Goal: Task Accomplishment & Management: Manage account settings

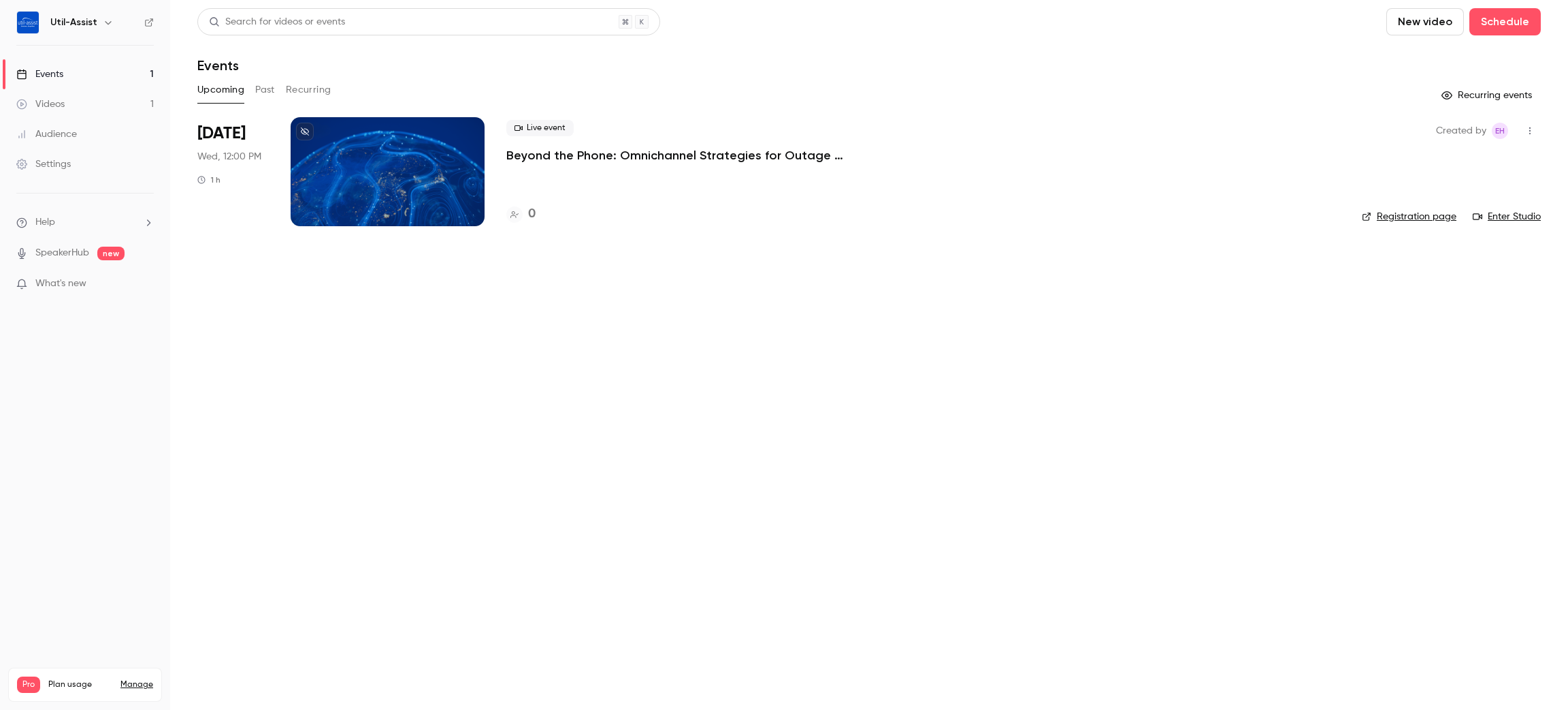
click at [271, 87] on button "Past" at bounding box center [265, 90] width 20 height 22
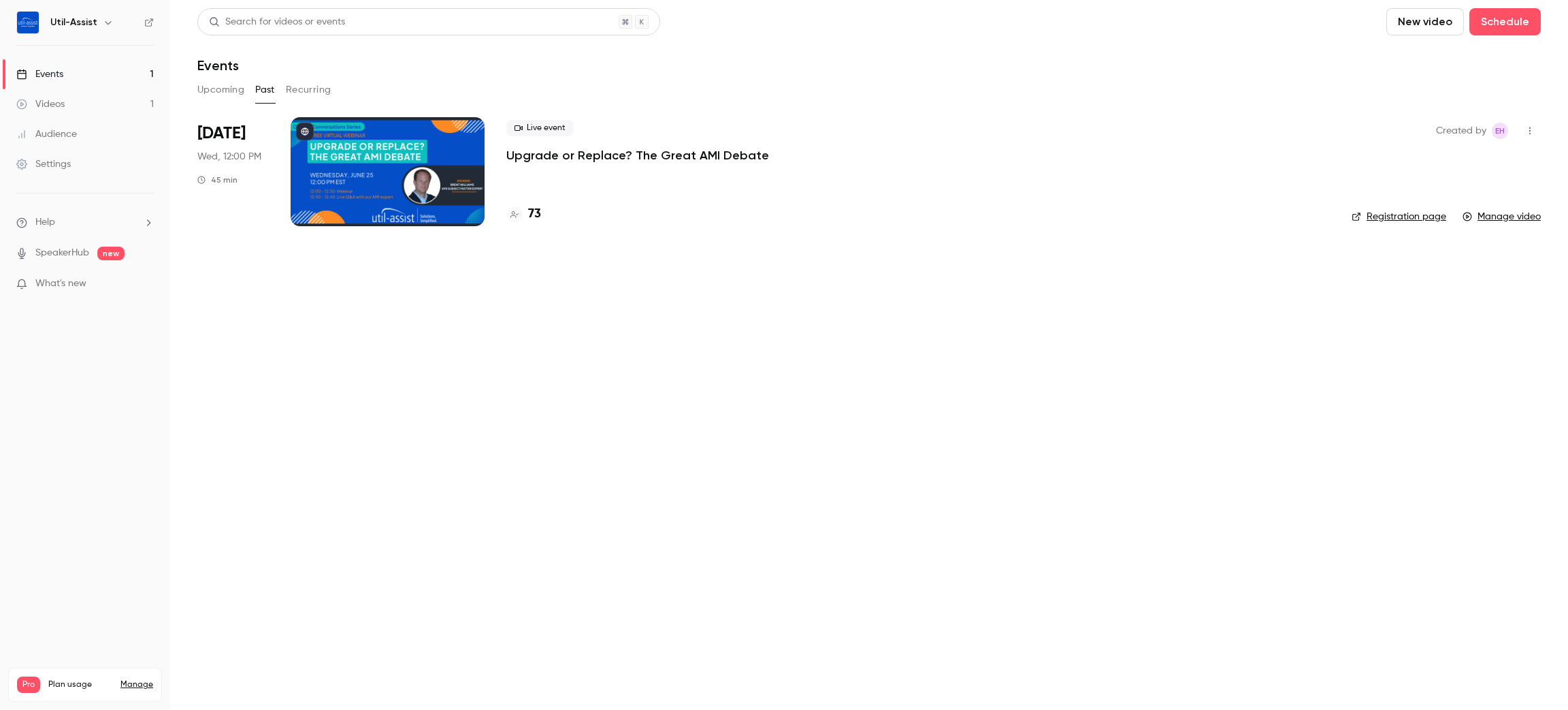
click at [215, 92] on button "Upcoming" at bounding box center [220, 90] width 47 height 22
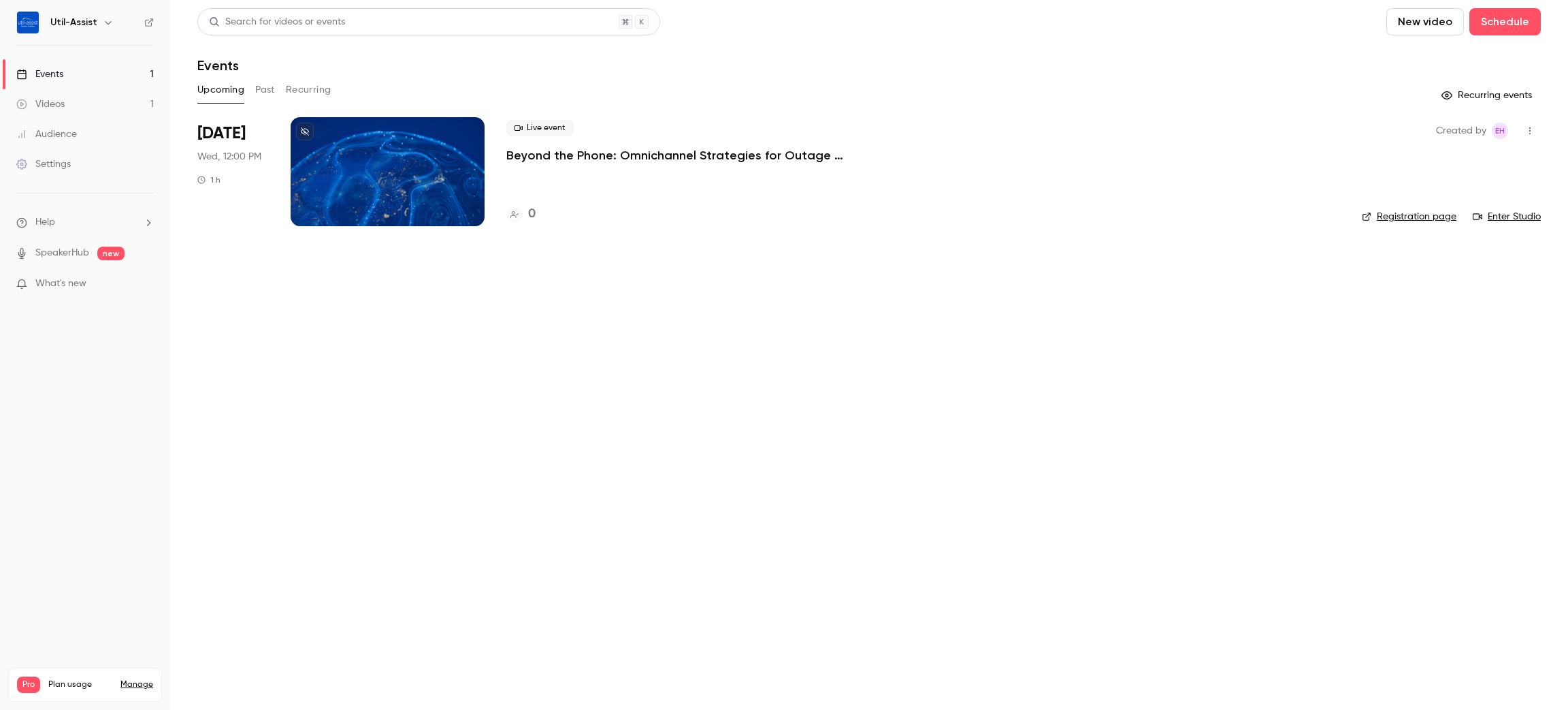
click at [797, 153] on p "Beyond the Phone: Omnichannel Strategies for Outage Communications" at bounding box center [710, 156] width 408 height 17
click at [255, 84] on button "Past" at bounding box center [265, 90] width 20 height 22
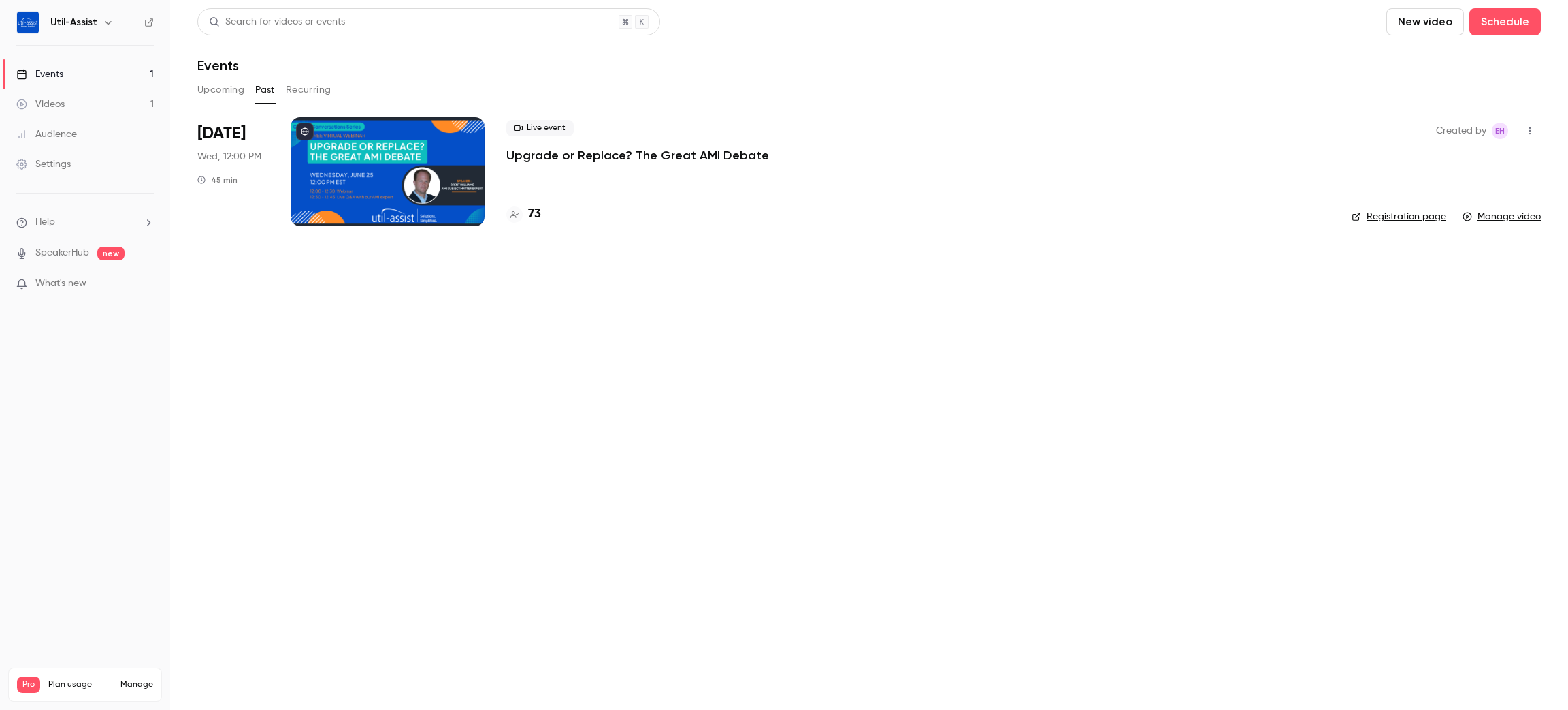
click at [553, 163] on div "Live event Upgrade or Replace? The Great AMI Debate 73" at bounding box center [918, 171] width 824 height 109
click at [559, 157] on p "Upgrade or Replace? The Great AMI Debate" at bounding box center [638, 156] width 263 height 17
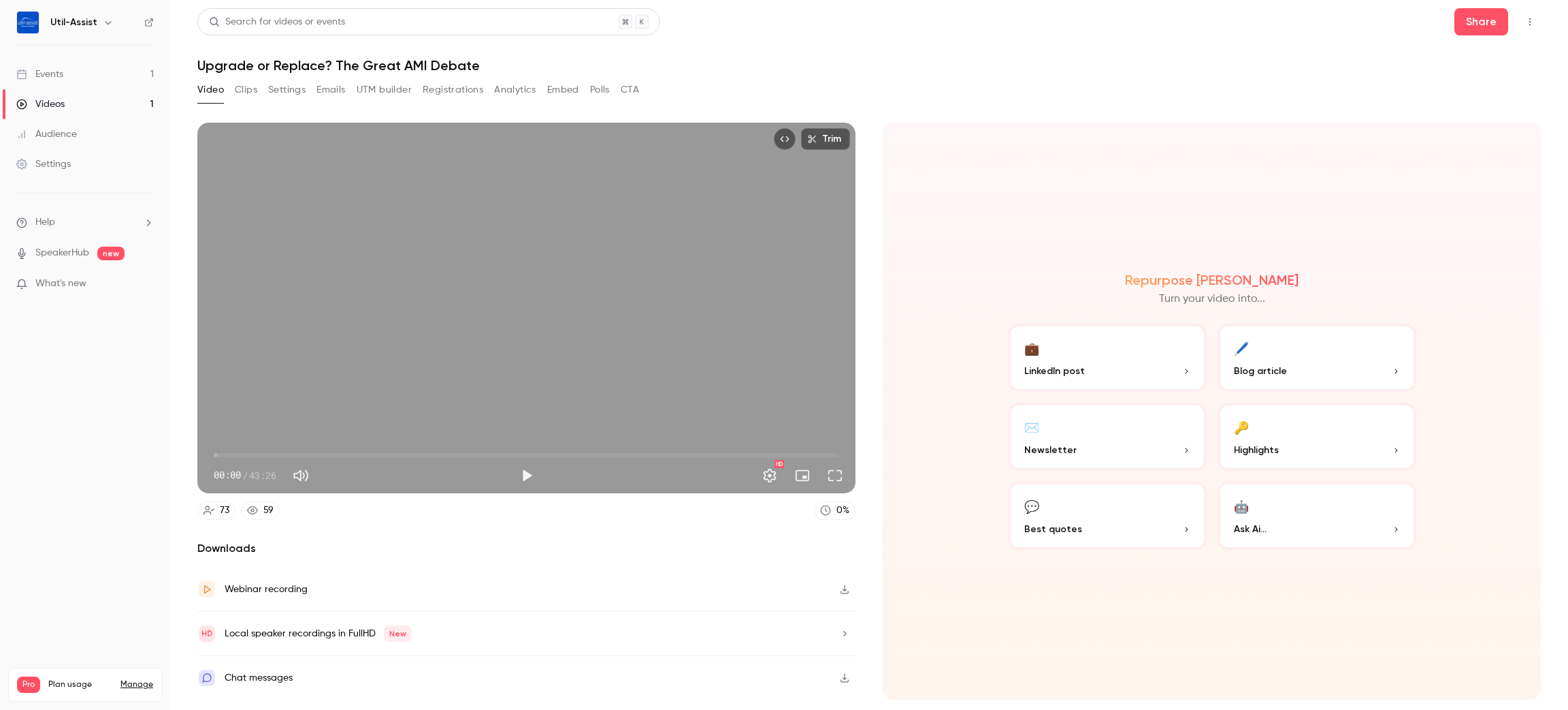
click at [456, 90] on button "Registrations" at bounding box center [453, 90] width 61 height 22
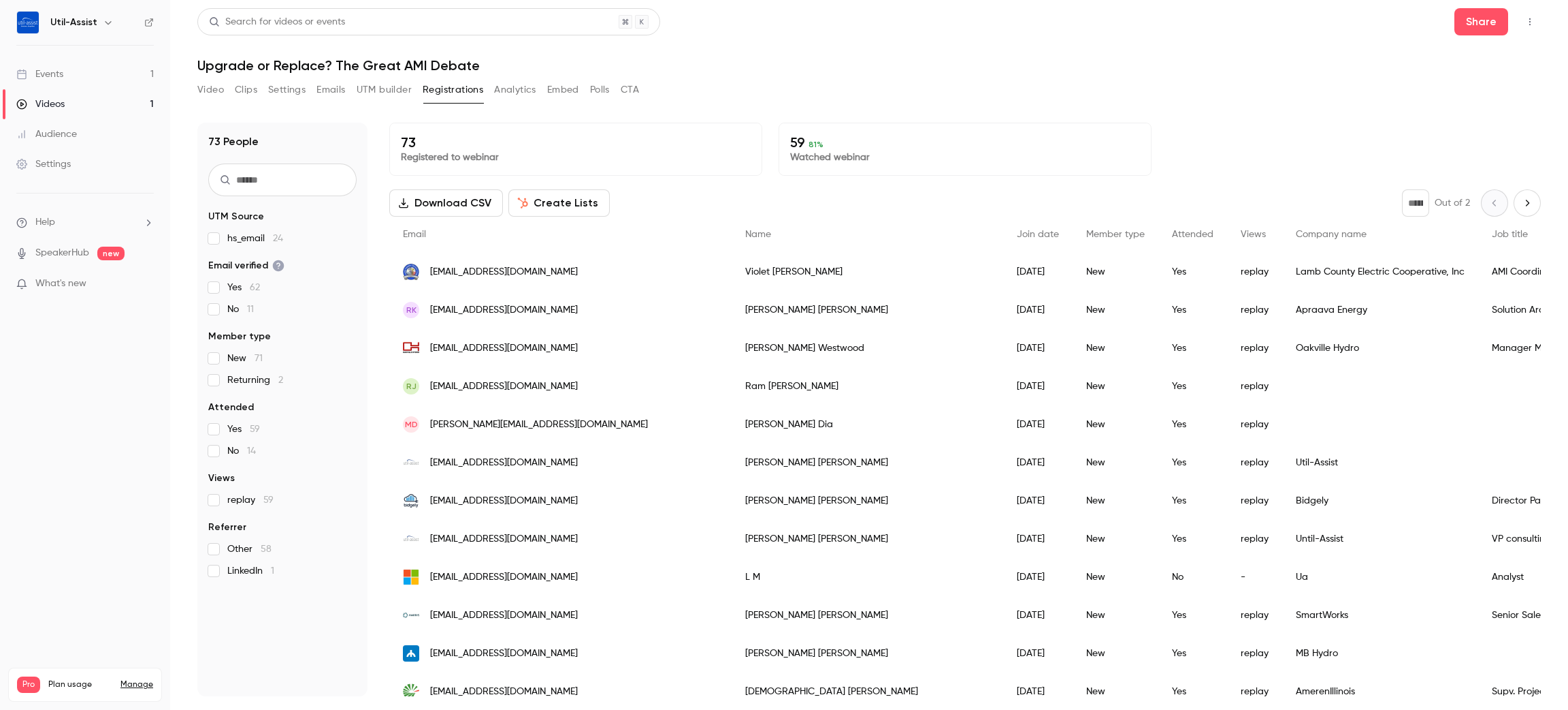
click at [512, 92] on button "Analytics" at bounding box center [515, 90] width 42 height 22
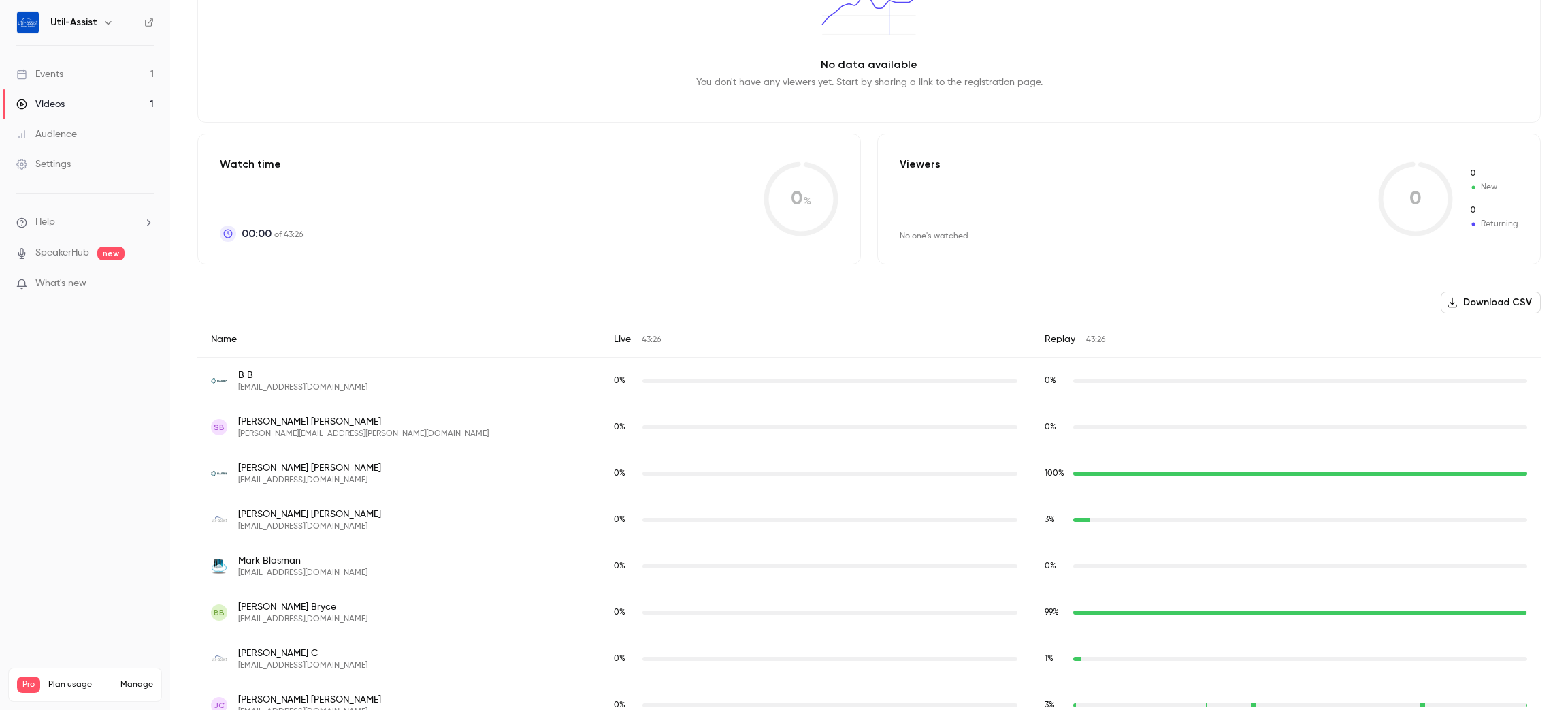
scroll to position [102, 0]
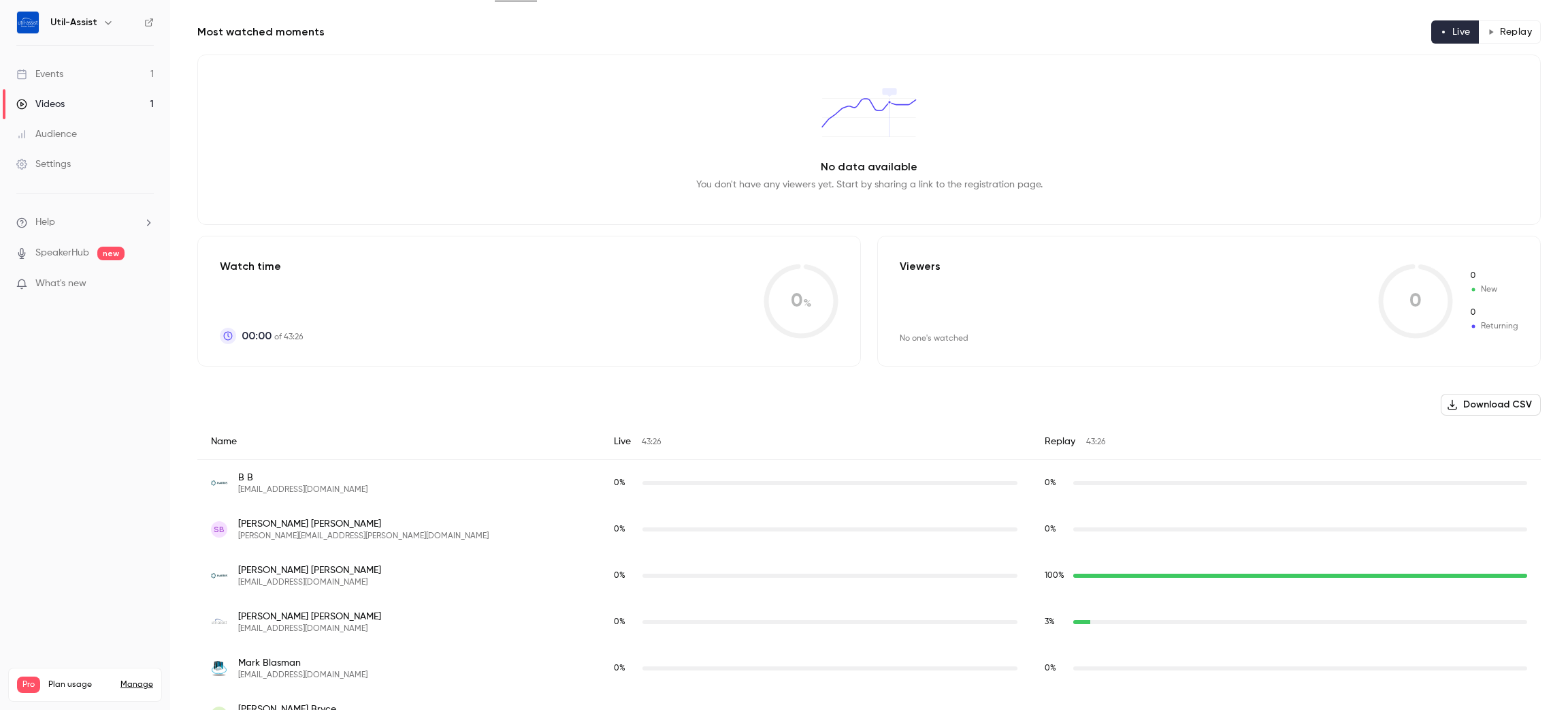
click at [77, 64] on link "Events 1" at bounding box center [85, 74] width 171 height 30
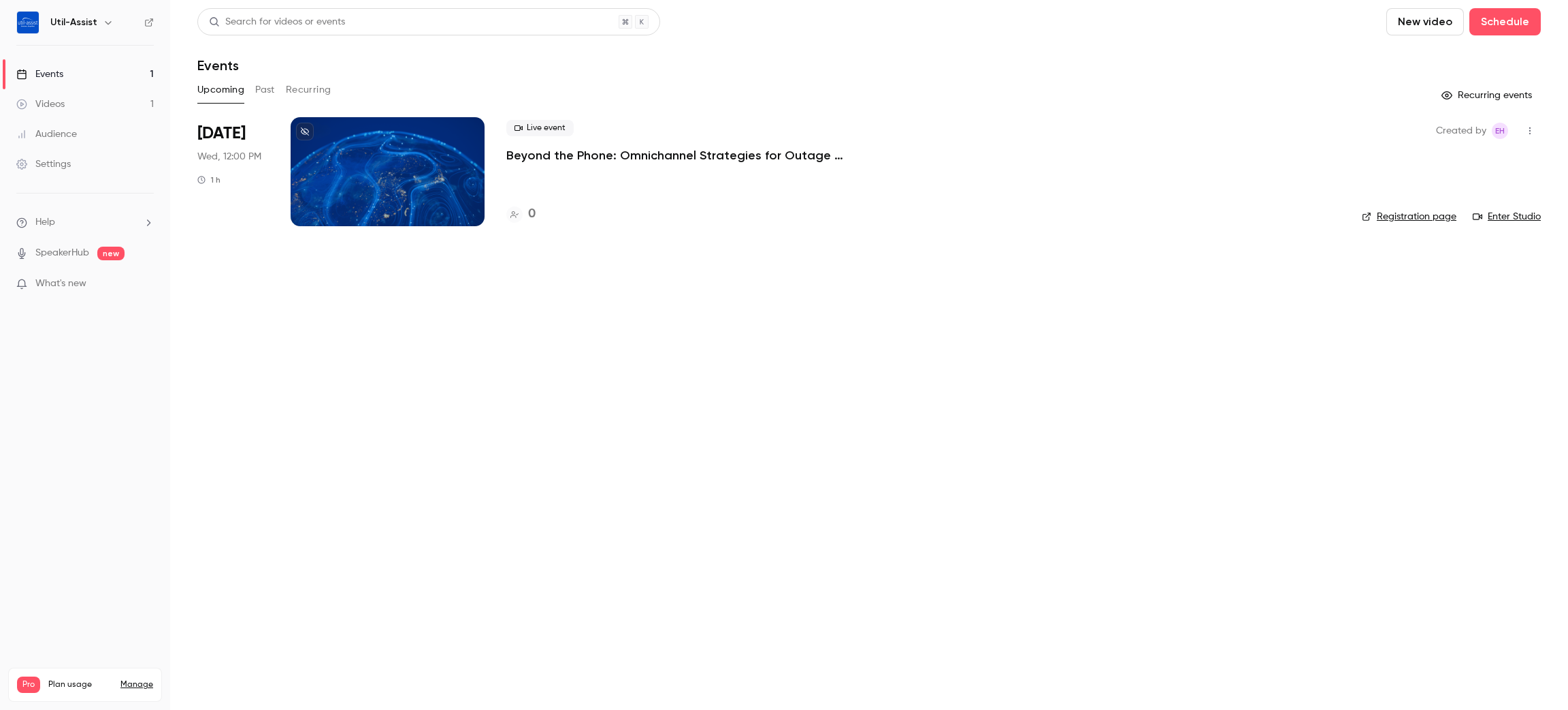
click at [643, 156] on p "Beyond the Phone: Omnichannel Strategies for Outage Communications" at bounding box center [710, 156] width 408 height 17
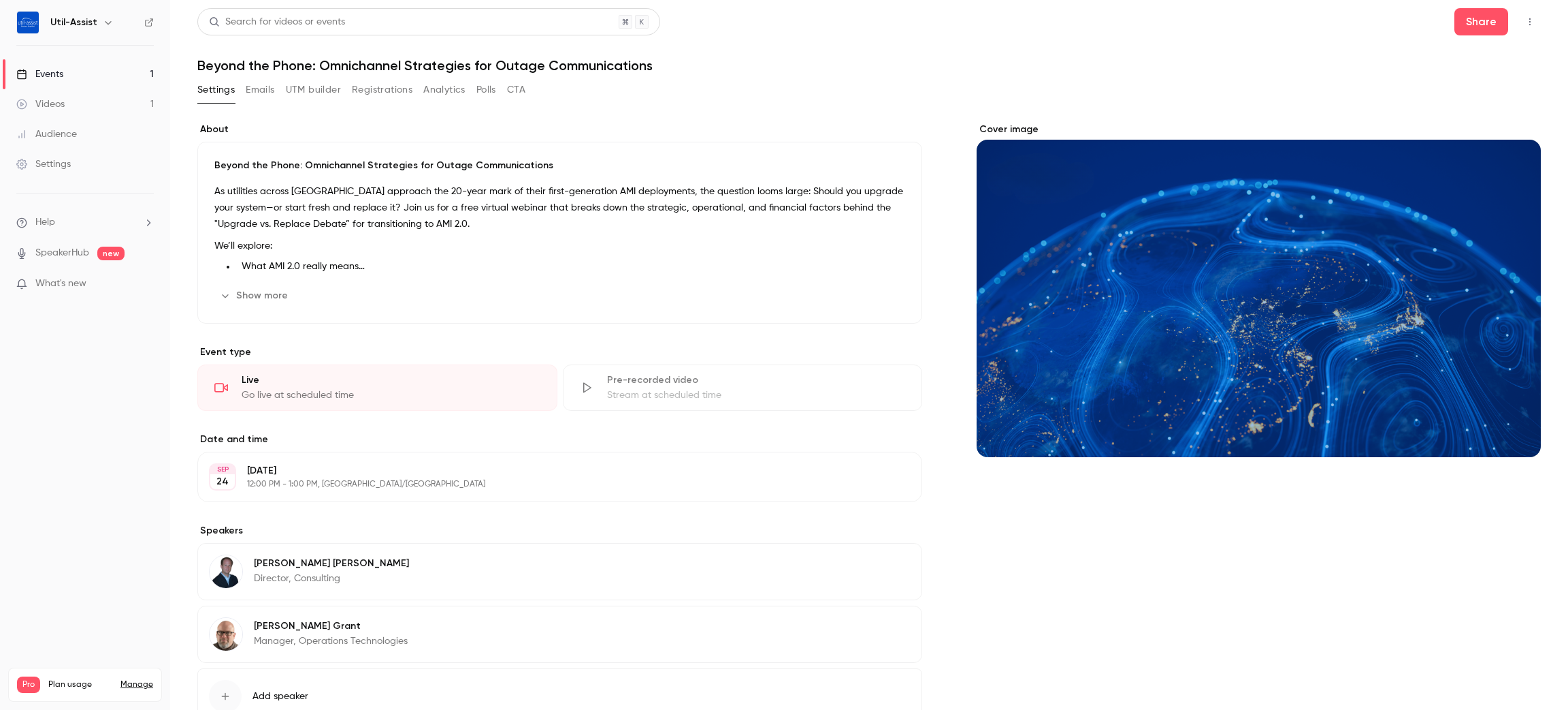
click at [263, 100] on button "Emails" at bounding box center [260, 90] width 28 height 22
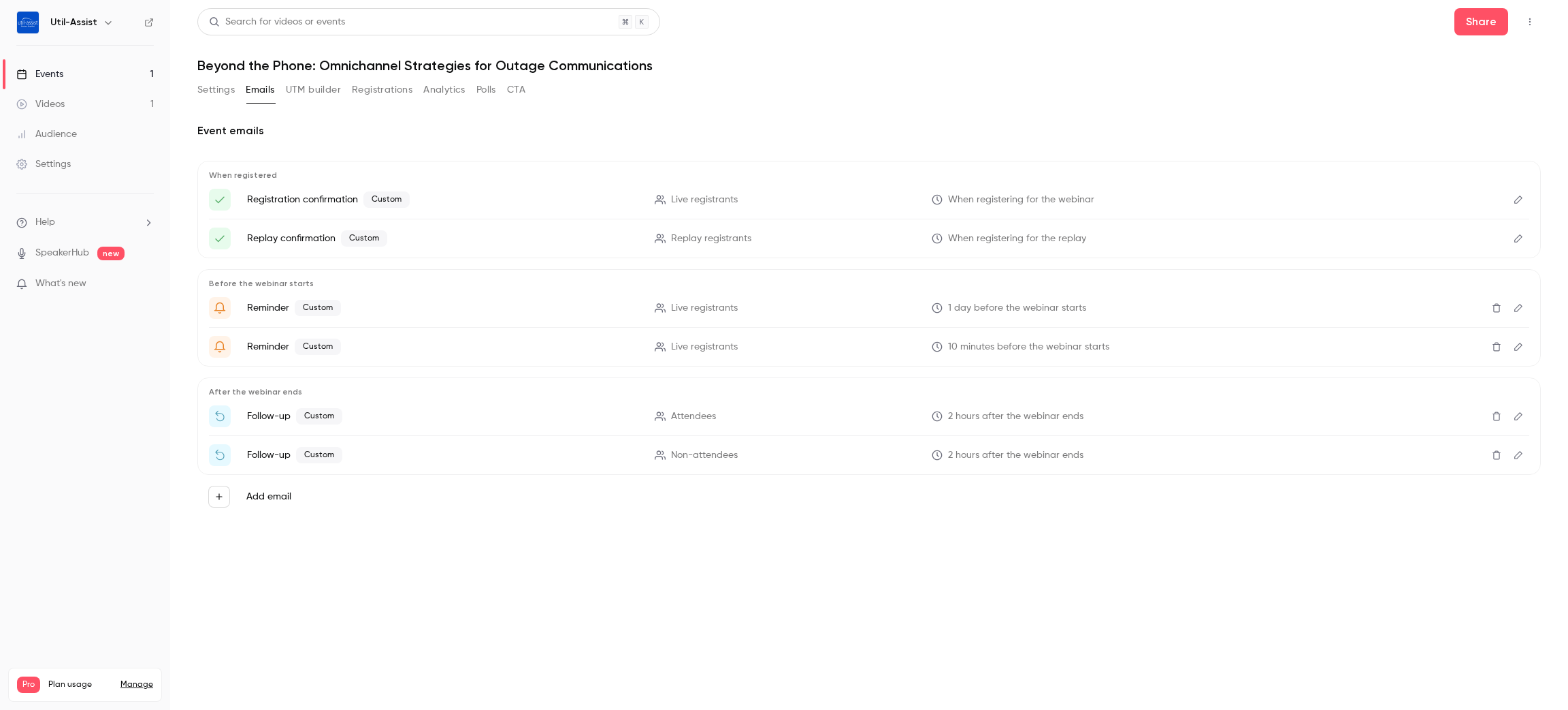
click at [223, 92] on button "Settings" at bounding box center [215, 90] width 37 height 22
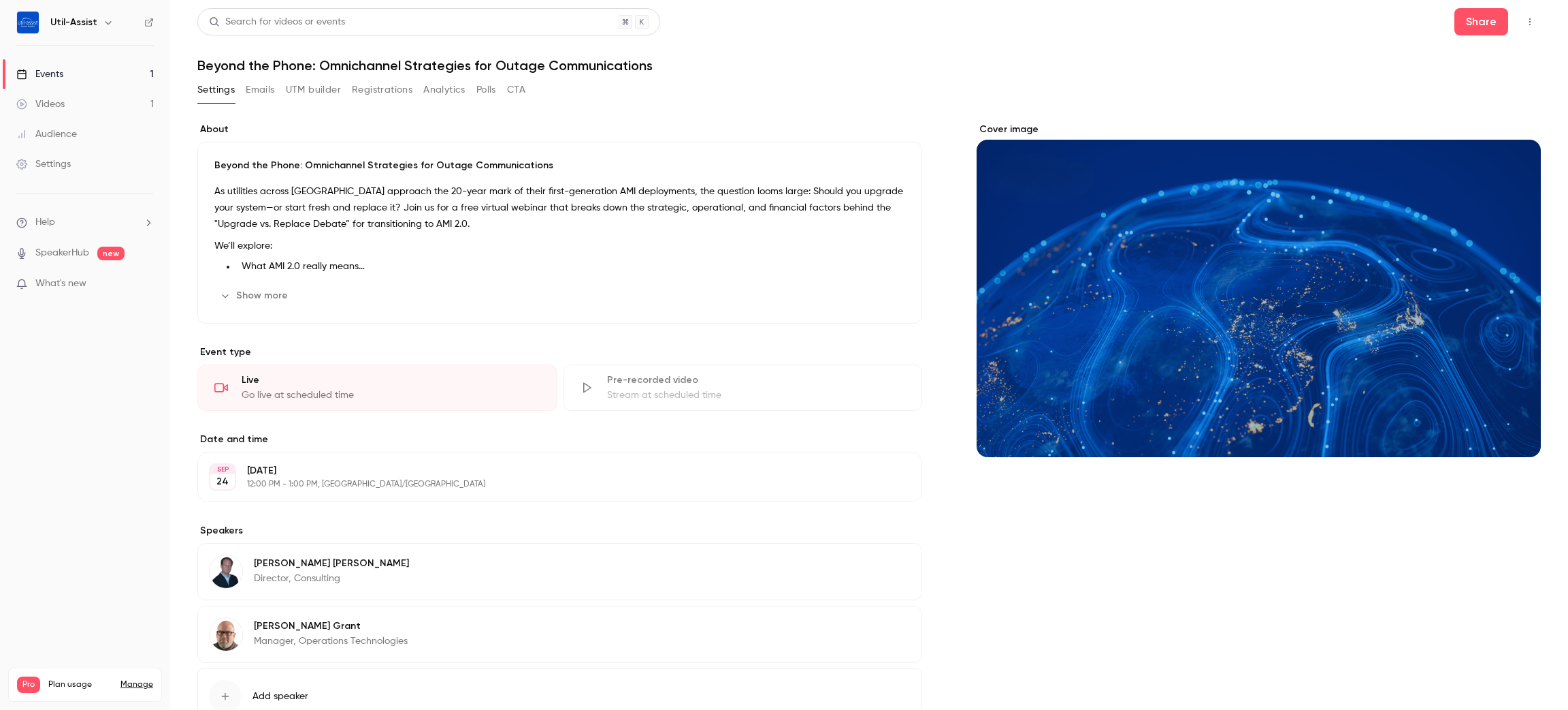
scroll to position [100, 0]
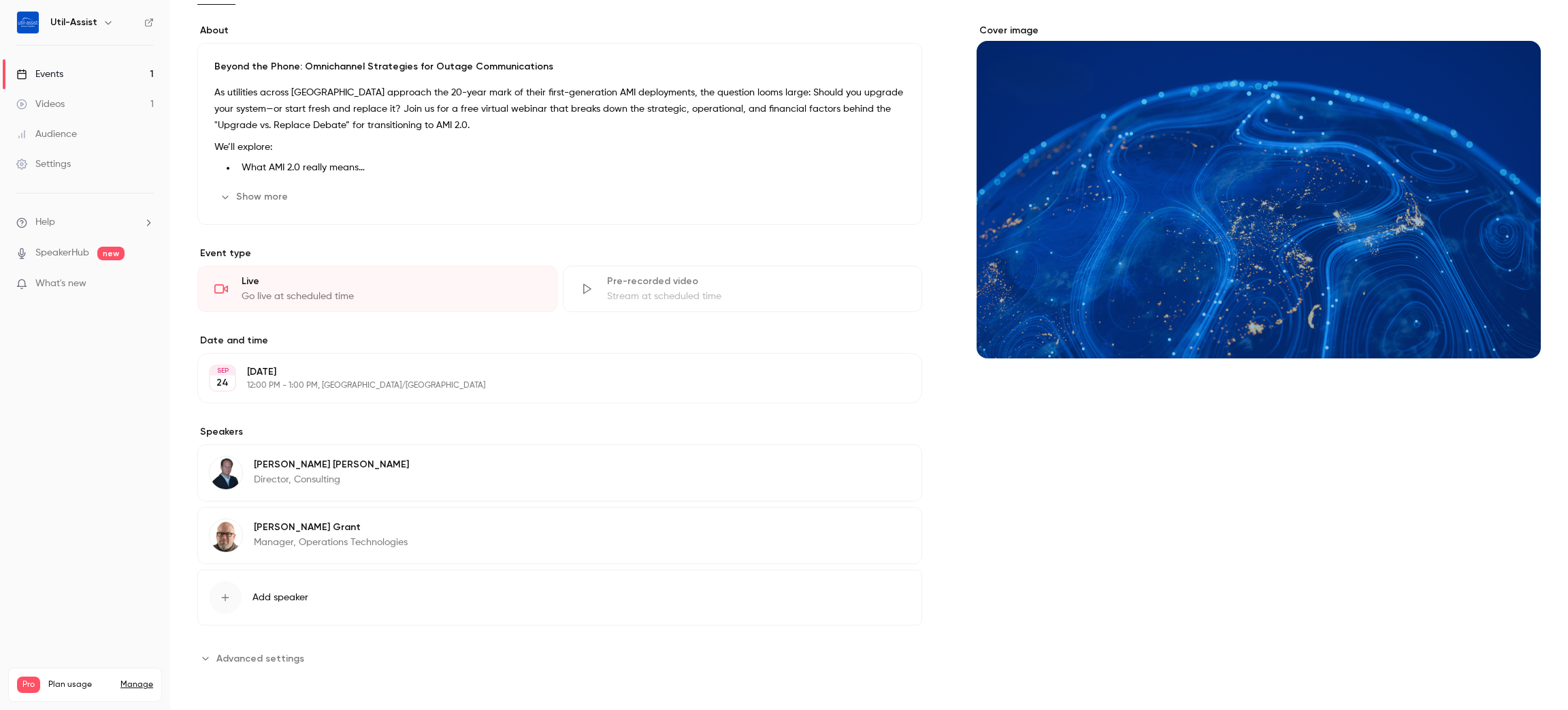
click at [478, 478] on div "Brent Williams Director, Consulting Edit" at bounding box center [559, 472] width 725 height 57
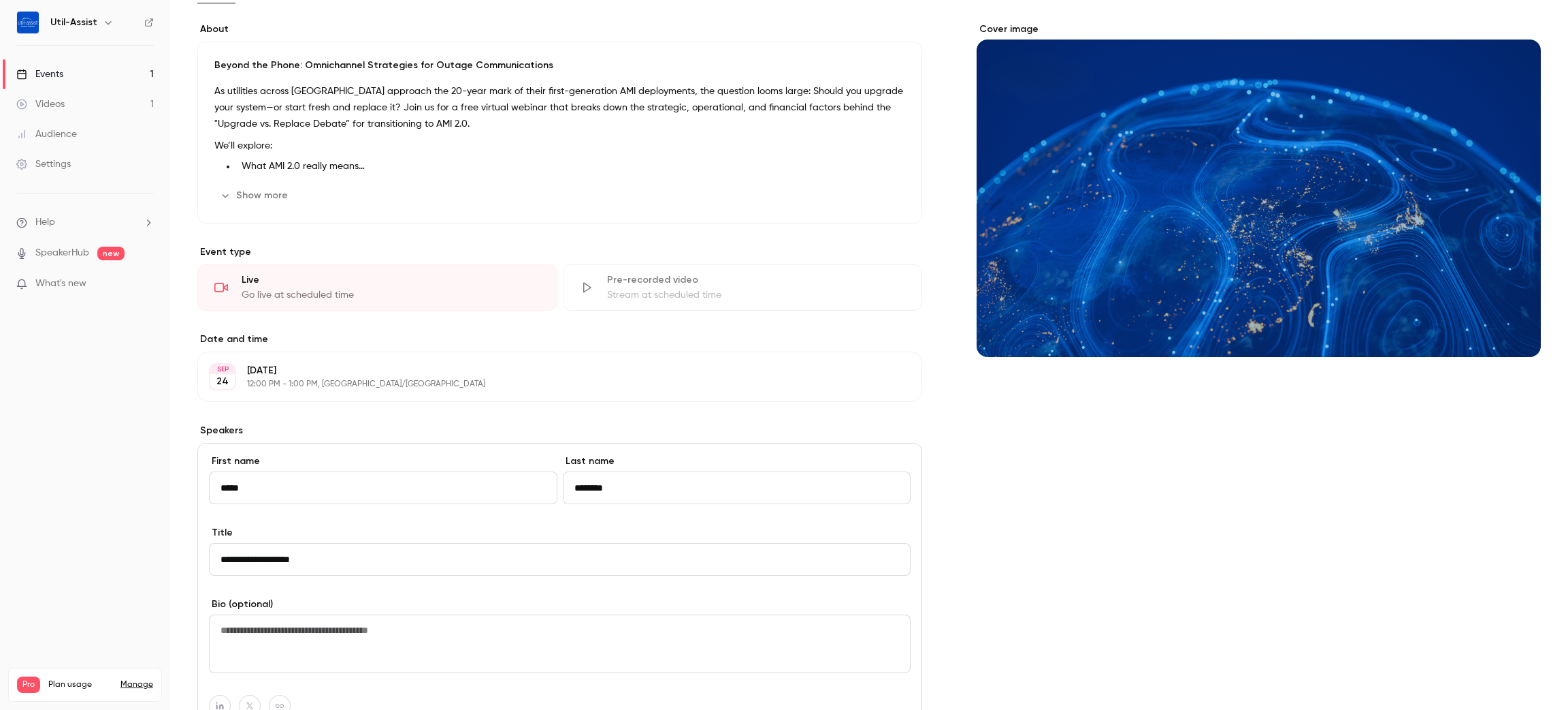
click at [1086, 504] on div "Cover image" at bounding box center [1259, 514] width 564 height 982
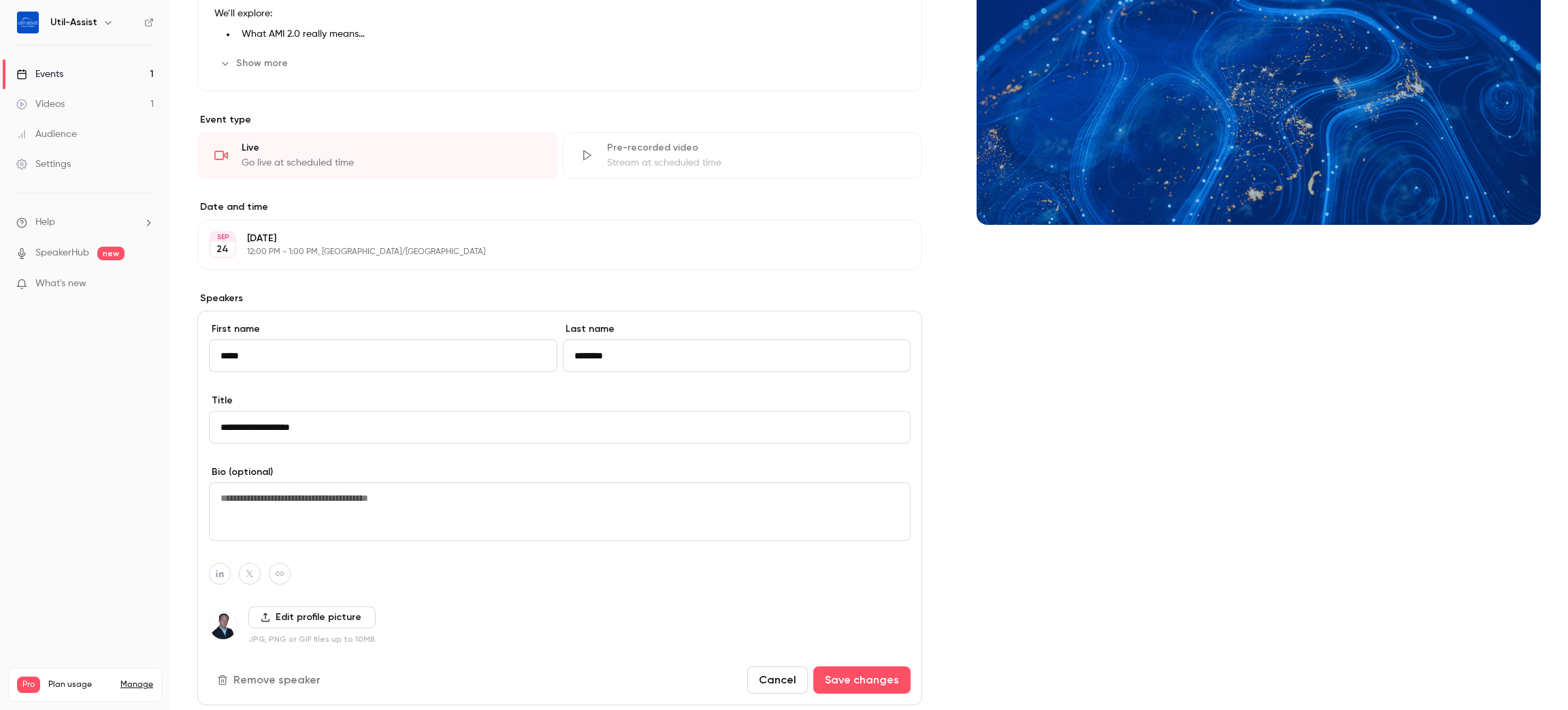
scroll to position [436, 0]
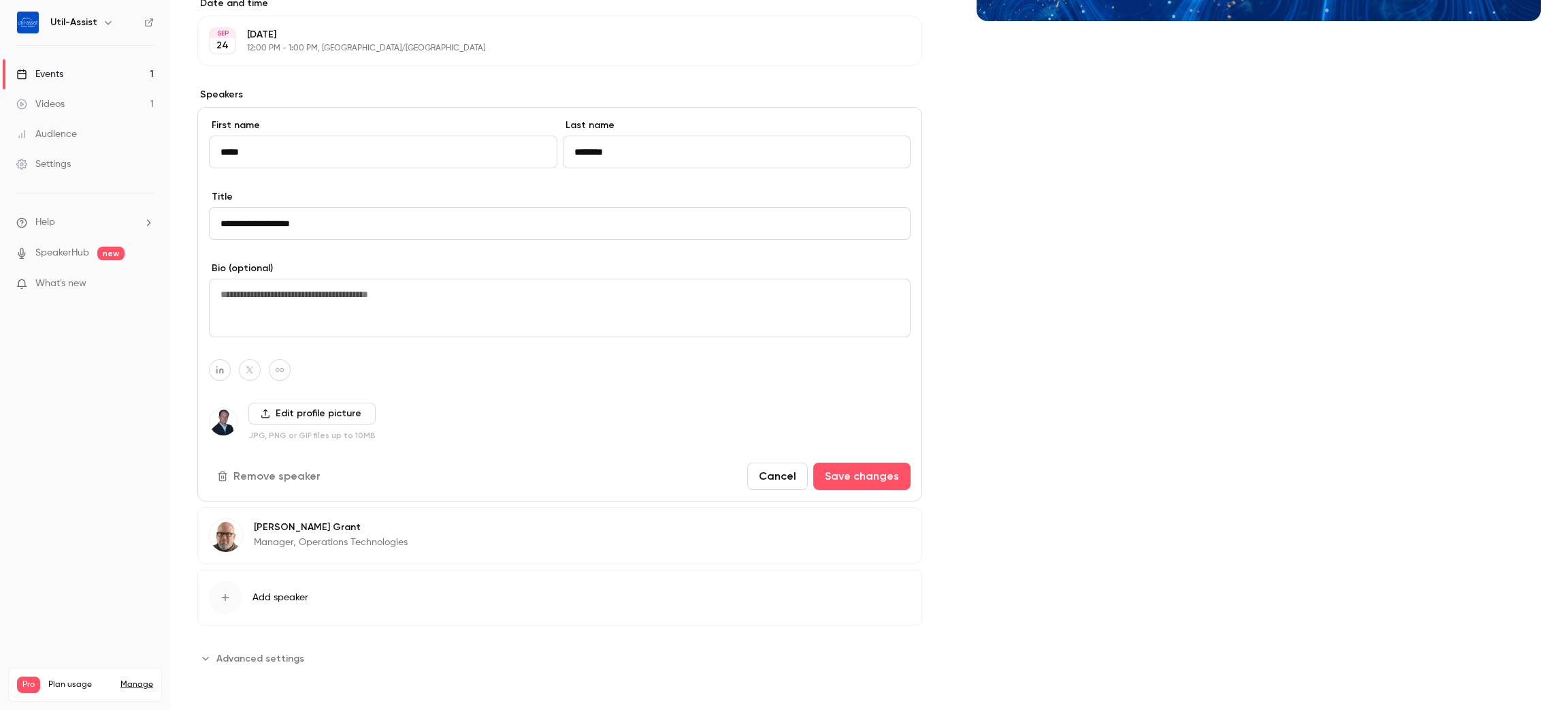
click at [1098, 301] on div "Cover image" at bounding box center [1259, 178] width 564 height 982
click at [1162, 467] on div "Cover image" at bounding box center [1259, 178] width 564 height 982
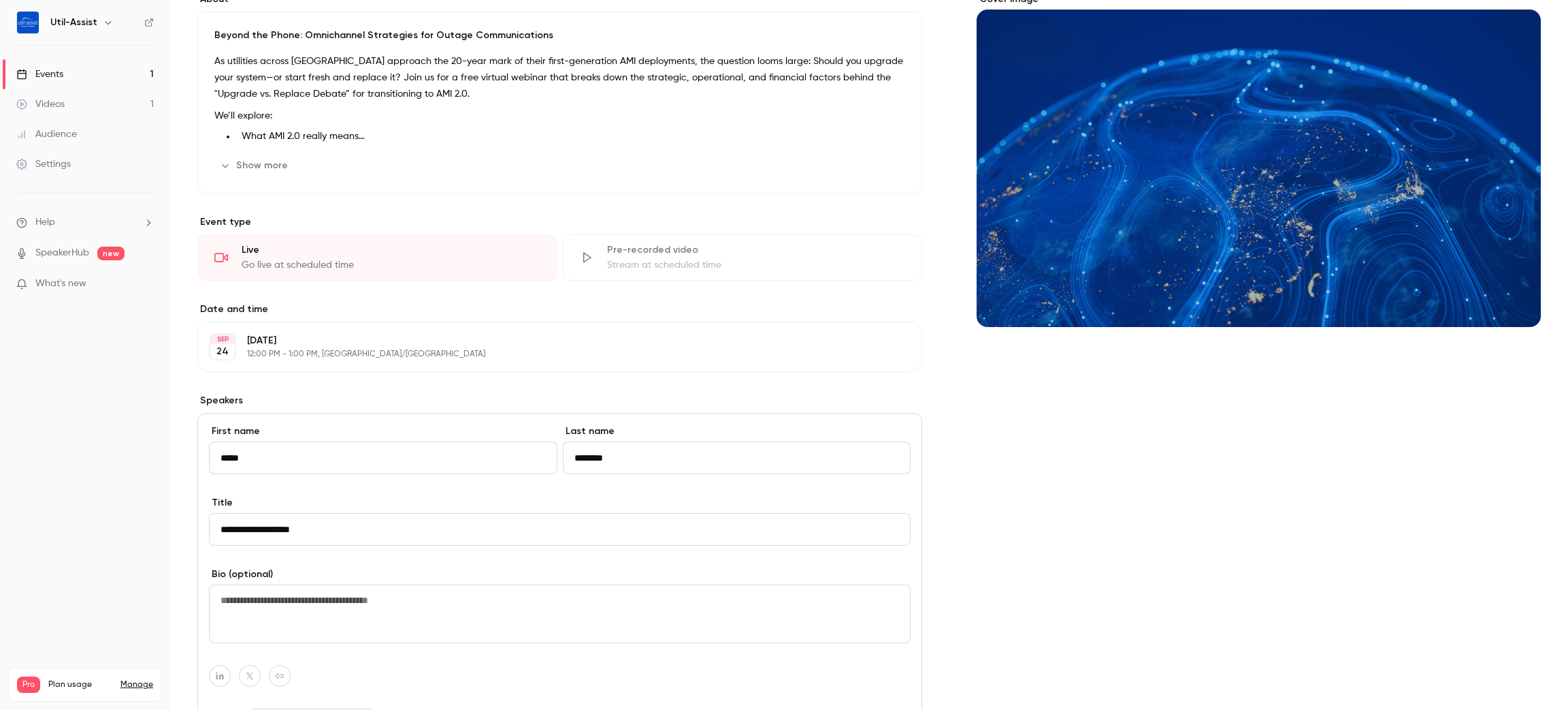
click at [1106, 481] on div "Cover image" at bounding box center [1259, 484] width 564 height 982
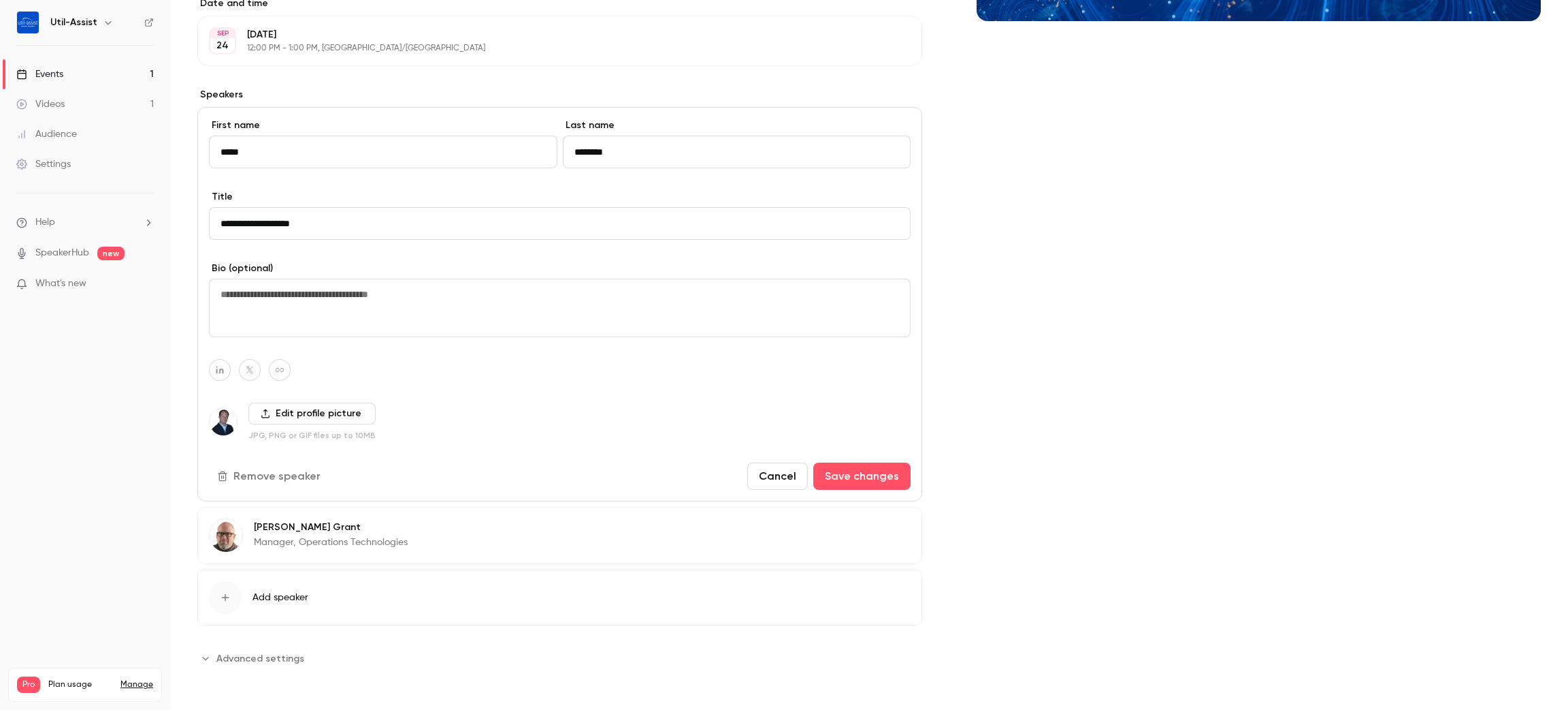
drag, startPoint x: 281, startPoint y: 146, endPoint x: 0, endPoint y: 150, distance: 281.0
click at [0, 149] on div "Util-Assist Events 1 Videos 1 Audience Settings Help SpeakerHub new What's new …" at bounding box center [784, 355] width 1568 height 710
type input "****"
type input "*******"
click at [891, 475] on button "Save changes" at bounding box center [862, 476] width 97 height 27
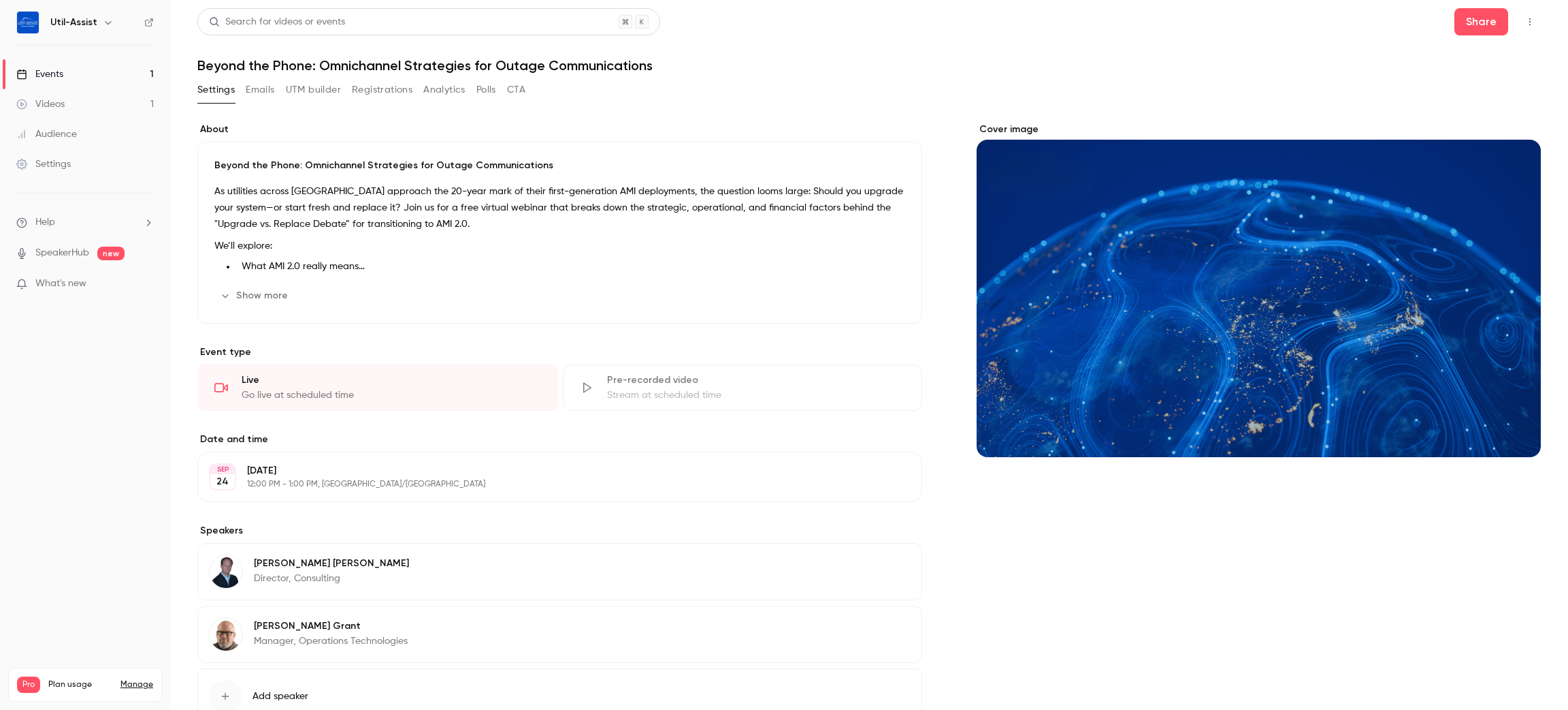
scroll to position [0, 0]
click at [395, 82] on button "Registrations" at bounding box center [382, 90] width 61 height 22
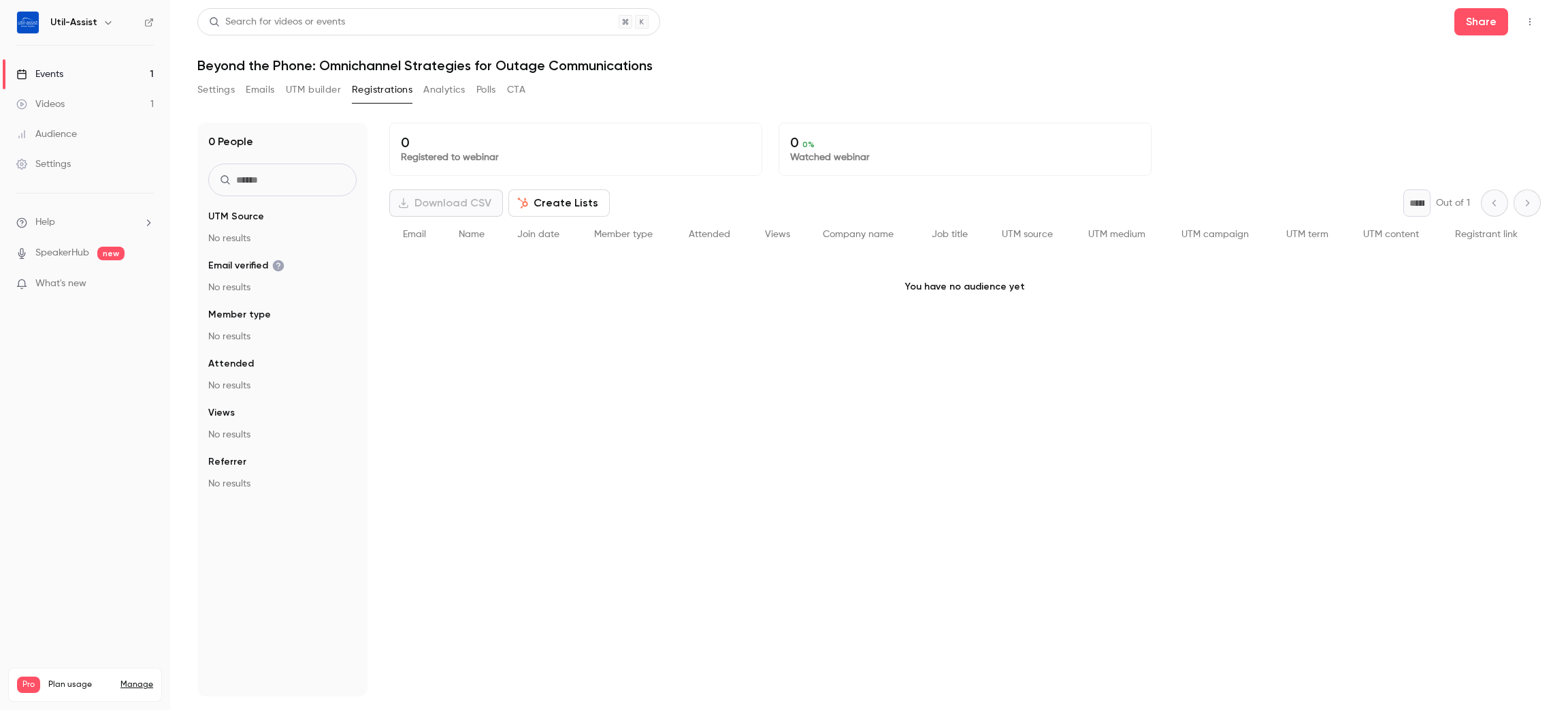
click at [435, 92] on button "Analytics" at bounding box center [444, 90] width 42 height 22
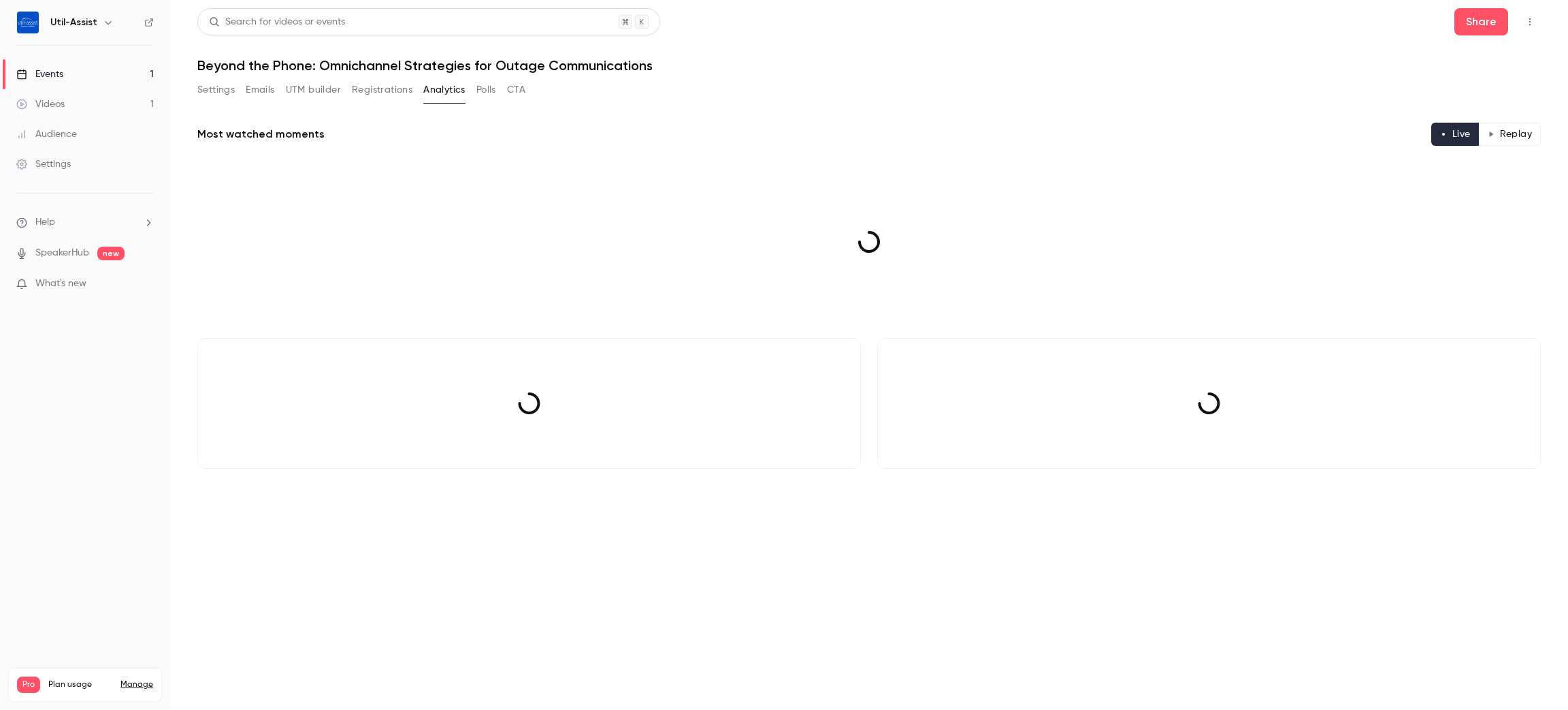
click at [481, 92] on button "Polls" at bounding box center [487, 90] width 20 height 22
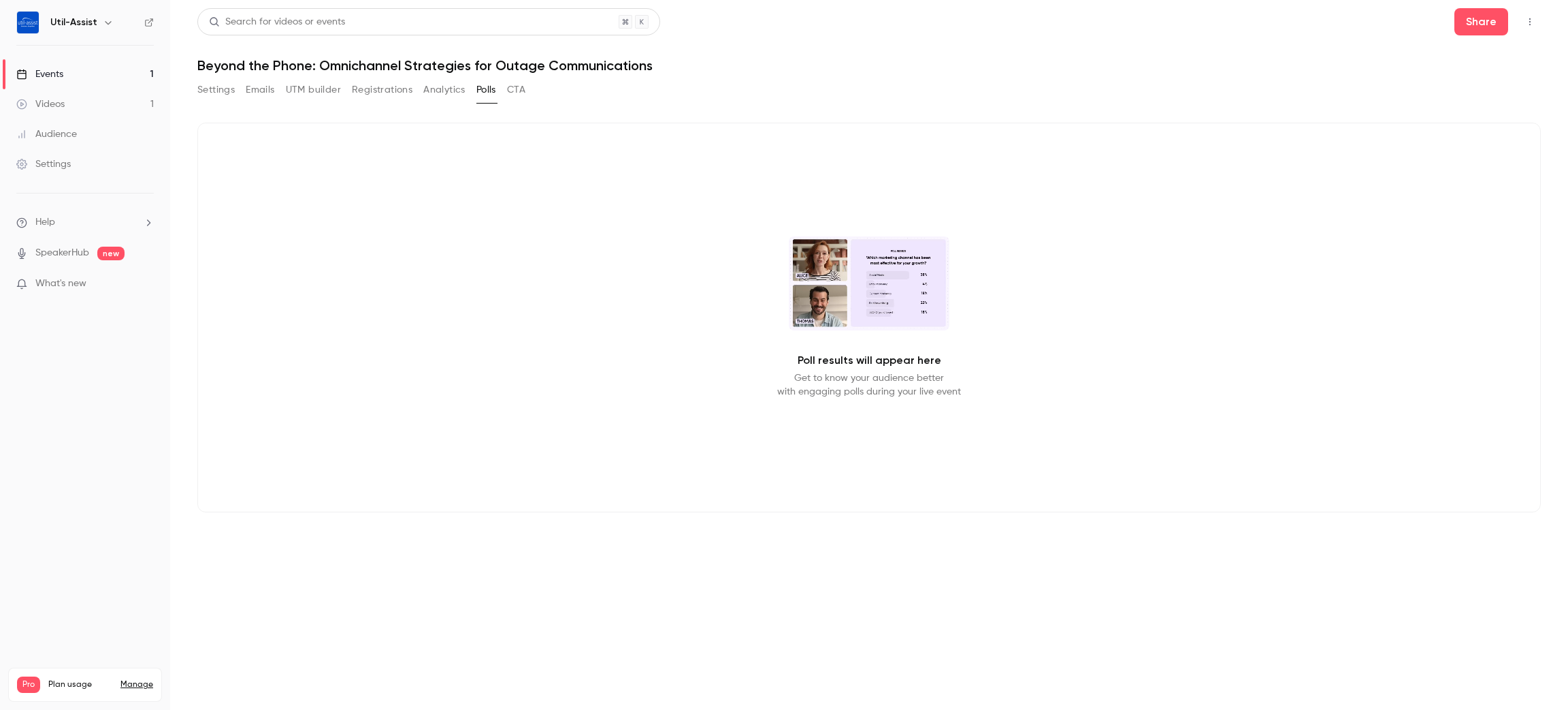
click at [522, 88] on button "CTA" at bounding box center [517, 90] width 18 height 22
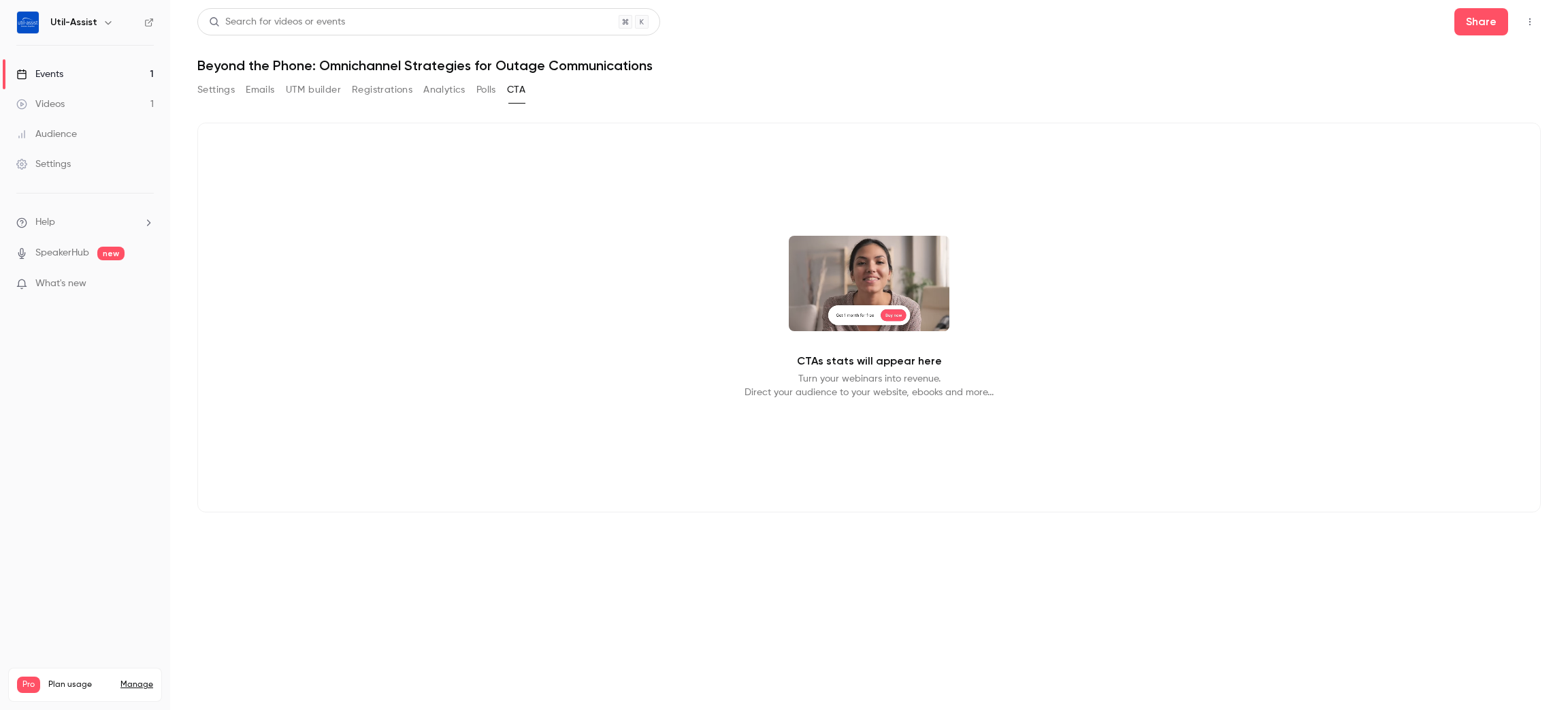
click at [438, 92] on button "Analytics" at bounding box center [444, 90] width 42 height 22
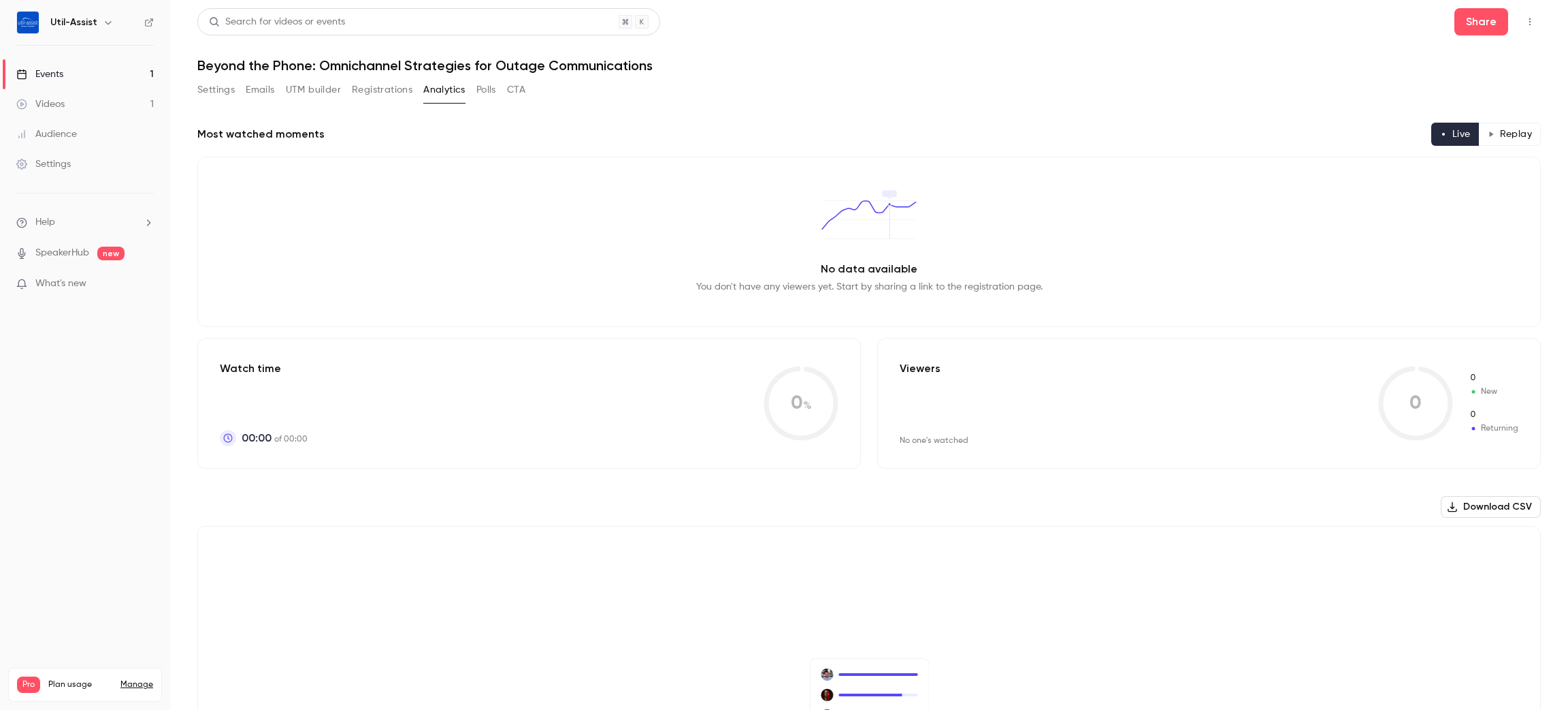
click at [393, 97] on button "Registrations" at bounding box center [382, 90] width 61 height 22
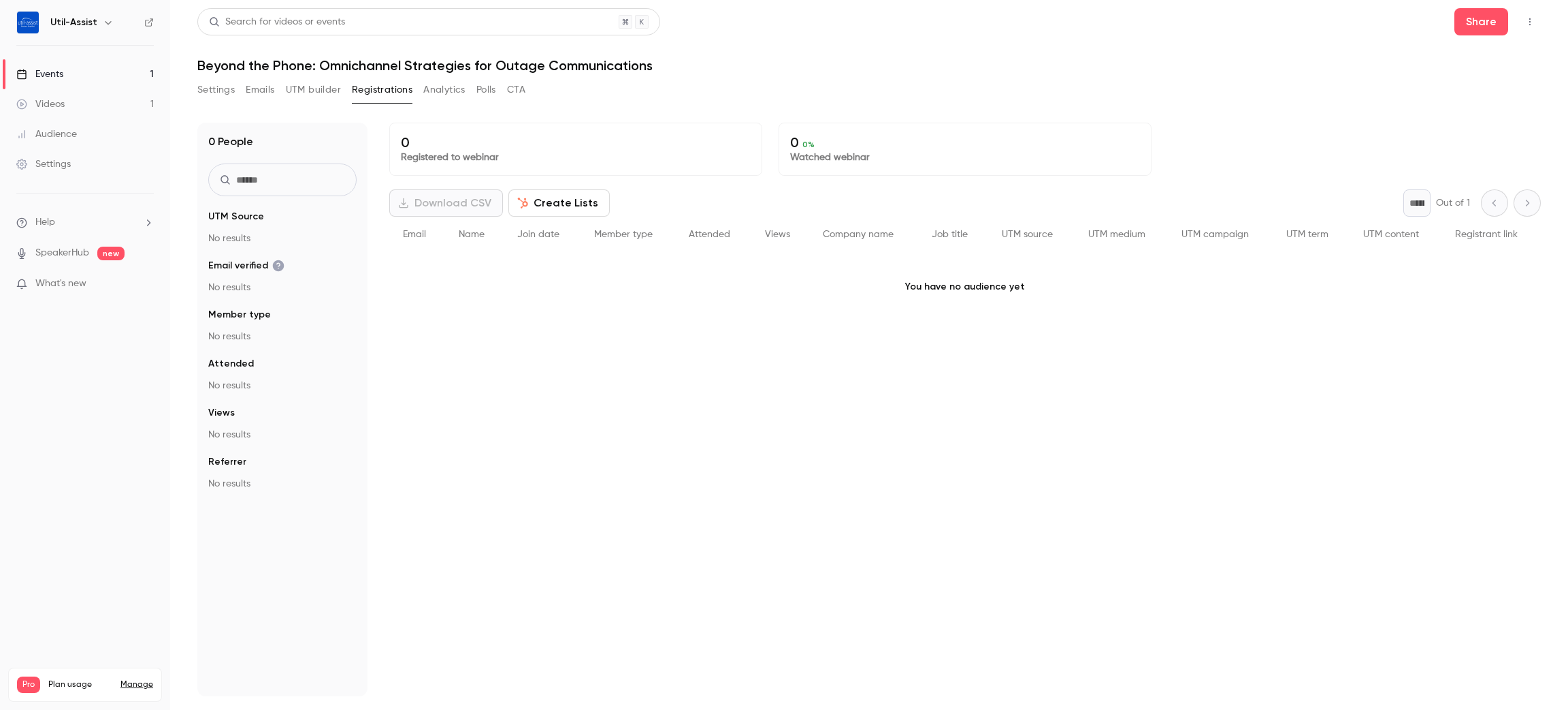
click at [316, 84] on button "UTM builder" at bounding box center [314, 90] width 55 height 22
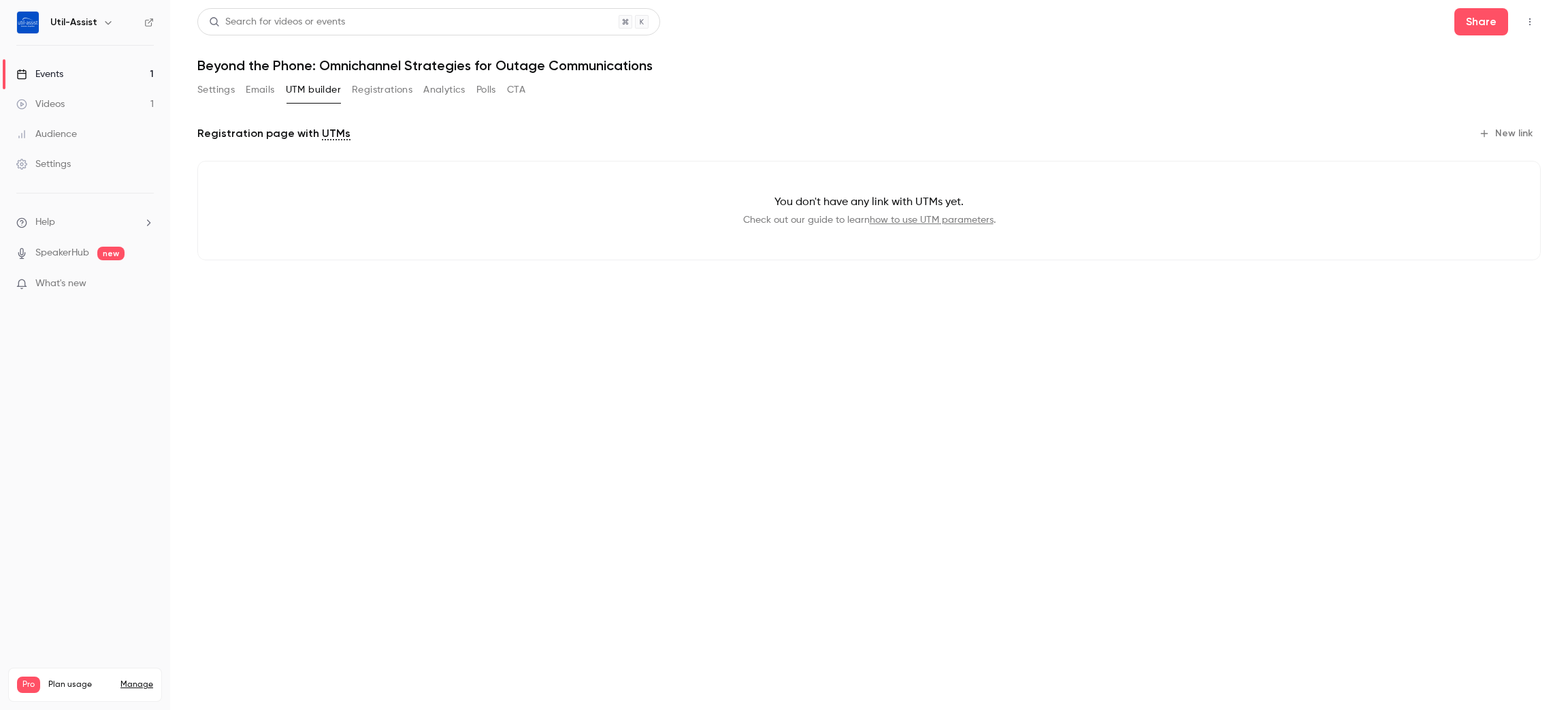
click at [258, 90] on button "Emails" at bounding box center [260, 90] width 28 height 22
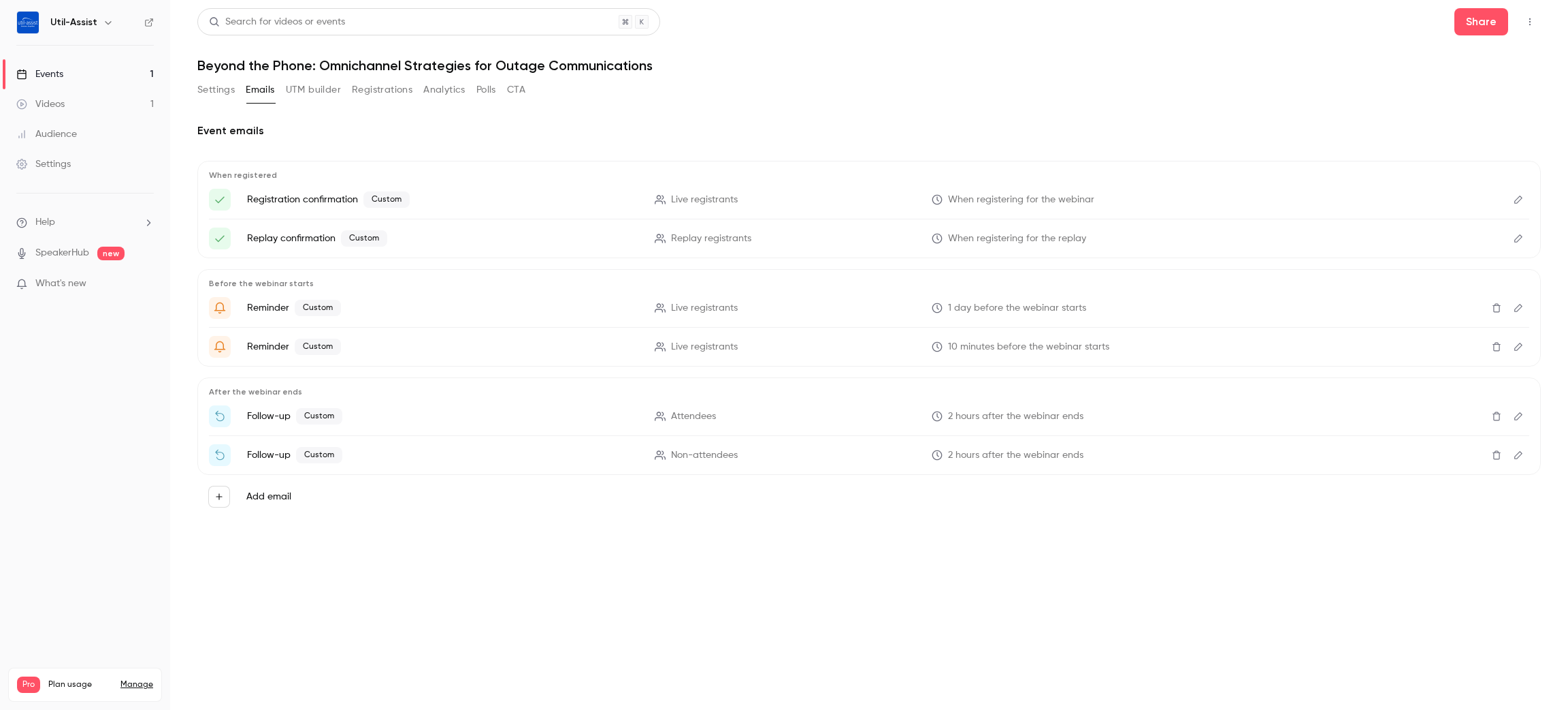
click at [220, 90] on button "Settings" at bounding box center [215, 90] width 37 height 22
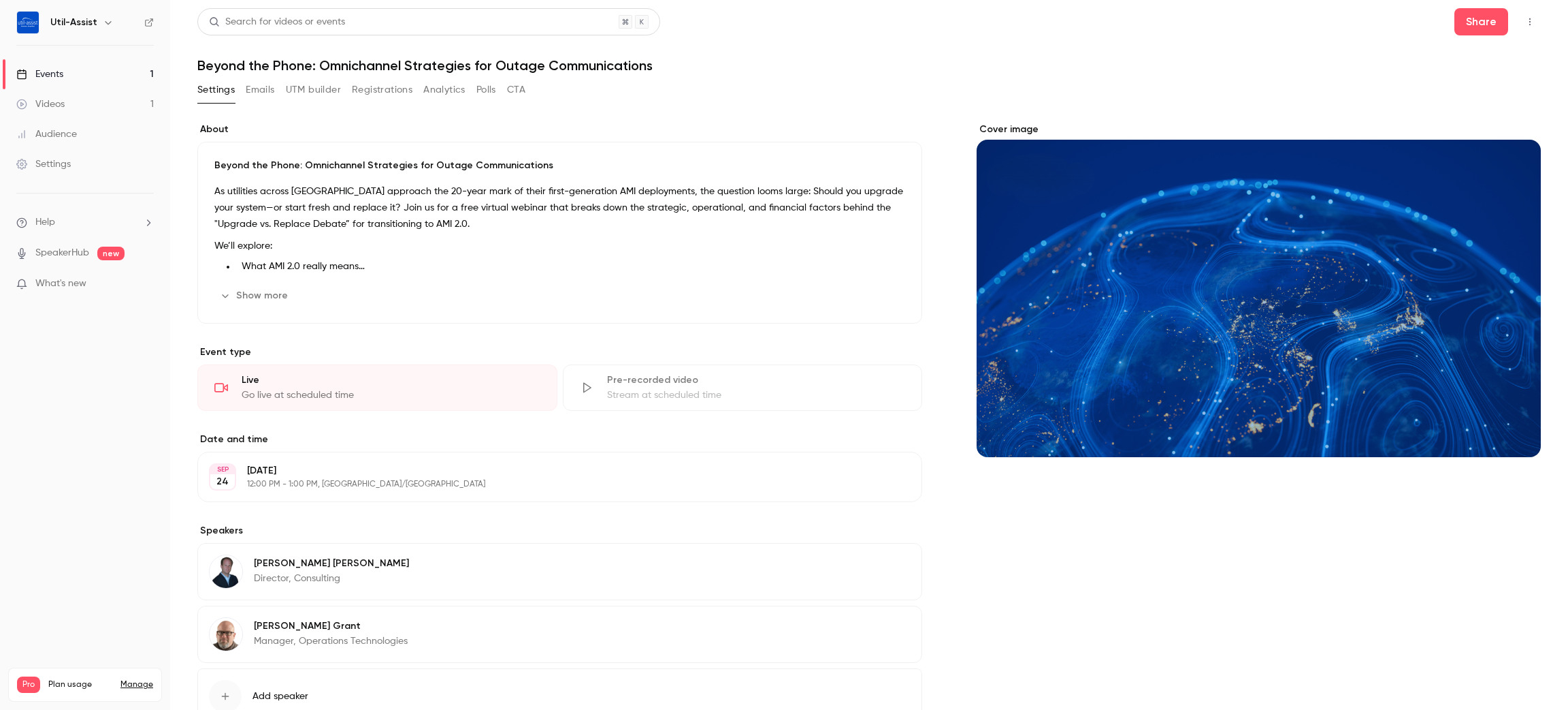
scroll to position [100, 0]
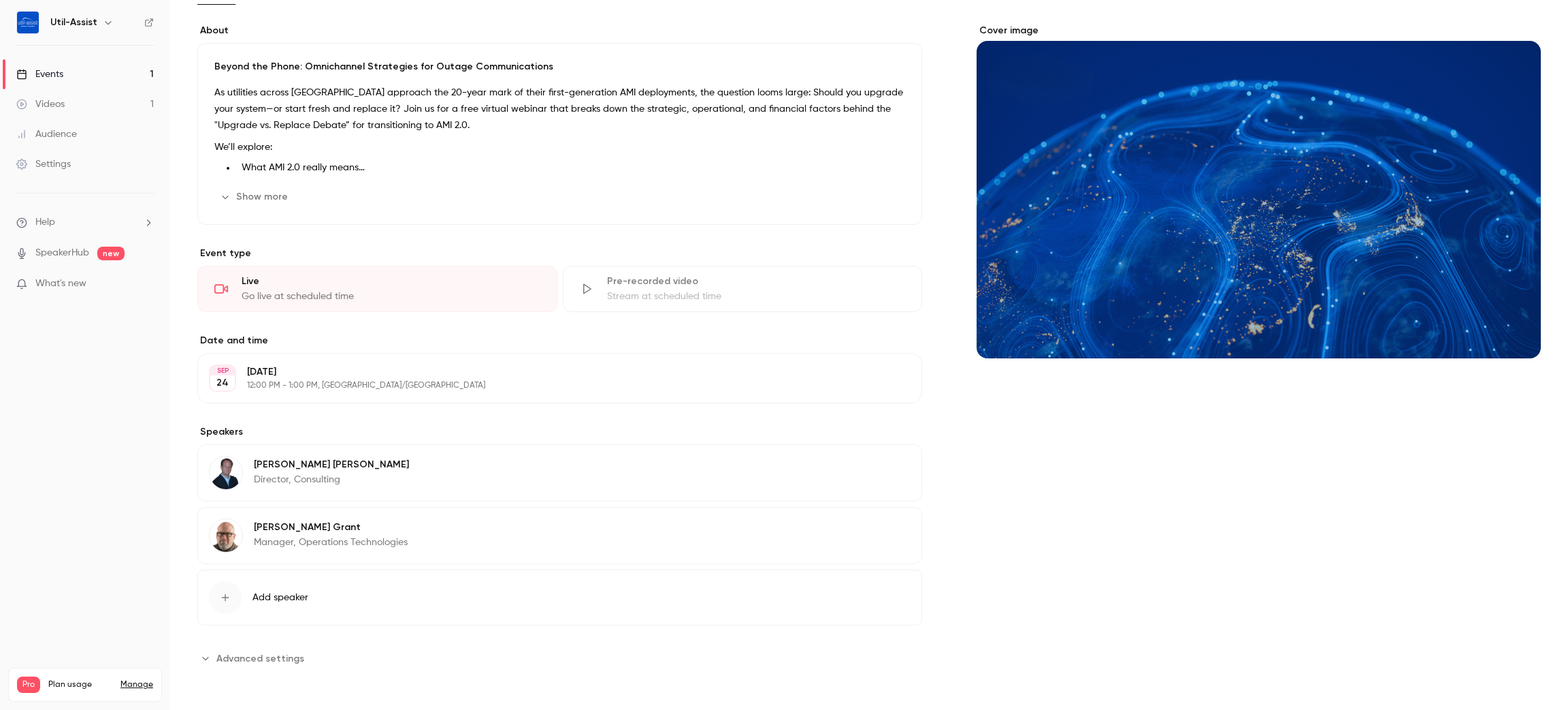
click at [292, 661] on span "Advanced settings" at bounding box center [260, 658] width 88 height 14
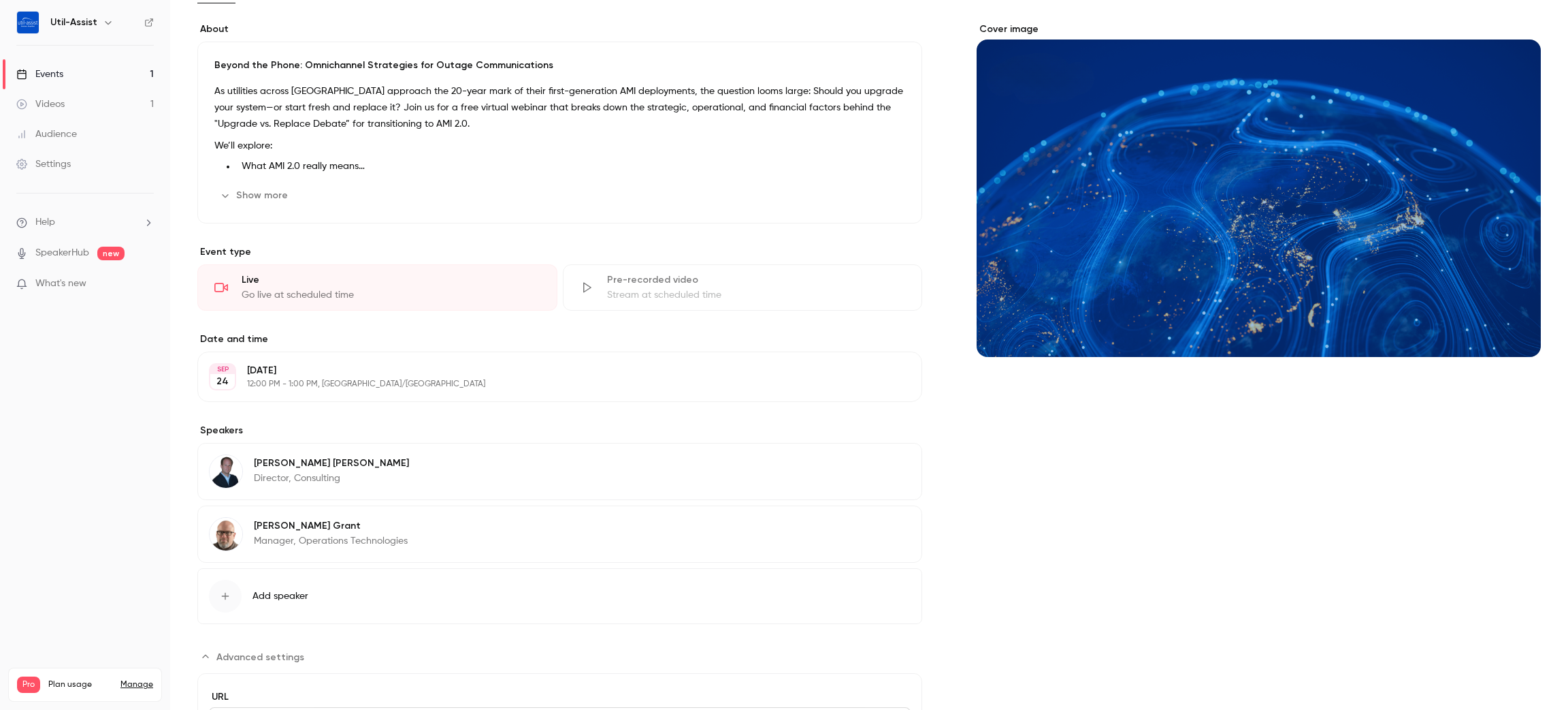
scroll to position [253, 0]
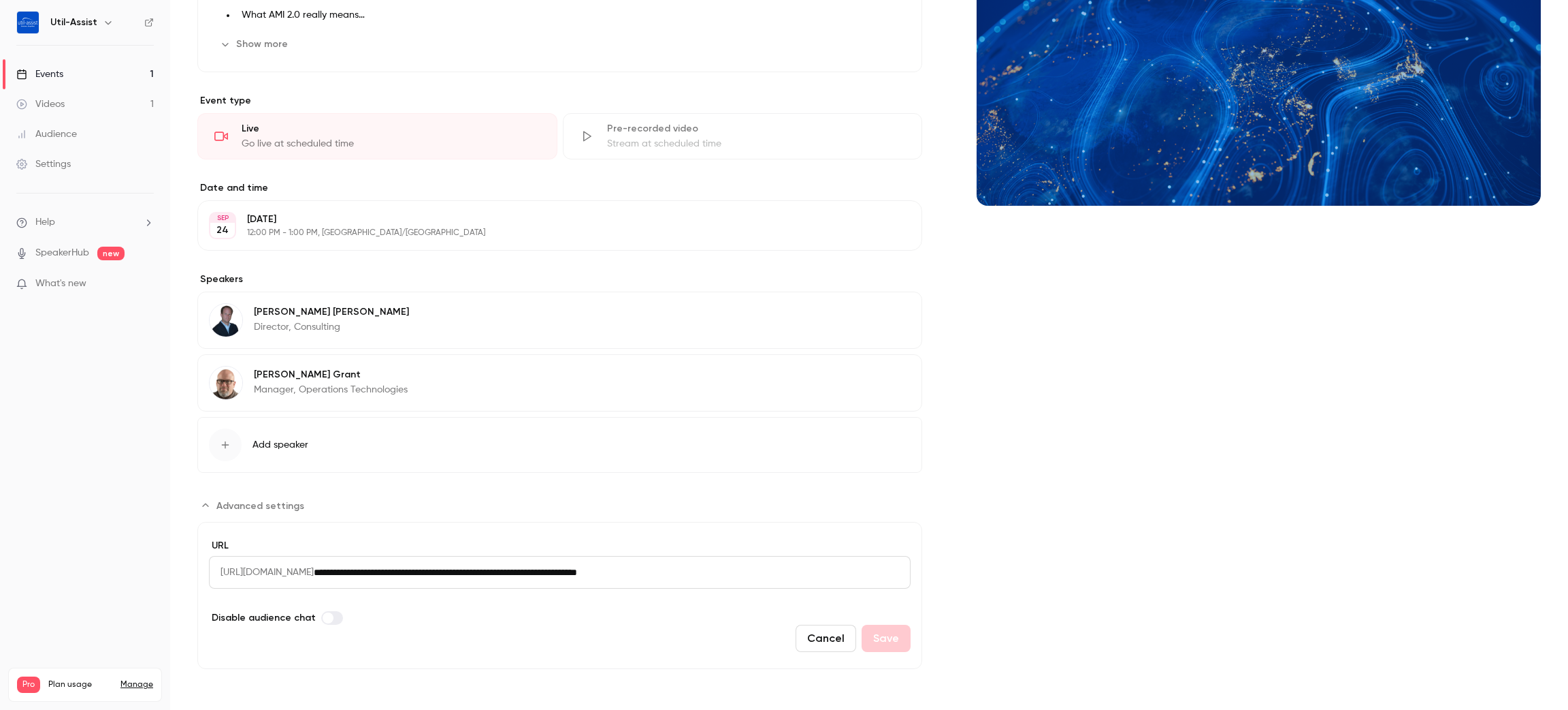
click at [801, 582] on input "**********" at bounding box center [612, 572] width 597 height 32
click at [799, 580] on input "**********" at bounding box center [612, 572] width 597 height 32
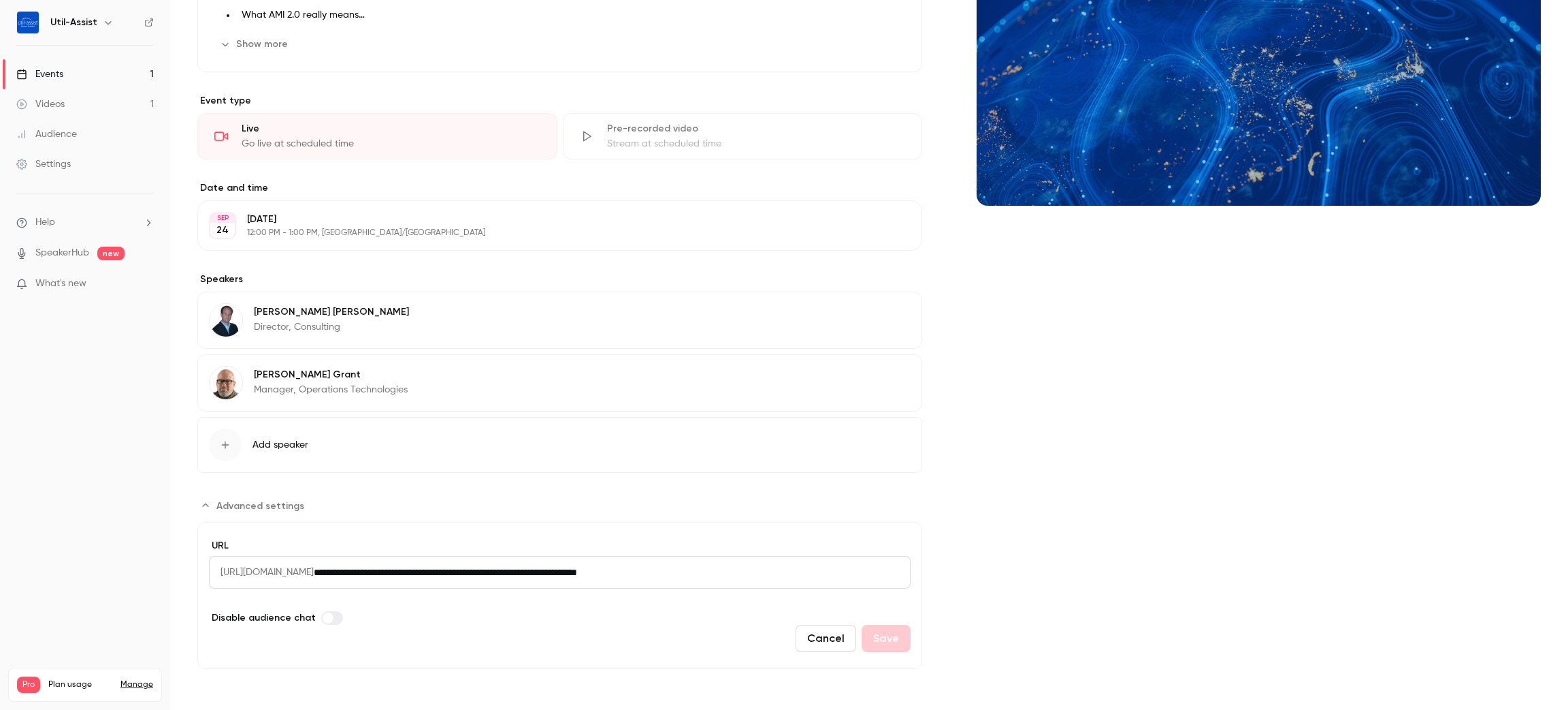
click at [799, 582] on input "**********" at bounding box center [612, 572] width 597 height 32
click at [799, 583] on input "**********" at bounding box center [612, 572] width 597 height 32
click at [799, 578] on input "**********" at bounding box center [612, 572] width 597 height 32
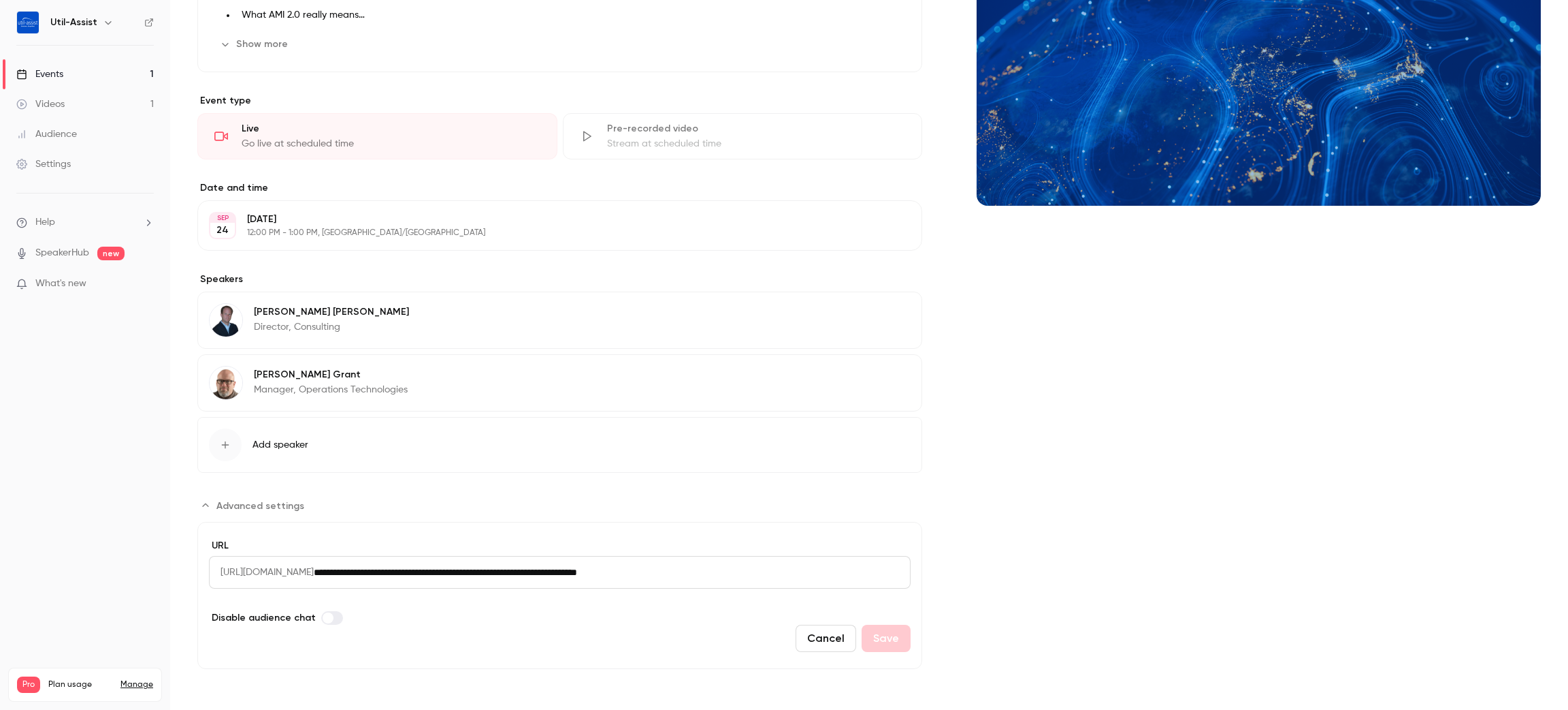
click at [809, 571] on input "**********" at bounding box center [612, 572] width 597 height 32
drag, startPoint x: 812, startPoint y: 571, endPoint x: 1, endPoint y: 479, distance: 816.2
click at [1, 479] on div "Util-Assist Events 1 Videos 1 Audience Settings Help SpeakerHub new What's new …" at bounding box center [784, 355] width 1568 height 710
click at [804, 573] on input "**********" at bounding box center [612, 572] width 597 height 32
drag, startPoint x: 765, startPoint y: 574, endPoint x: 234, endPoint y: 568, distance: 531.0
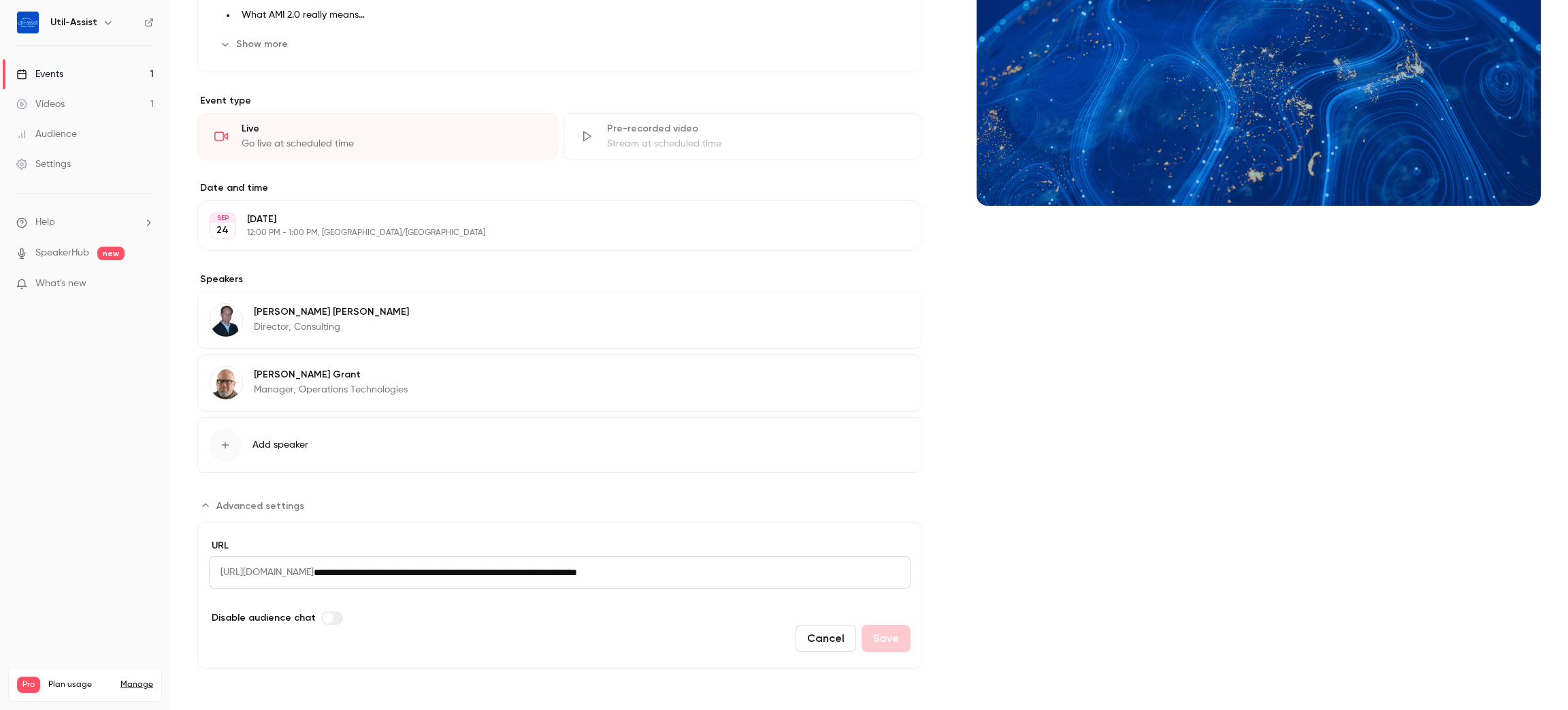
click at [234, 568] on div "**********" at bounding box center [560, 572] width 702 height 32
click at [222, 569] on span "[URL][DOMAIN_NAME]" at bounding box center [261, 572] width 105 height 32
drag, startPoint x: 222, startPoint y: 569, endPoint x: 654, endPoint y: 583, distance: 432.2
click at [654, 583] on div "**********" at bounding box center [560, 572] width 702 height 32
copy span "https://watch.getcontrast.io/"
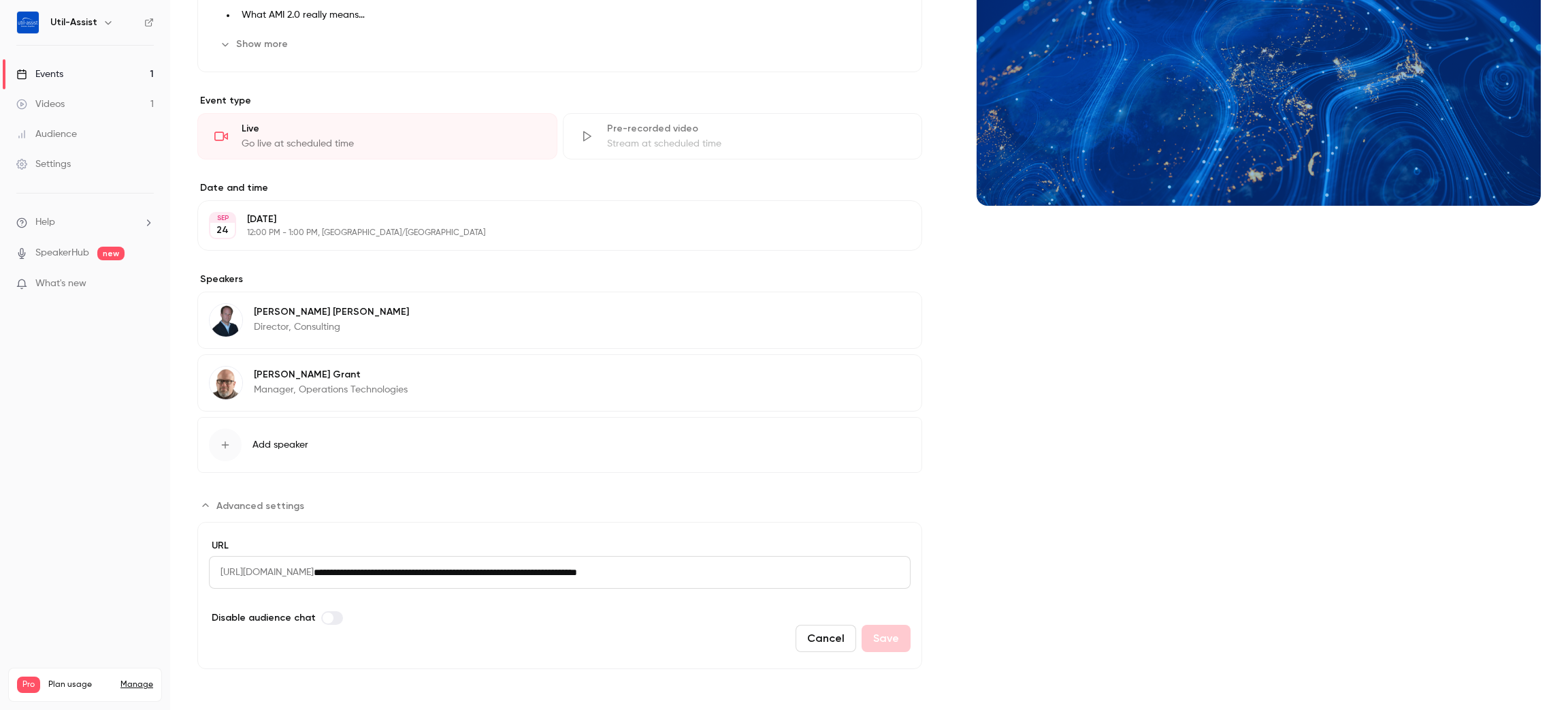
click at [893, 312] on button "Edit" at bounding box center [886, 314] width 50 height 22
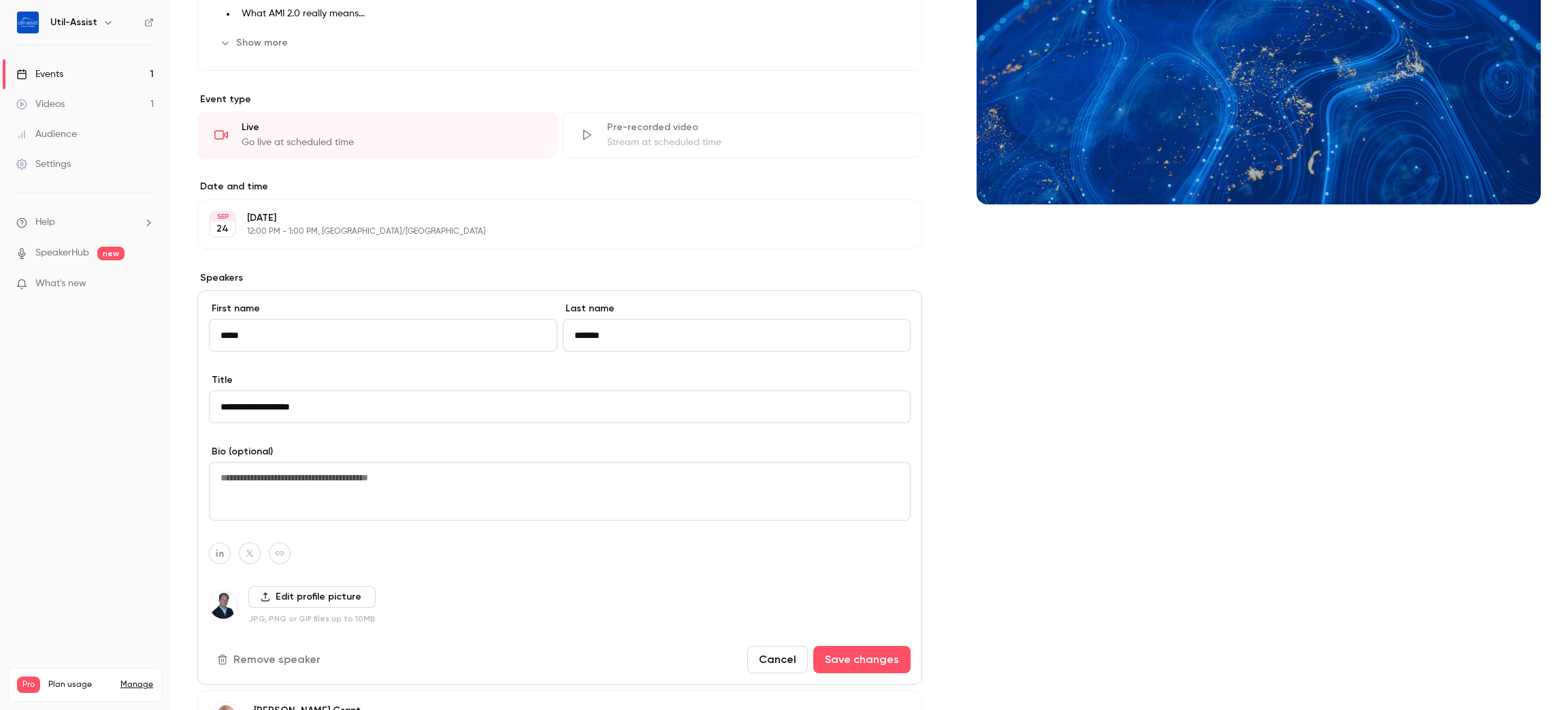
drag, startPoint x: 478, startPoint y: 336, endPoint x: 0, endPoint y: 330, distance: 478.0
click at [0, 330] on div "Util-Assist Events 1 Videos 1 Audience Settings Help SpeakerHub new What's new …" at bounding box center [784, 355] width 1568 height 710
type input "*"
click at [1056, 376] on div "Cover image" at bounding box center [1259, 437] width 564 height 1135
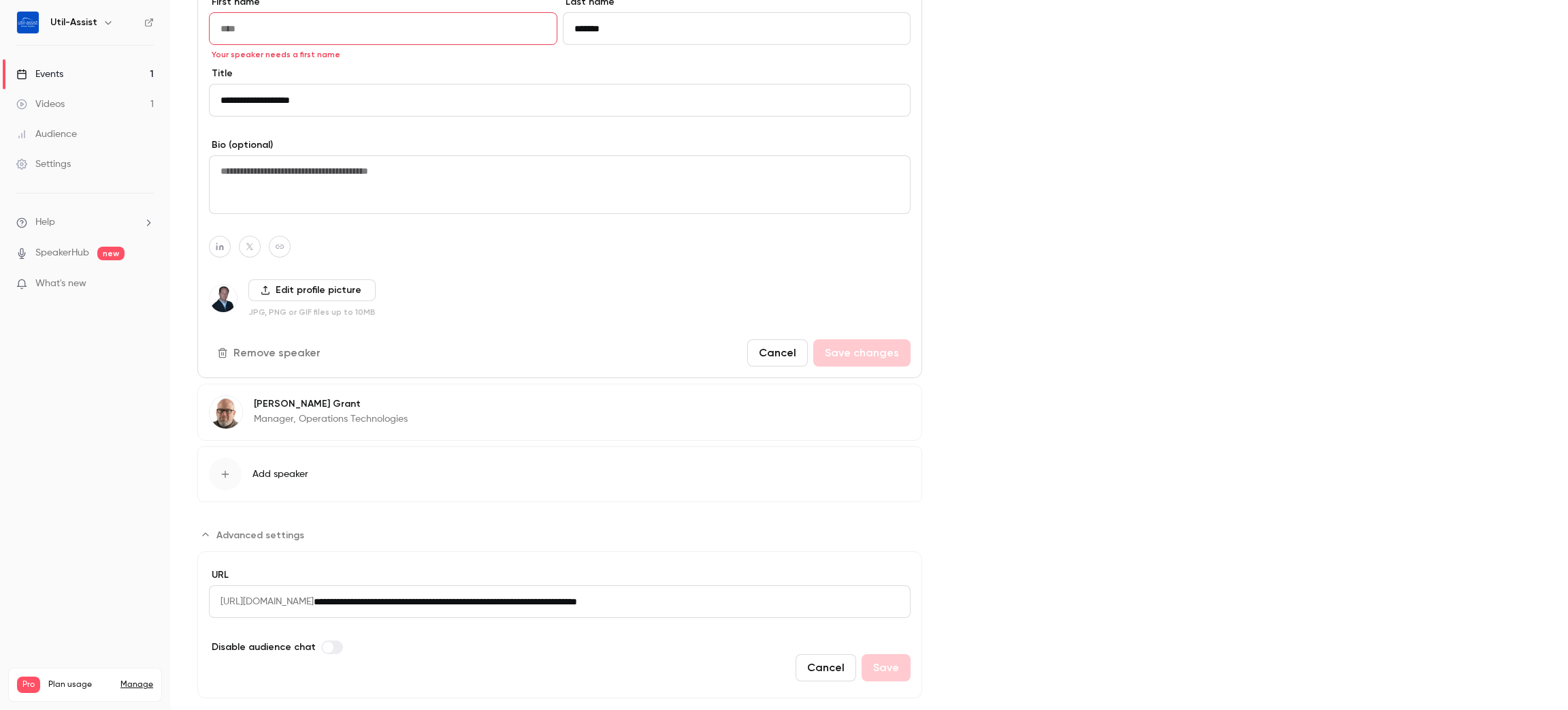
scroll to position [590, 0]
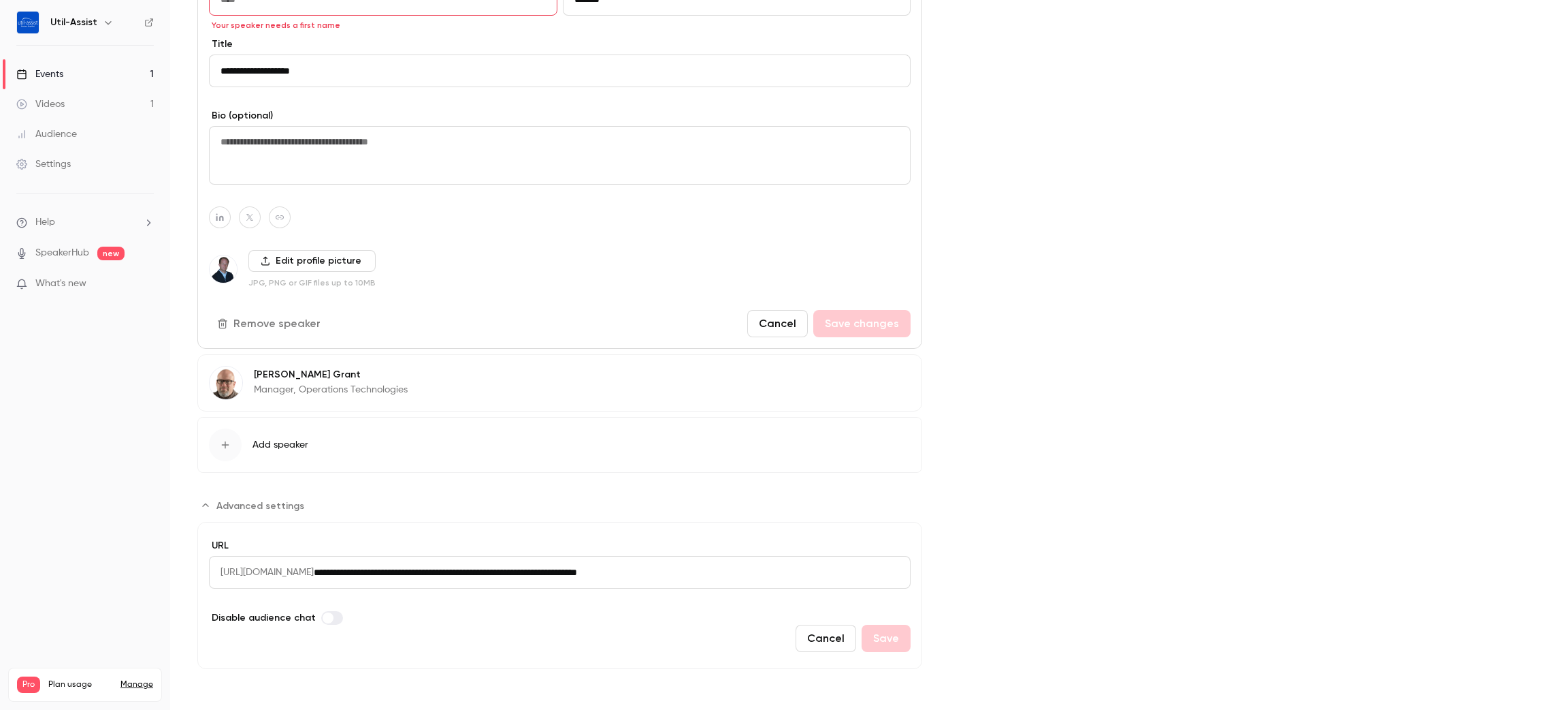
drag, startPoint x: 276, startPoint y: 325, endPoint x: 365, endPoint y: 343, distance: 90.8
click at [276, 324] on button "Remove speaker" at bounding box center [270, 323] width 122 height 27
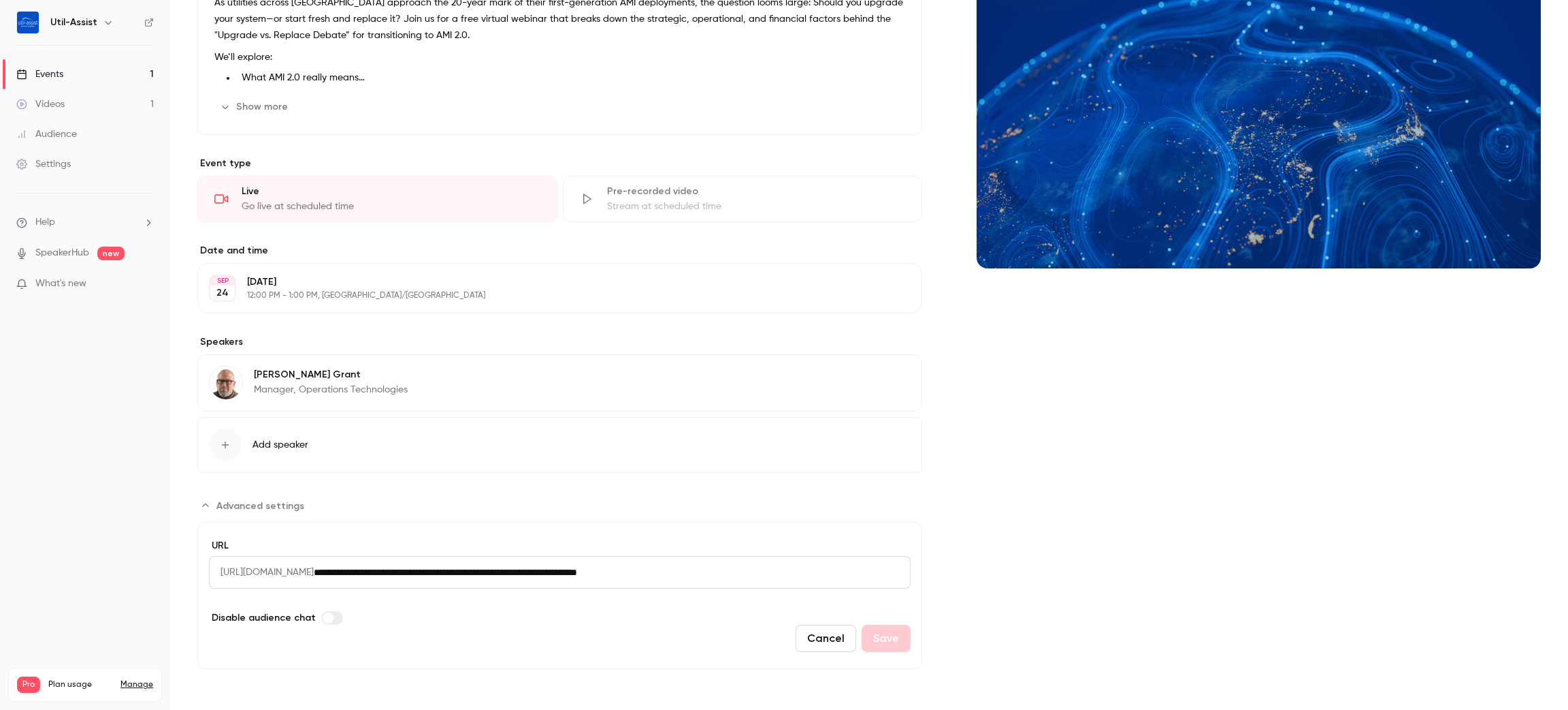
click at [283, 451] on span "Add speaker" at bounding box center [280, 444] width 56 height 13
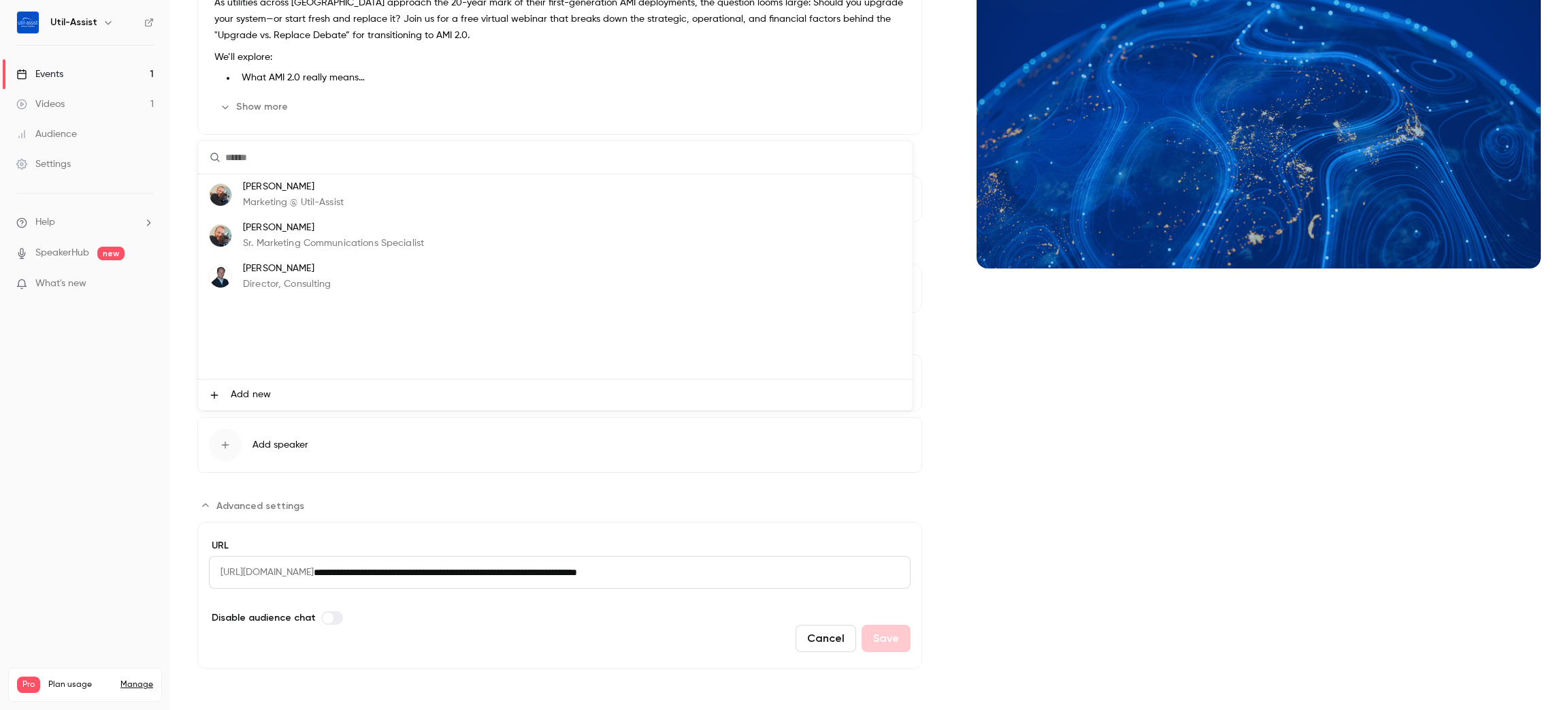
click at [254, 395] on span "Add new" at bounding box center [250, 395] width 40 height 14
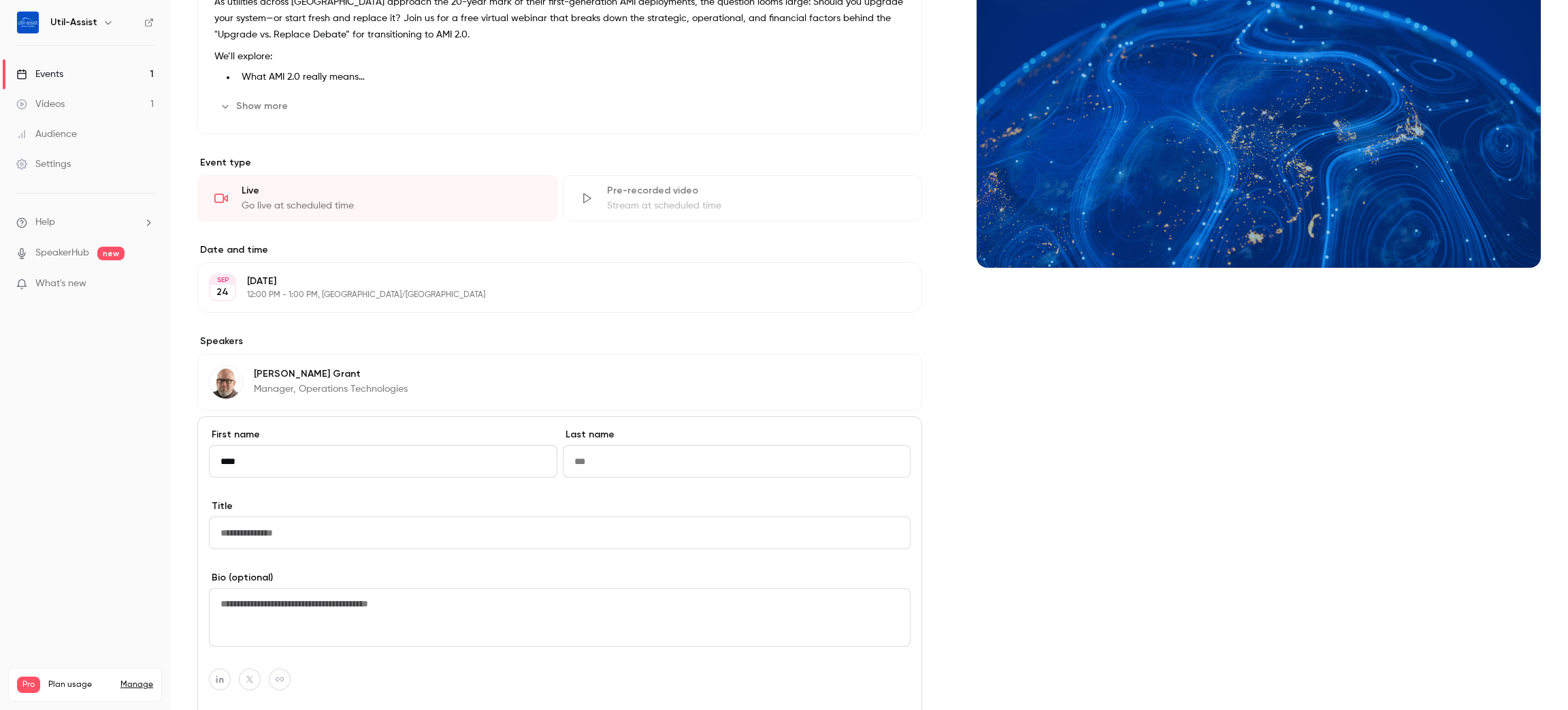
type input "****"
type input "*******"
click at [642, 544] on input "Title" at bounding box center [560, 532] width 702 height 32
type input "**********"
drag, startPoint x: 1228, startPoint y: 516, endPoint x: 1190, endPoint y: 504, distance: 39.8
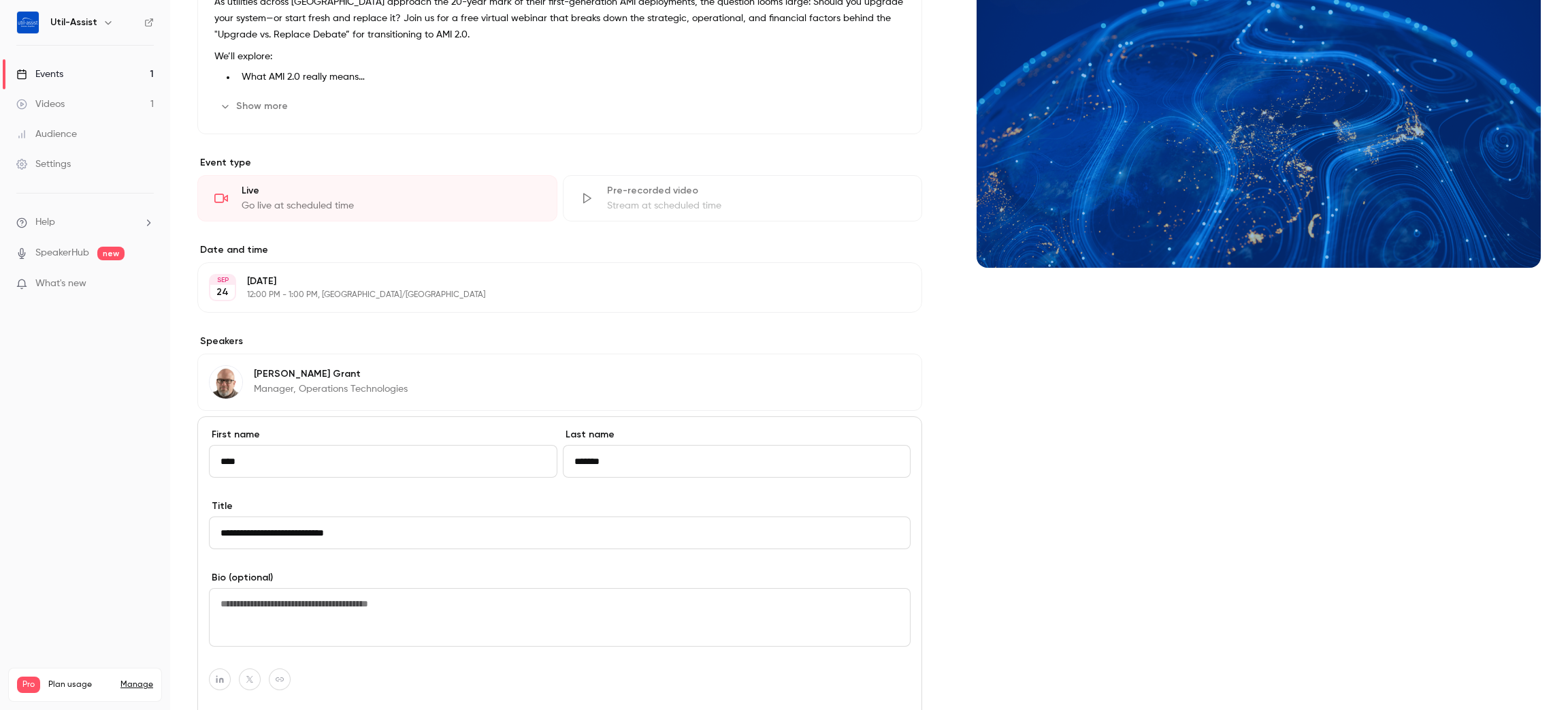
click at [1215, 515] on div "Cover image" at bounding box center [1259, 470] width 564 height 1074
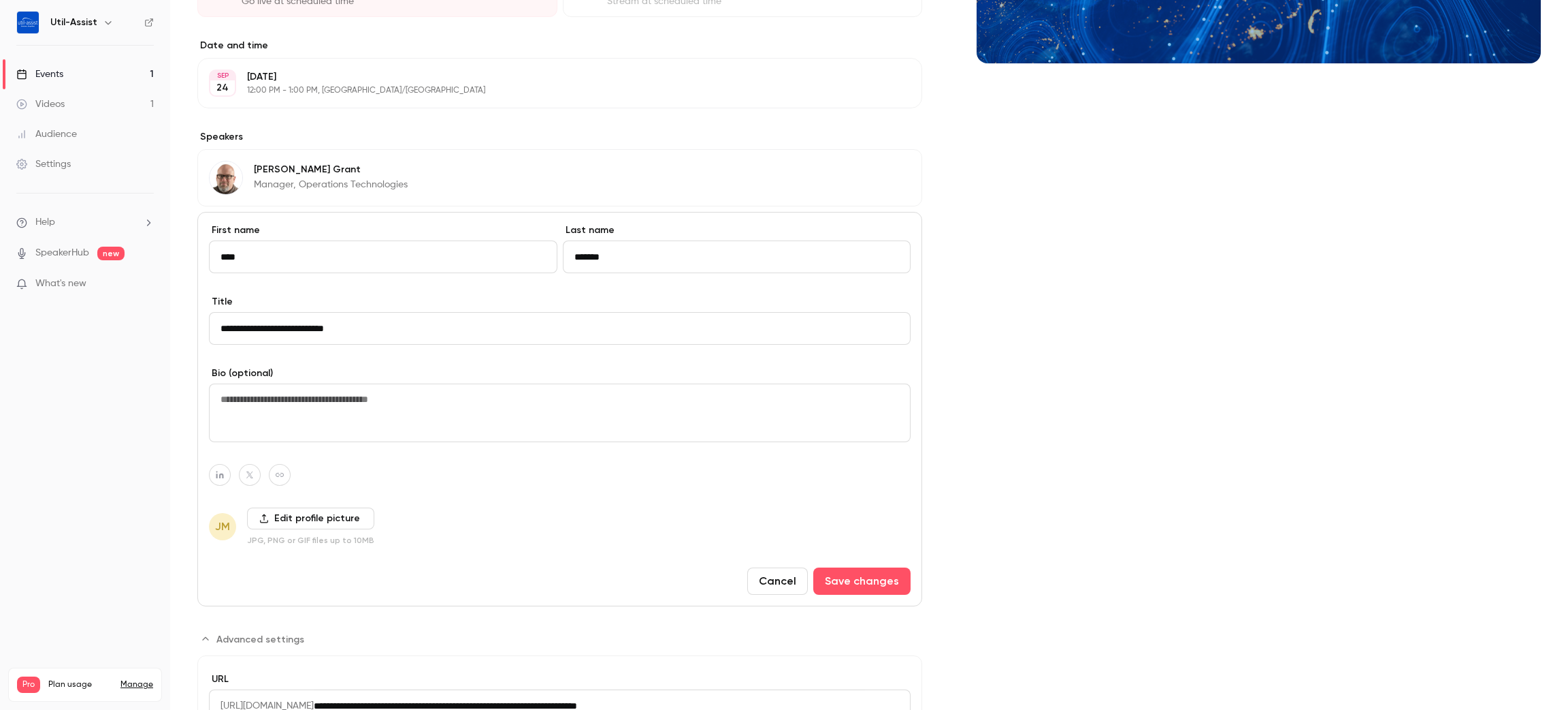
scroll to position [529, 0]
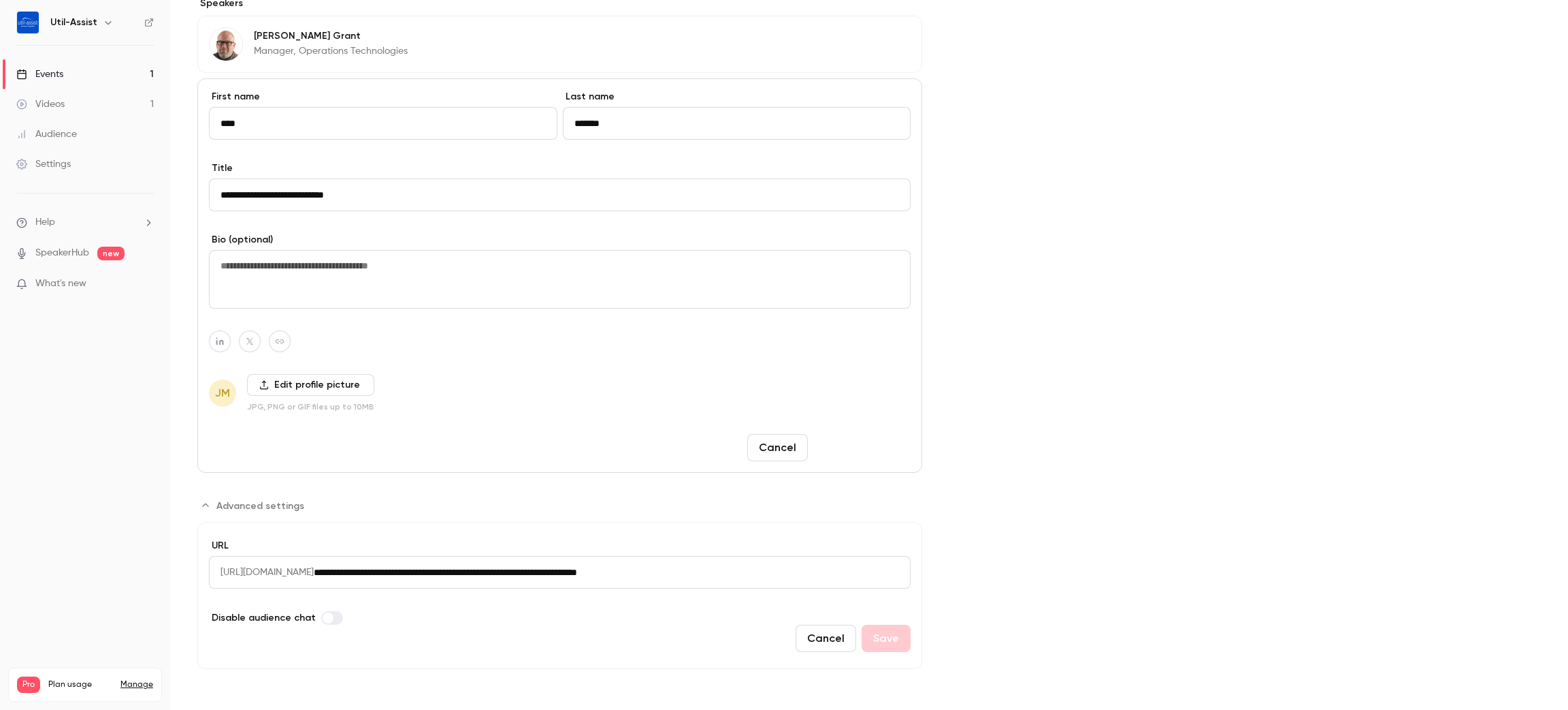
click at [881, 458] on button "Save changes" at bounding box center [862, 447] width 97 height 27
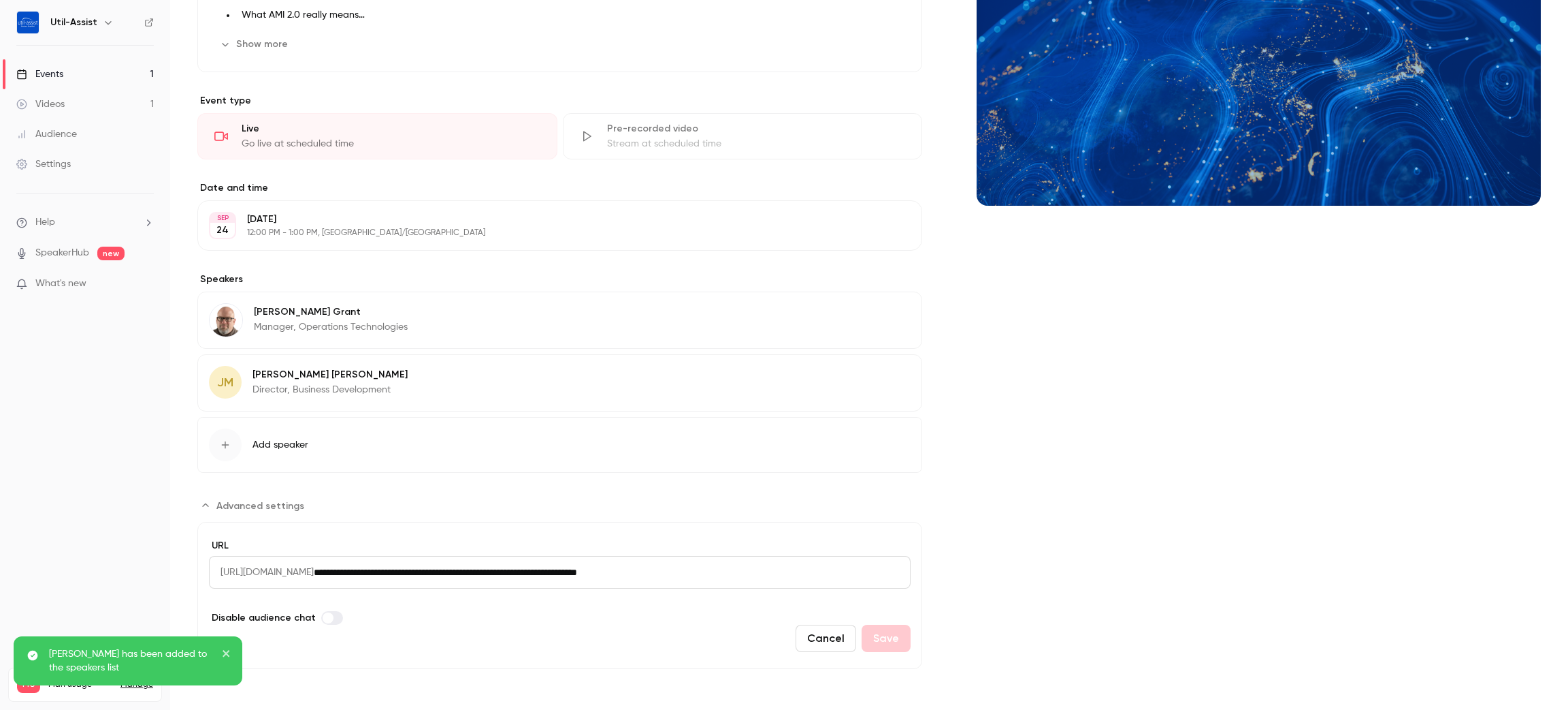
scroll to position [252, 0]
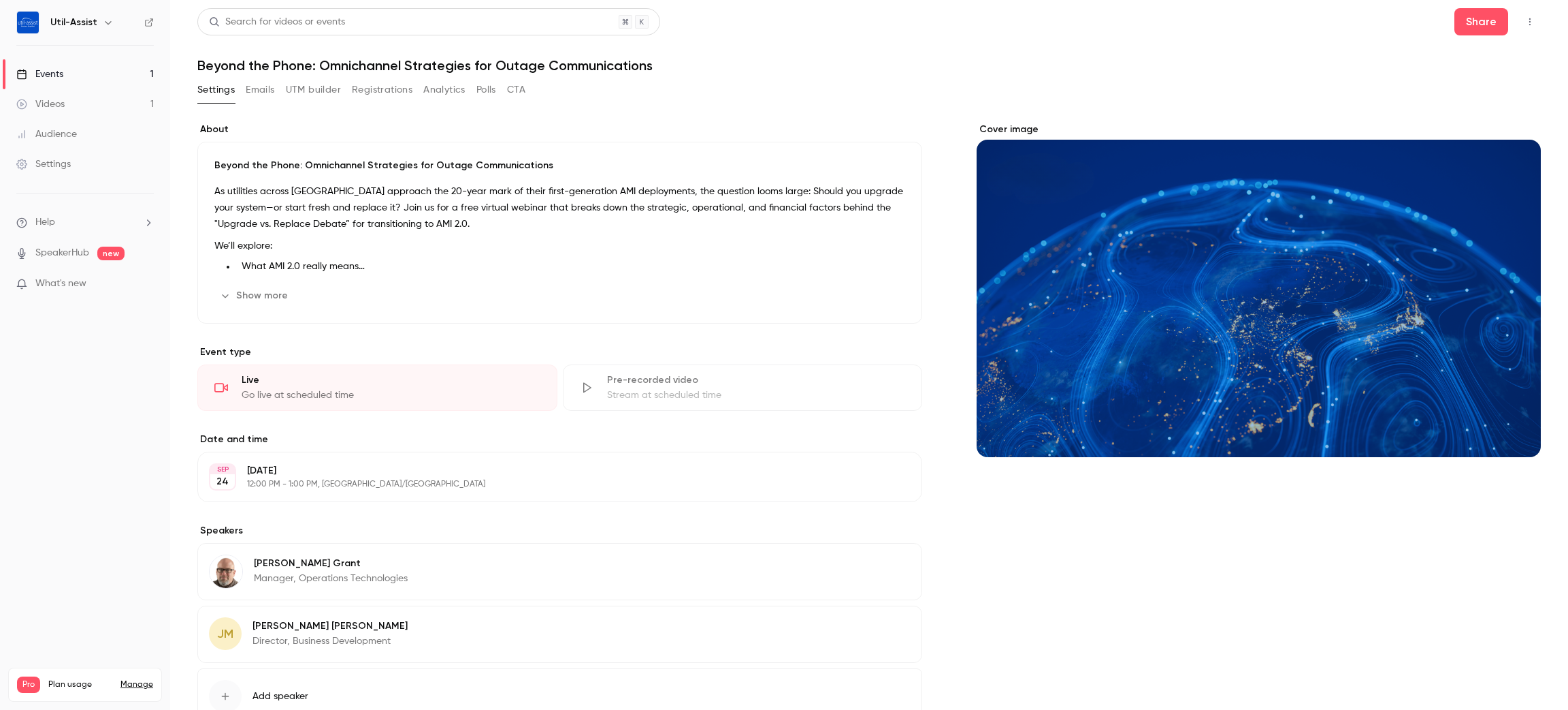
scroll to position [99, 0]
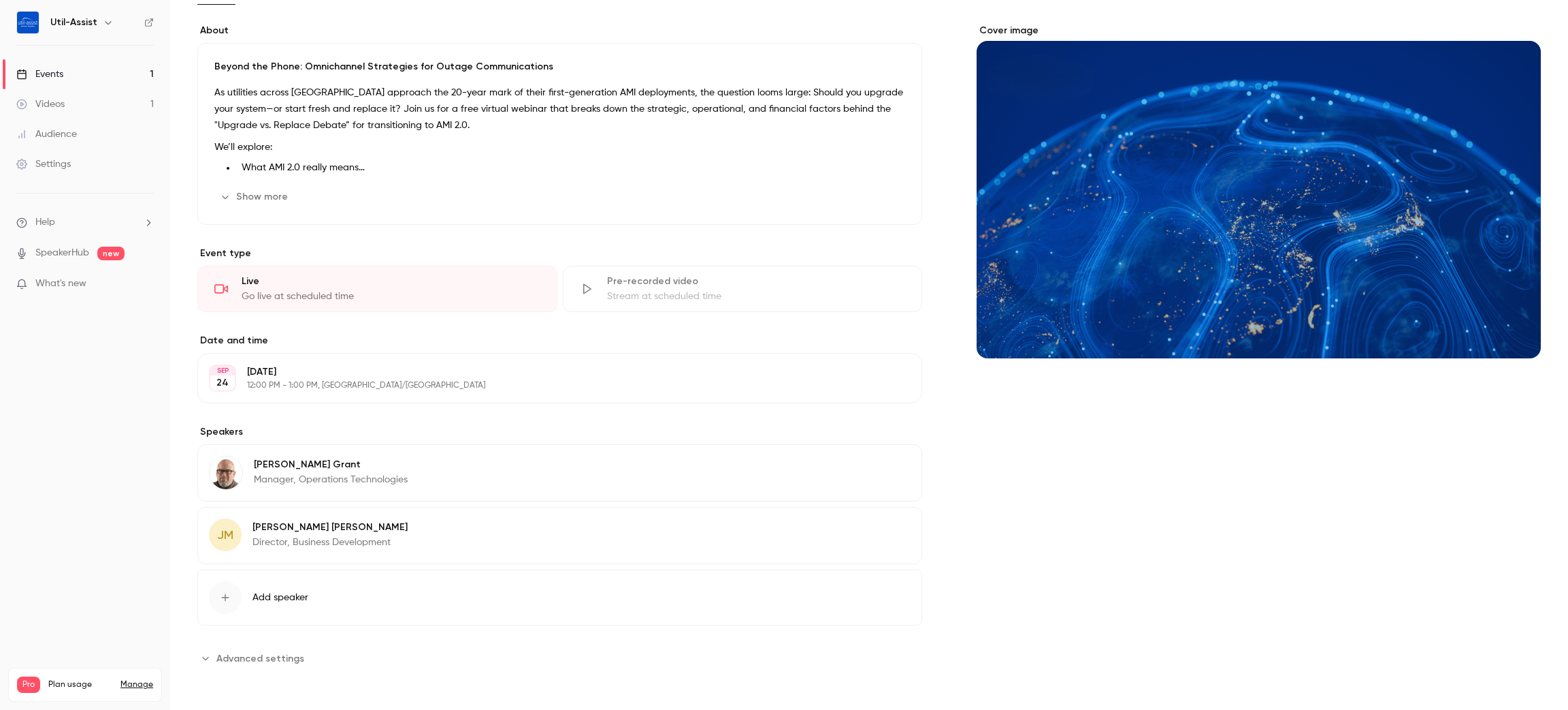
click at [877, 526] on button "Edit" at bounding box center [886, 529] width 50 height 22
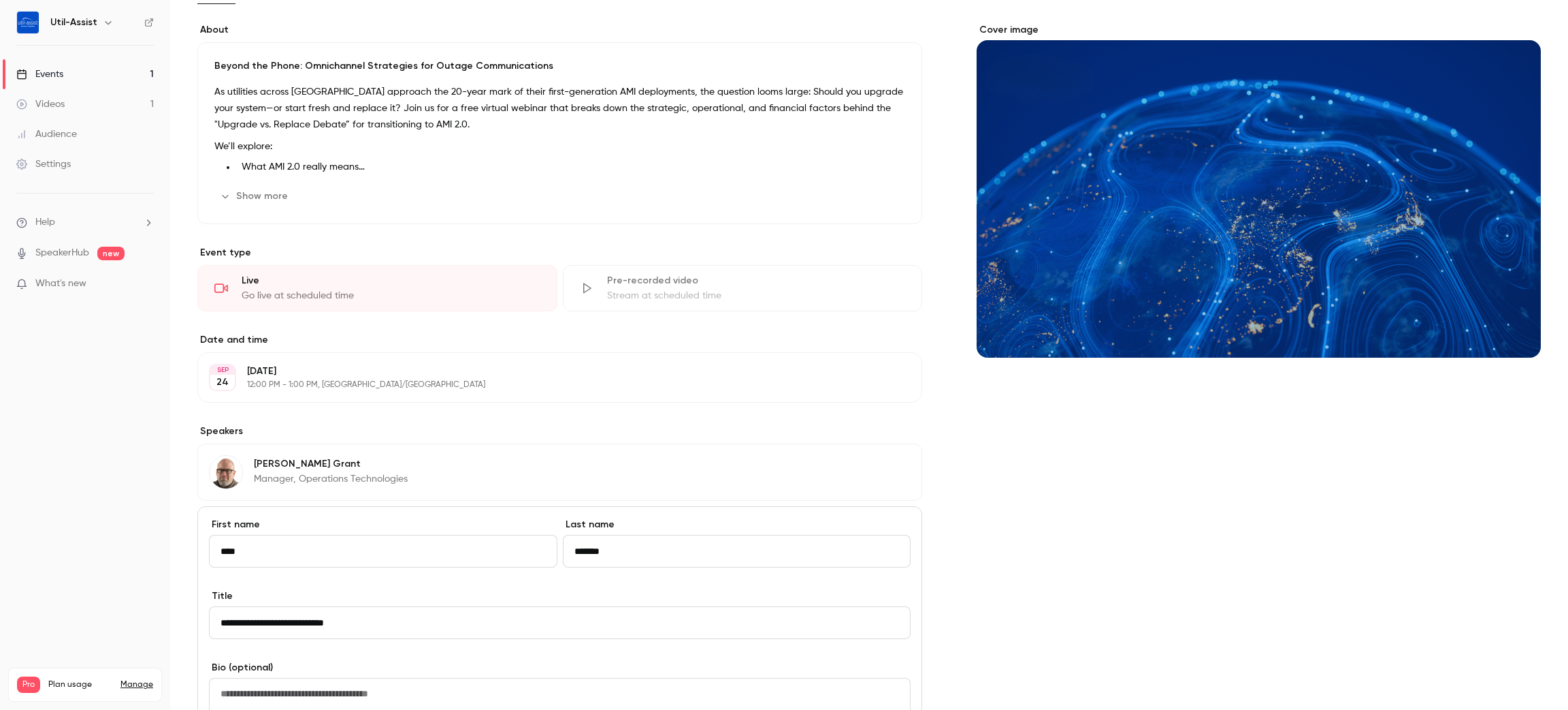
scroll to position [304, 0]
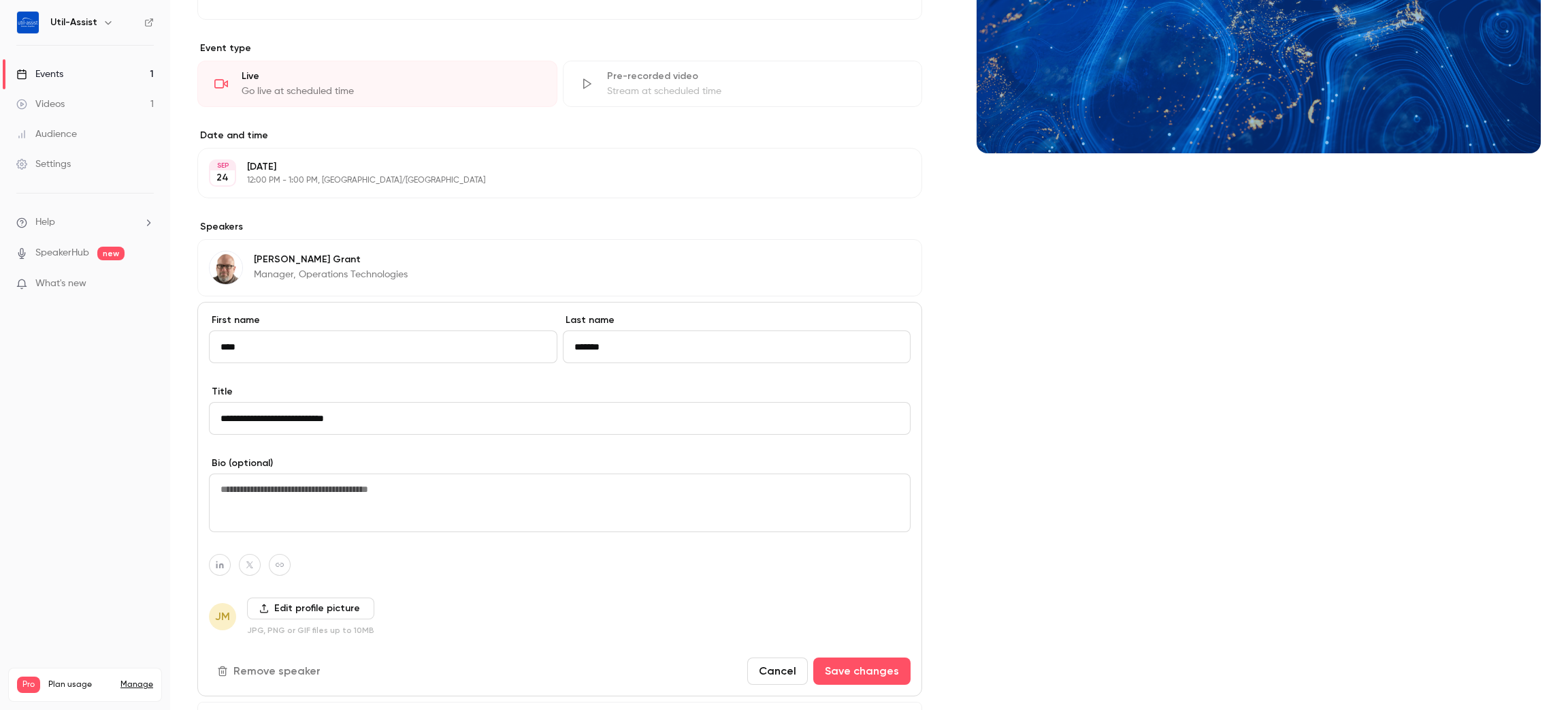
click at [1038, 539] on div "Cover image" at bounding box center [1259, 310] width 564 height 982
click at [1071, 572] on div "Cover image" at bounding box center [1259, 310] width 564 height 982
click at [1053, 525] on div "Cover image" at bounding box center [1259, 310] width 564 height 982
click at [1051, 518] on div "Cover image" at bounding box center [1259, 310] width 564 height 982
drag, startPoint x: 1056, startPoint y: 515, endPoint x: 1045, endPoint y: 502, distance: 17.0
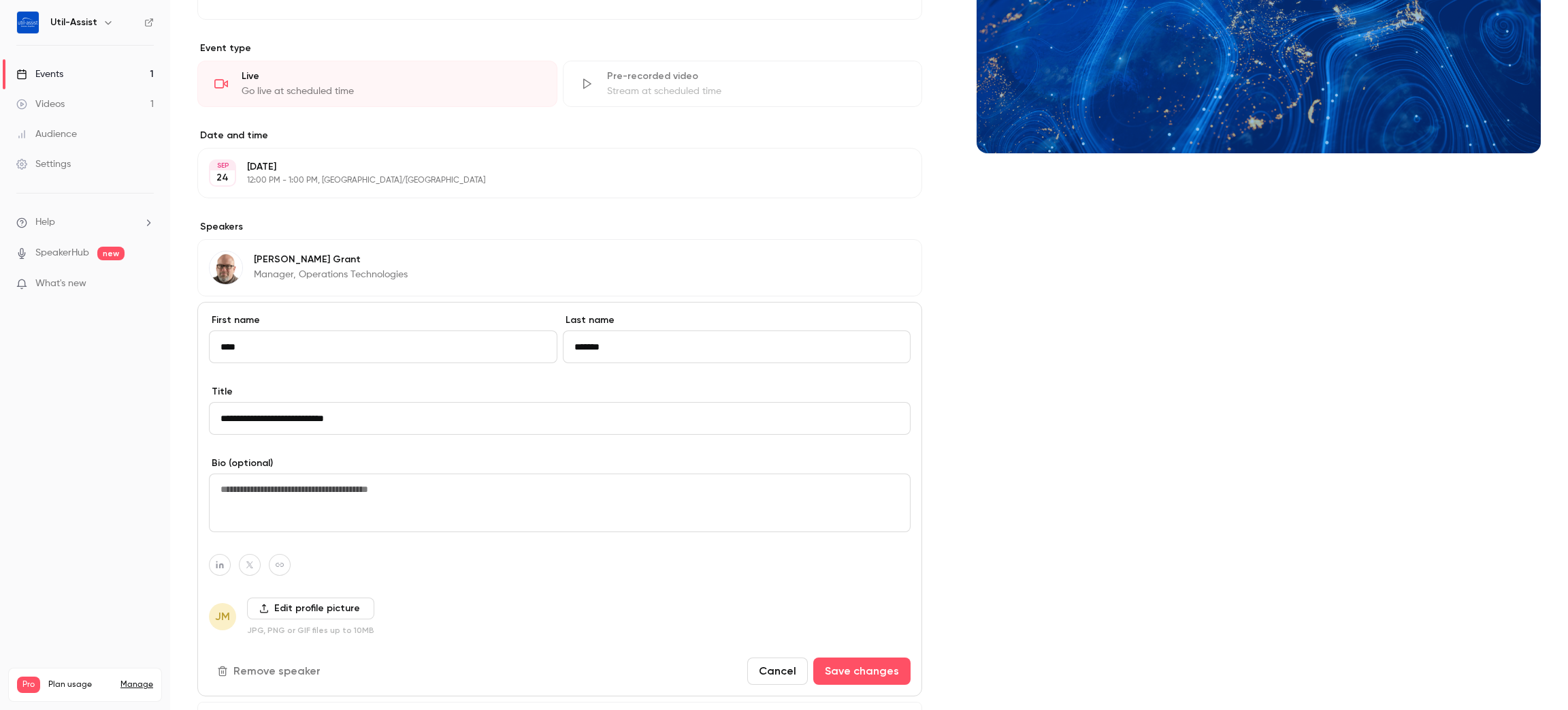
click at [1053, 511] on div "Cover image" at bounding box center [1259, 310] width 564 height 982
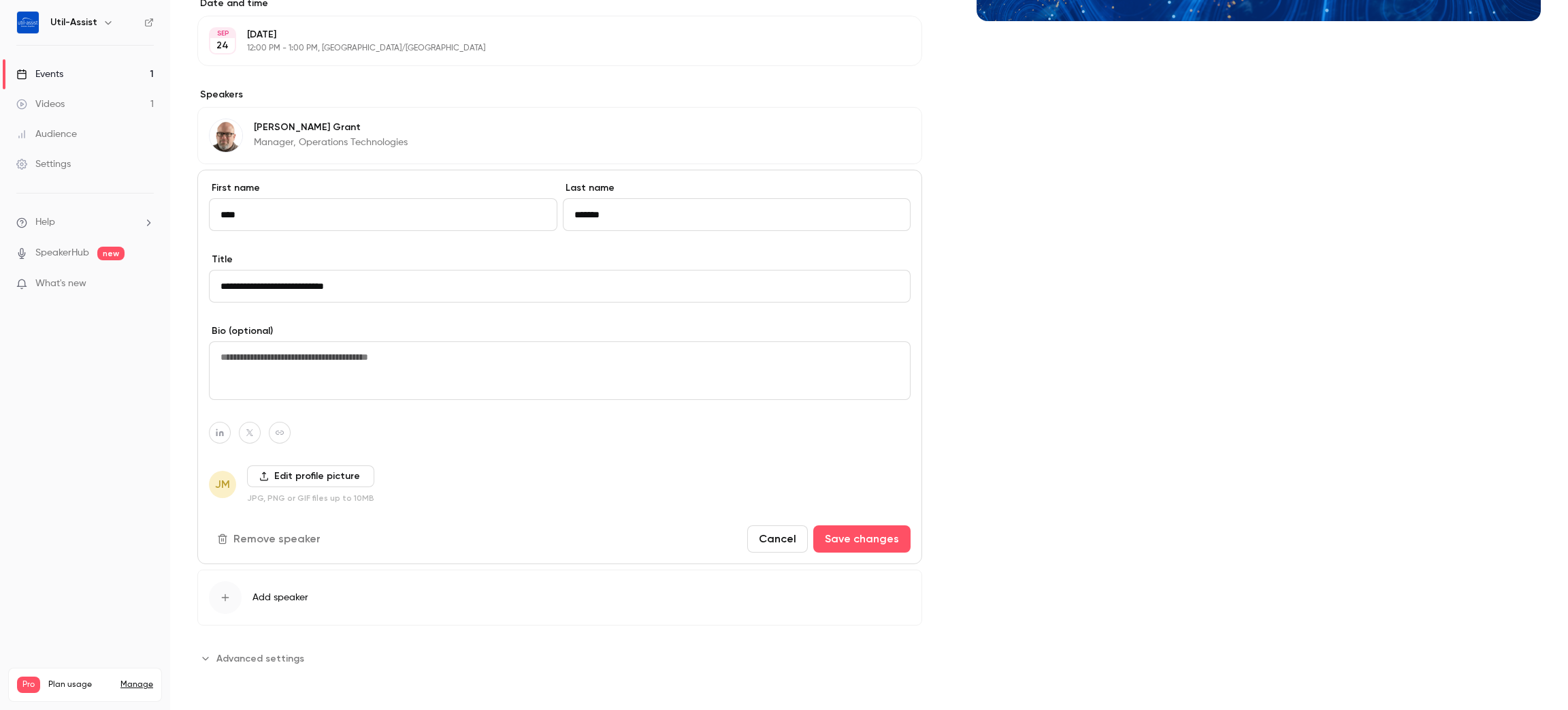
click at [251, 598] on button "Add speaker" at bounding box center [559, 597] width 725 height 56
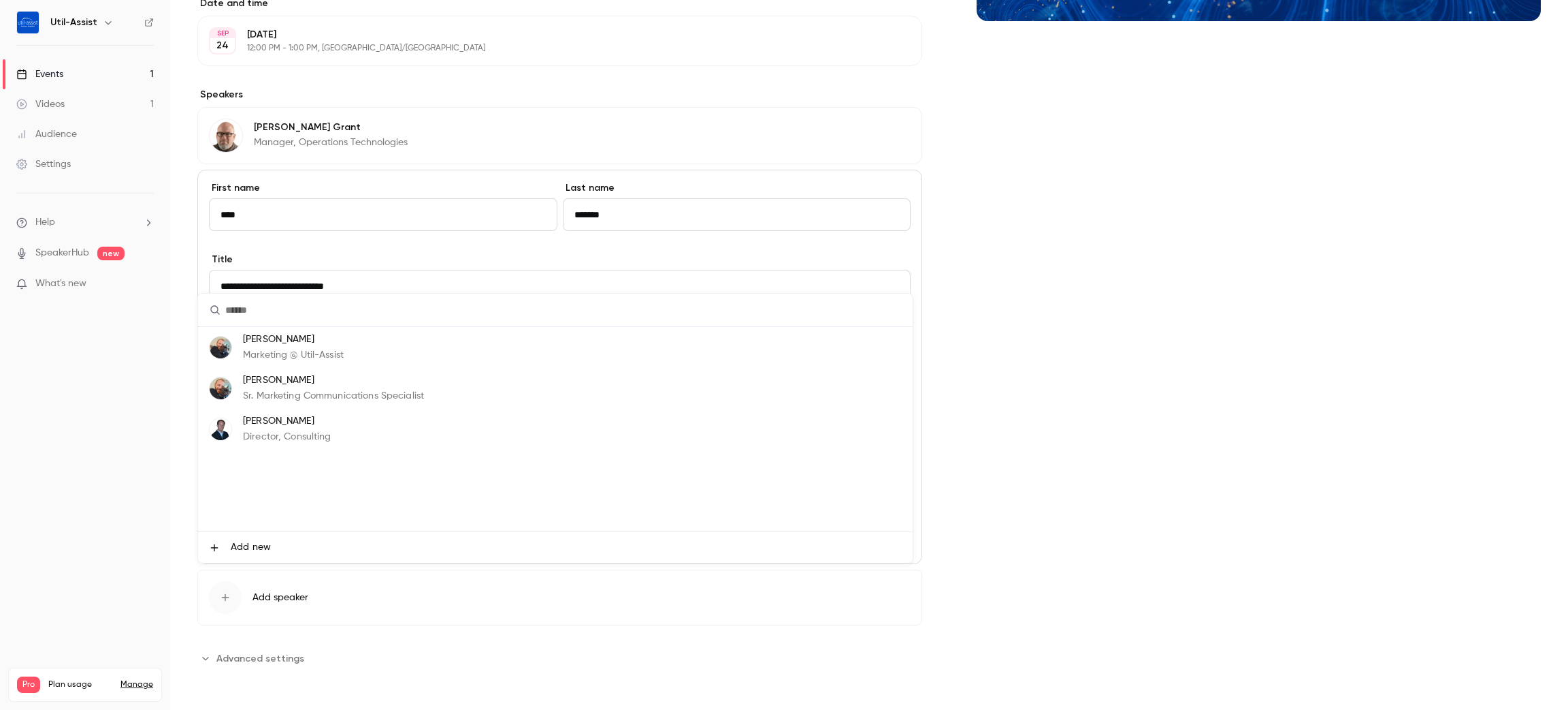
click at [223, 545] on li "Add new" at bounding box center [555, 547] width 715 height 31
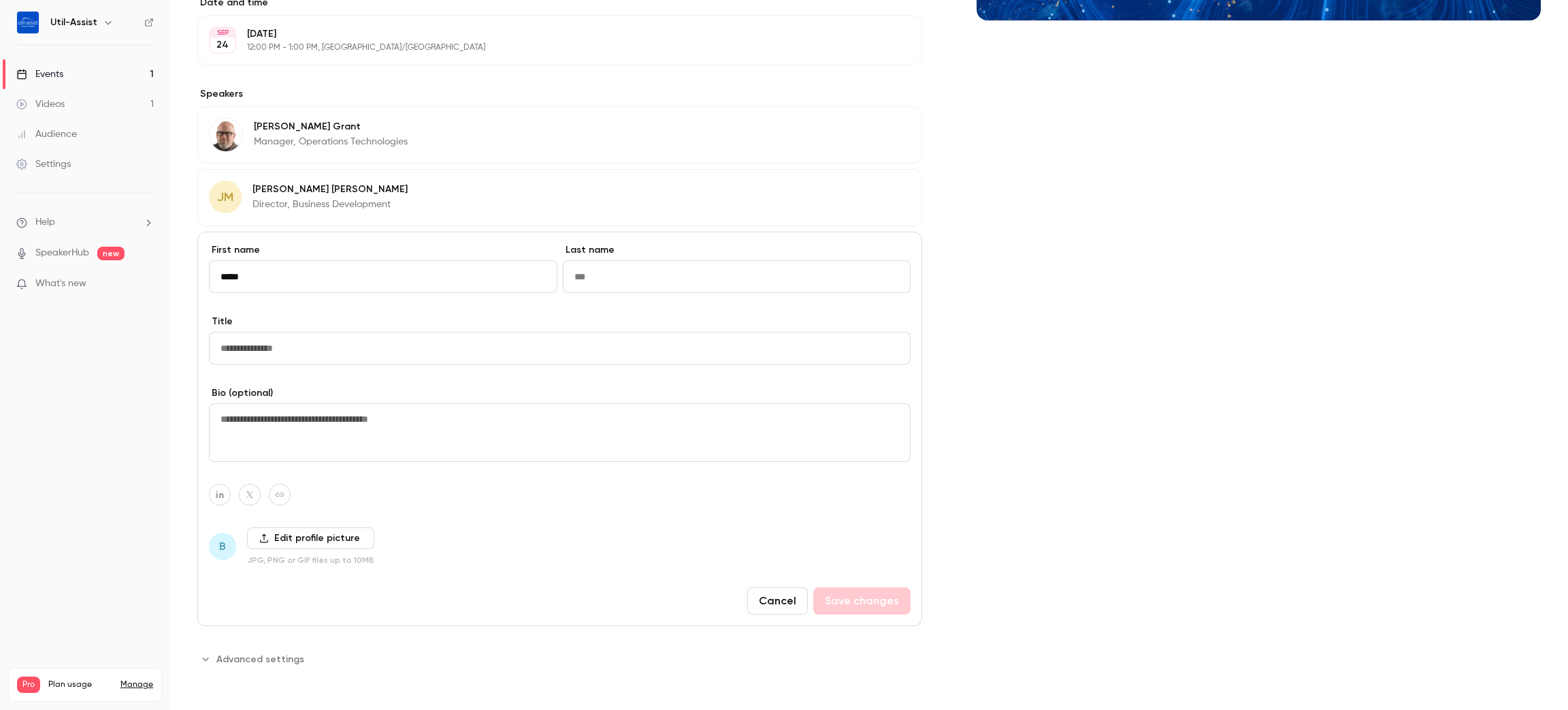
type input "*****"
type input "********"
click at [337, 345] on input "Title" at bounding box center [560, 347] width 702 height 32
type input "**********"
click at [1185, 494] on div "Cover image" at bounding box center [1259, 178] width 564 height 984
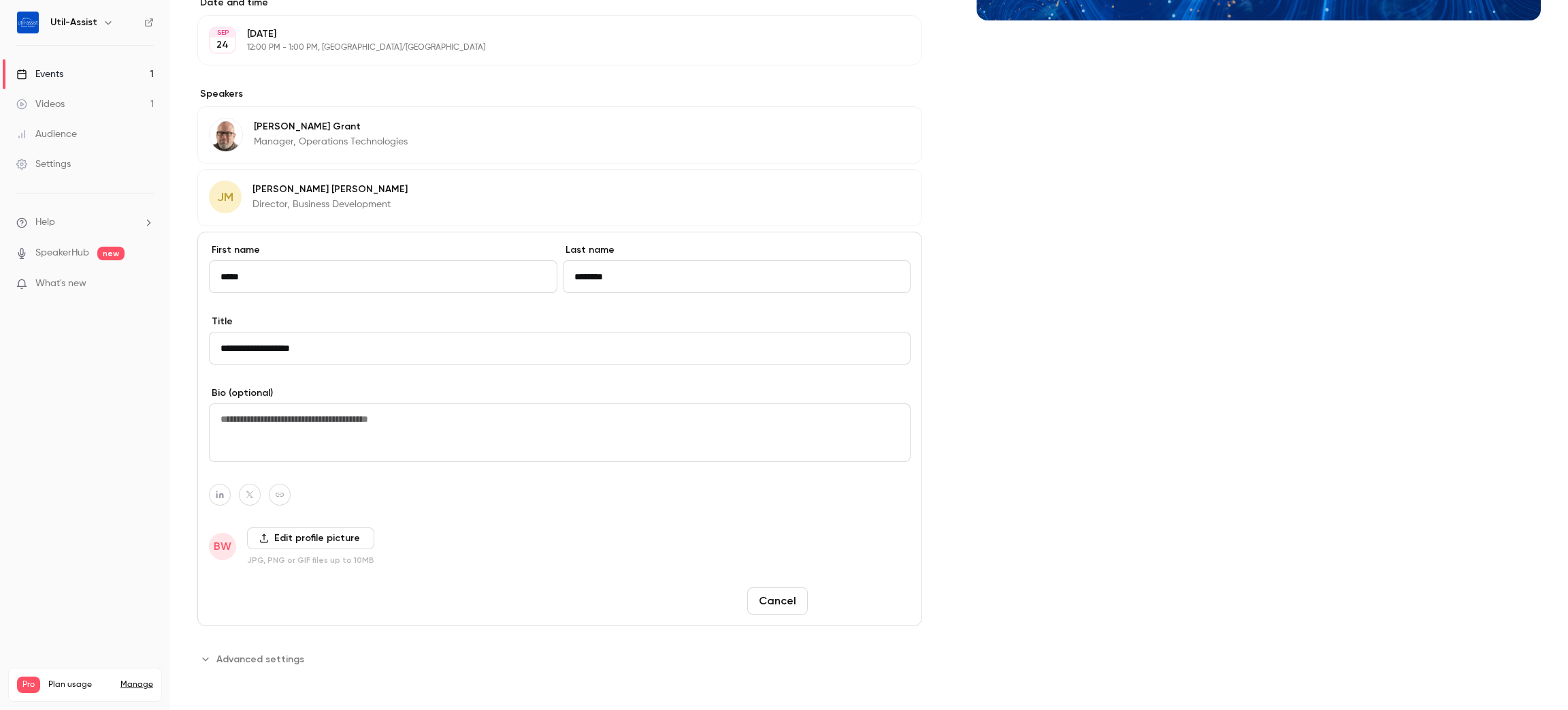
click at [880, 599] on button "Save changes" at bounding box center [862, 600] width 97 height 27
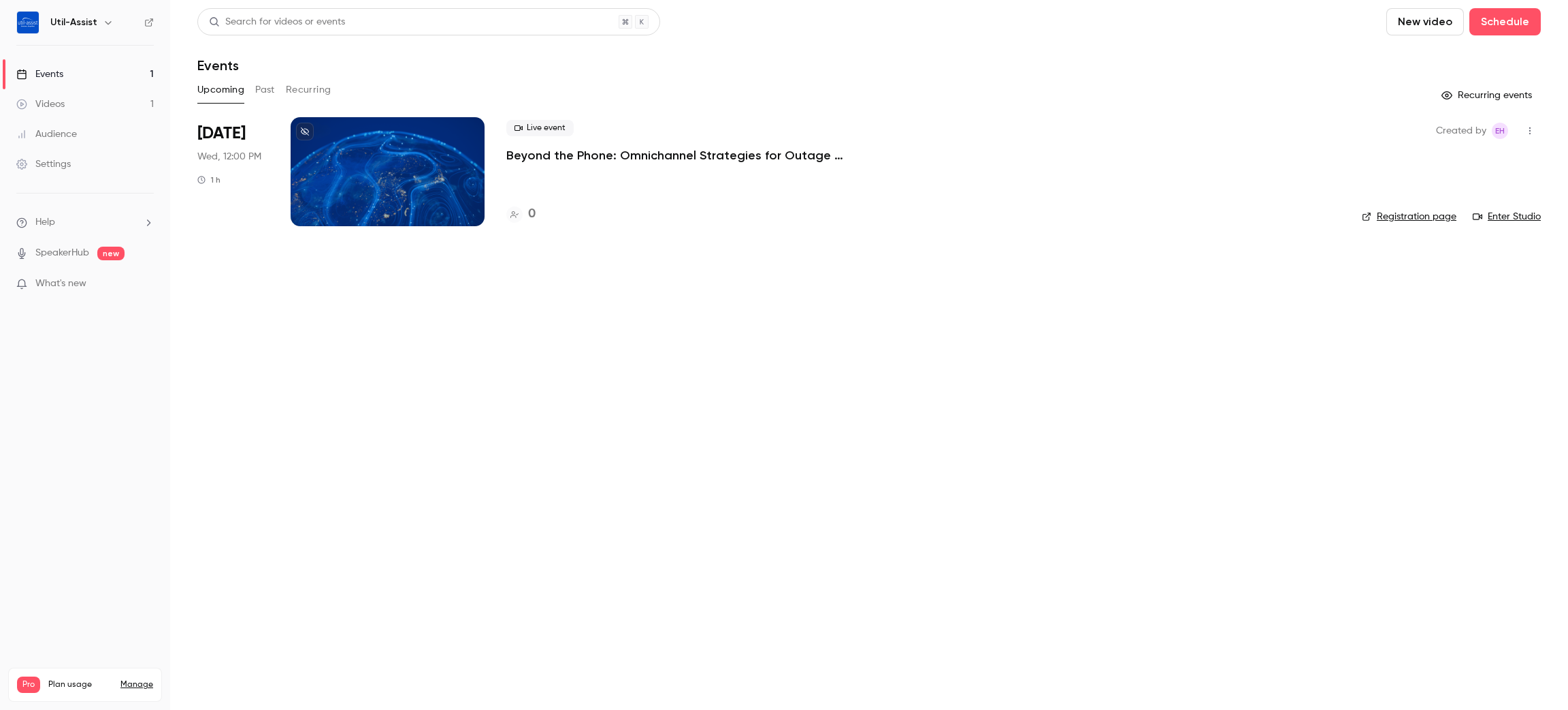
click at [605, 461] on main "Search for videos or events New video Schedule Events Upcoming Past Recurring R…" at bounding box center [869, 355] width 1398 height 710
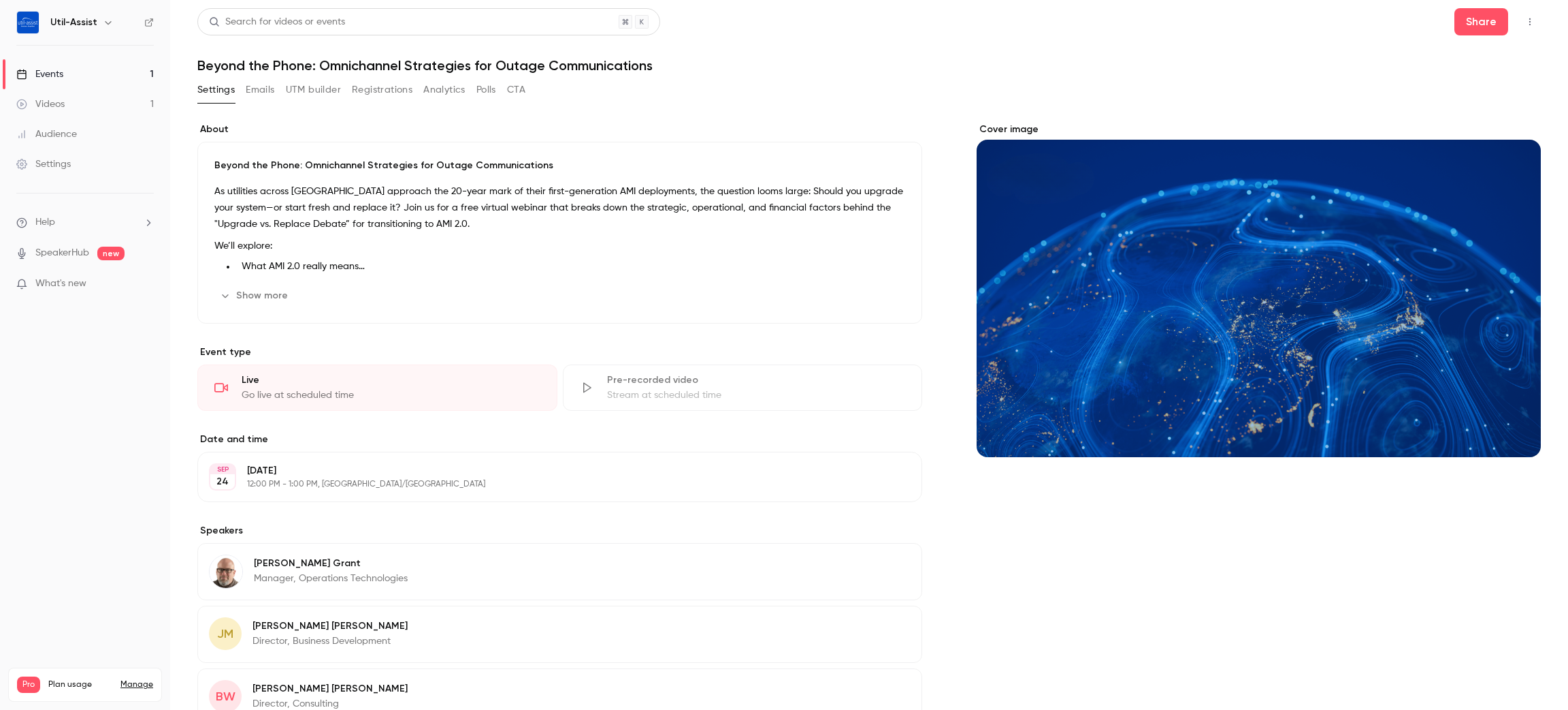
scroll to position [162, 0]
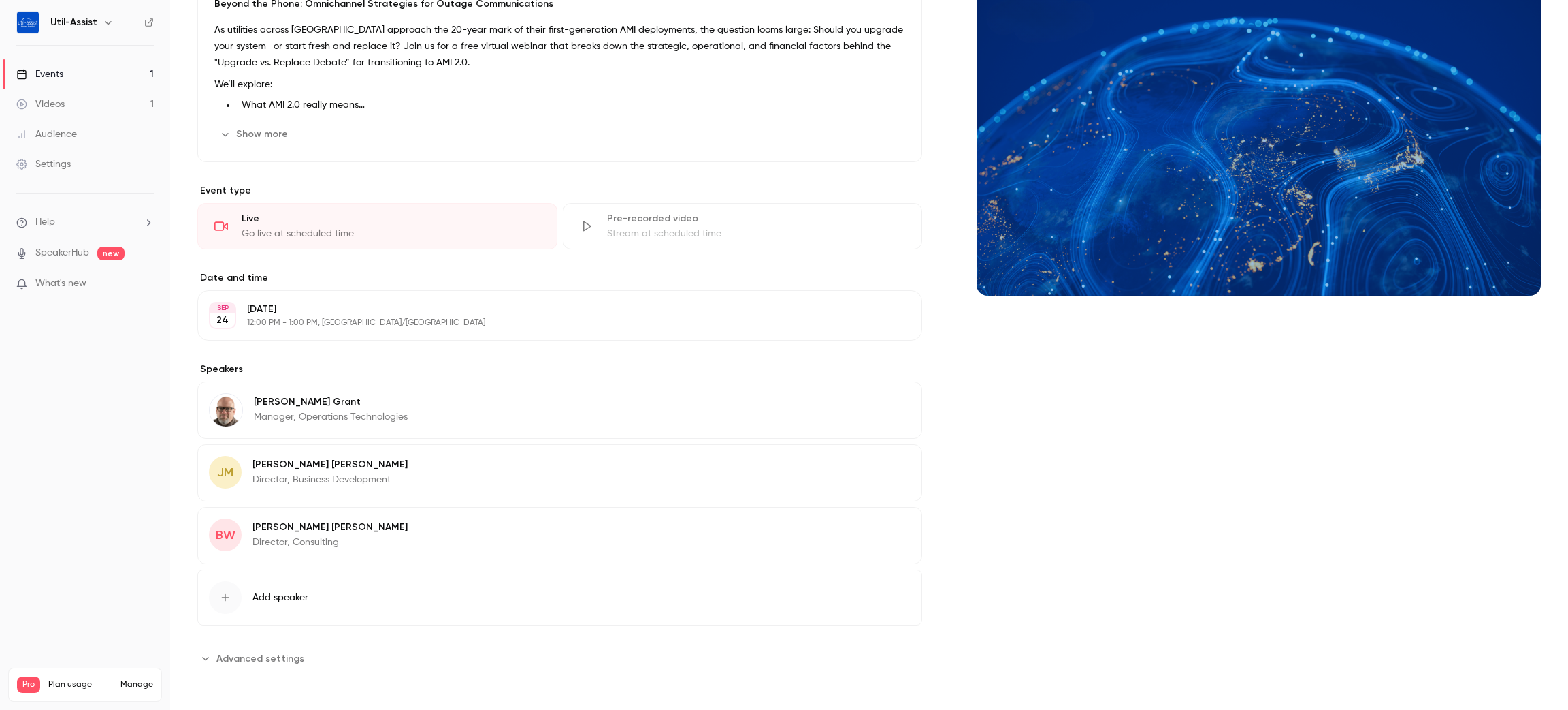
click at [867, 526] on icon "button" at bounding box center [872, 529] width 11 height 11
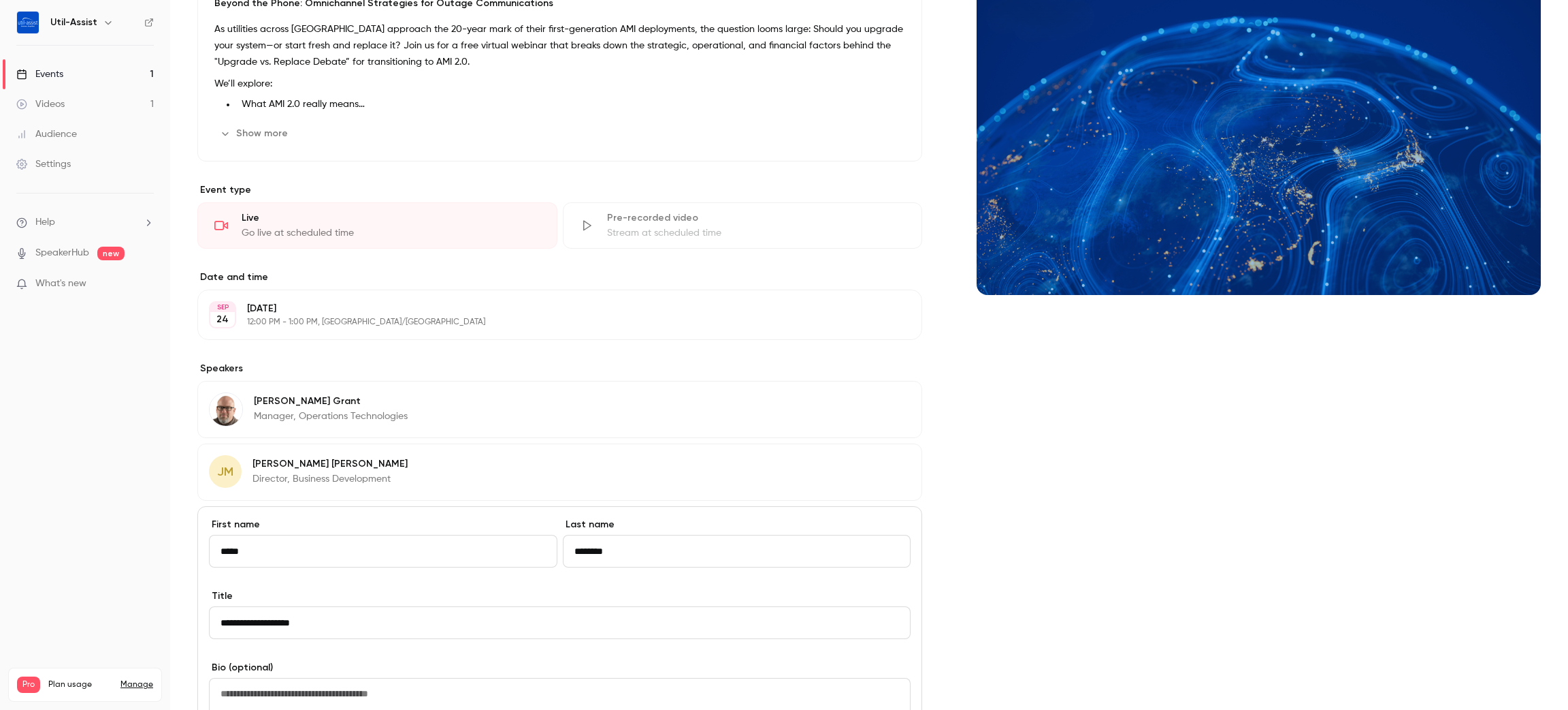
scroll to position [500, 0]
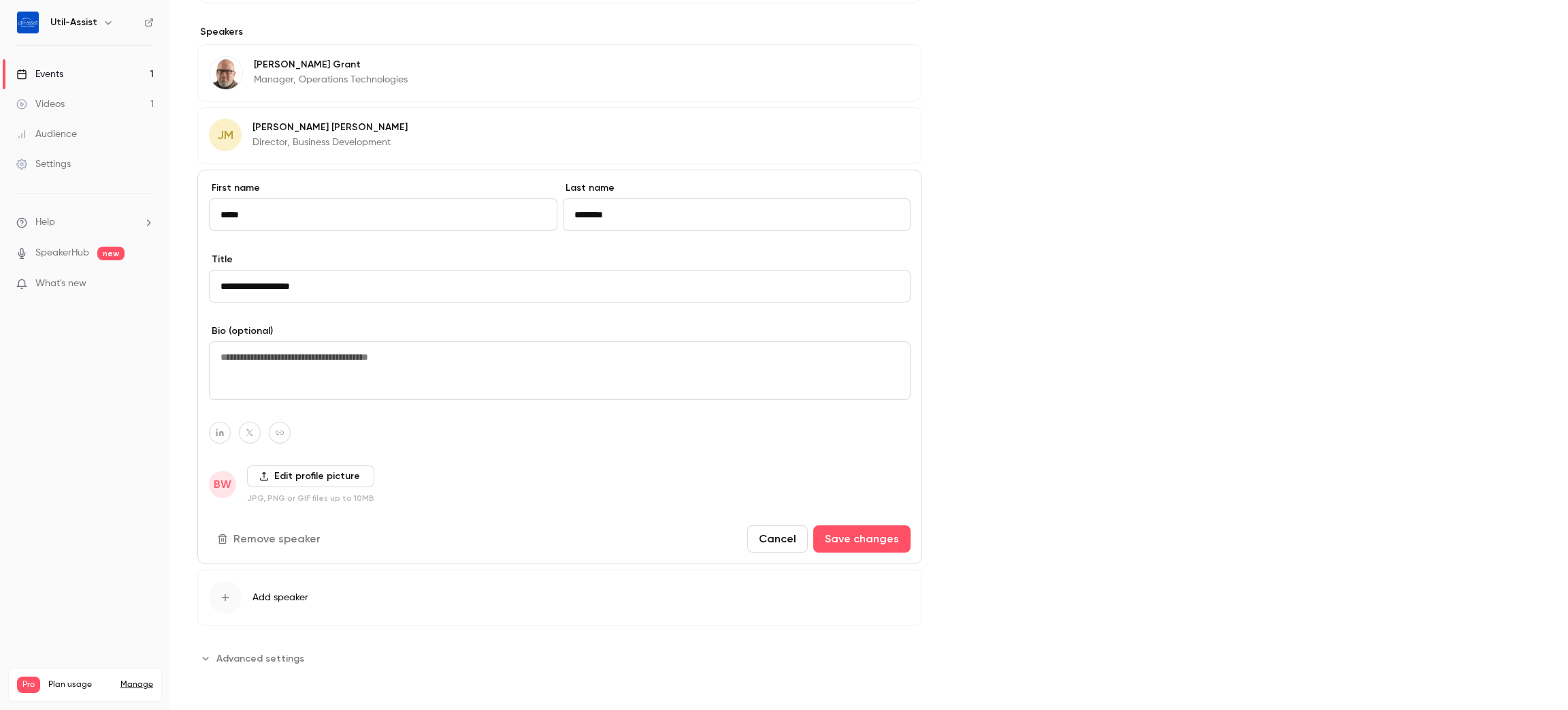
click at [1099, 455] on div "Cover image" at bounding box center [1259, 146] width 564 height 1045
click at [275, 652] on span "Advanced settings" at bounding box center [260, 658] width 88 height 14
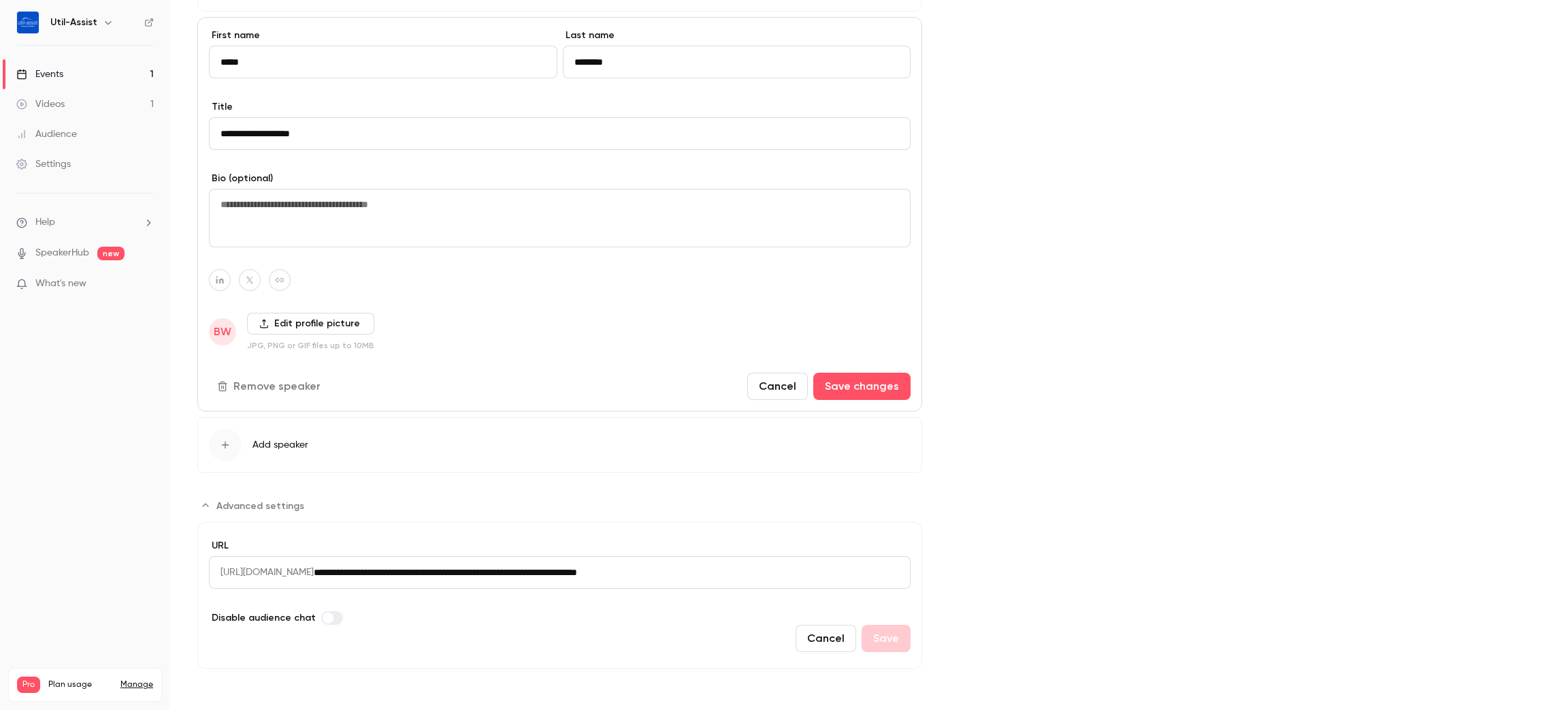
drag, startPoint x: 533, startPoint y: 572, endPoint x: 0, endPoint y: 556, distance: 533.2
click at [0, 556] on div "Util-Assist Events 1 Videos 1 Audience Settings Help SpeakerHub new What's new …" at bounding box center [784, 355] width 1568 height 710
click at [994, 176] on div "Cover image" at bounding box center [1259, 70] width 564 height 1197
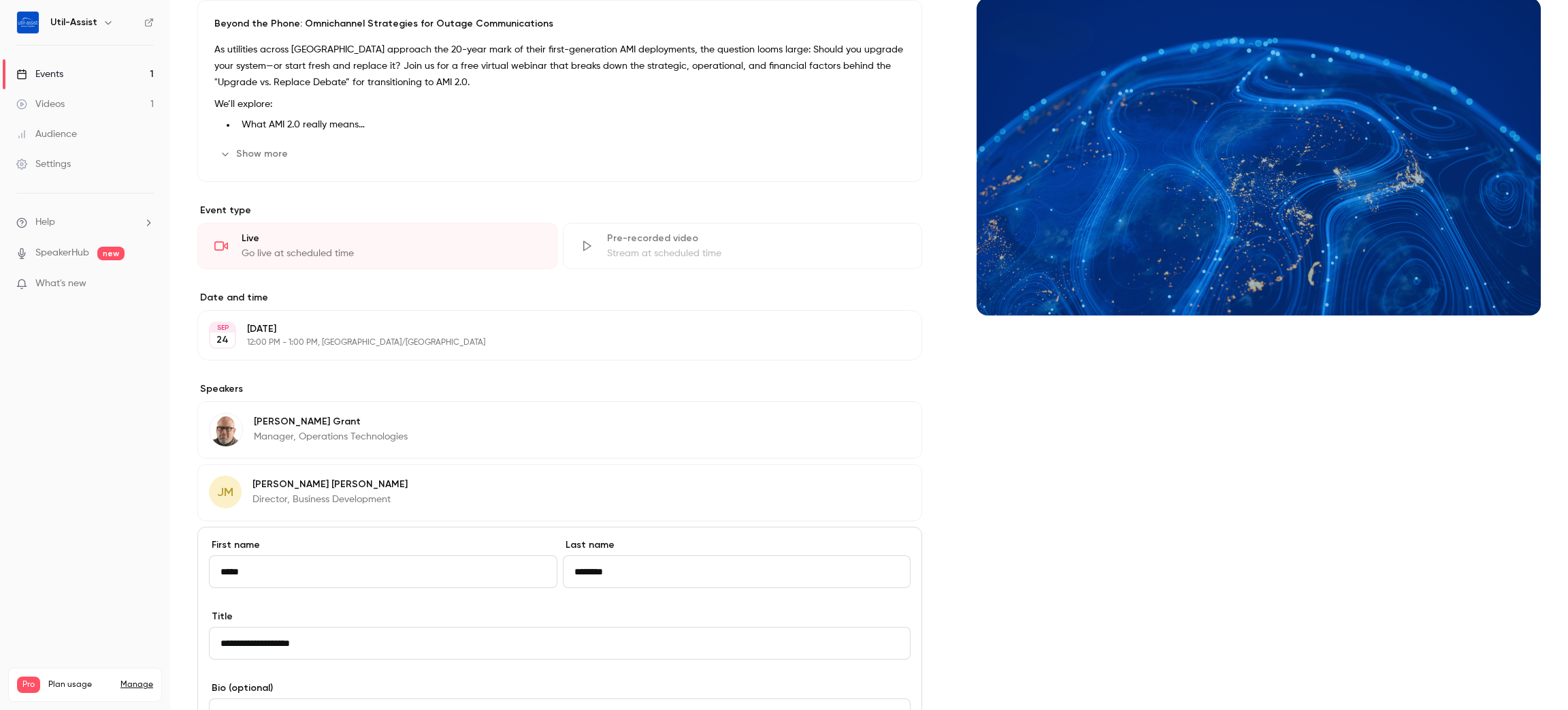
click at [100, 106] on link "Videos 1" at bounding box center [85, 104] width 171 height 30
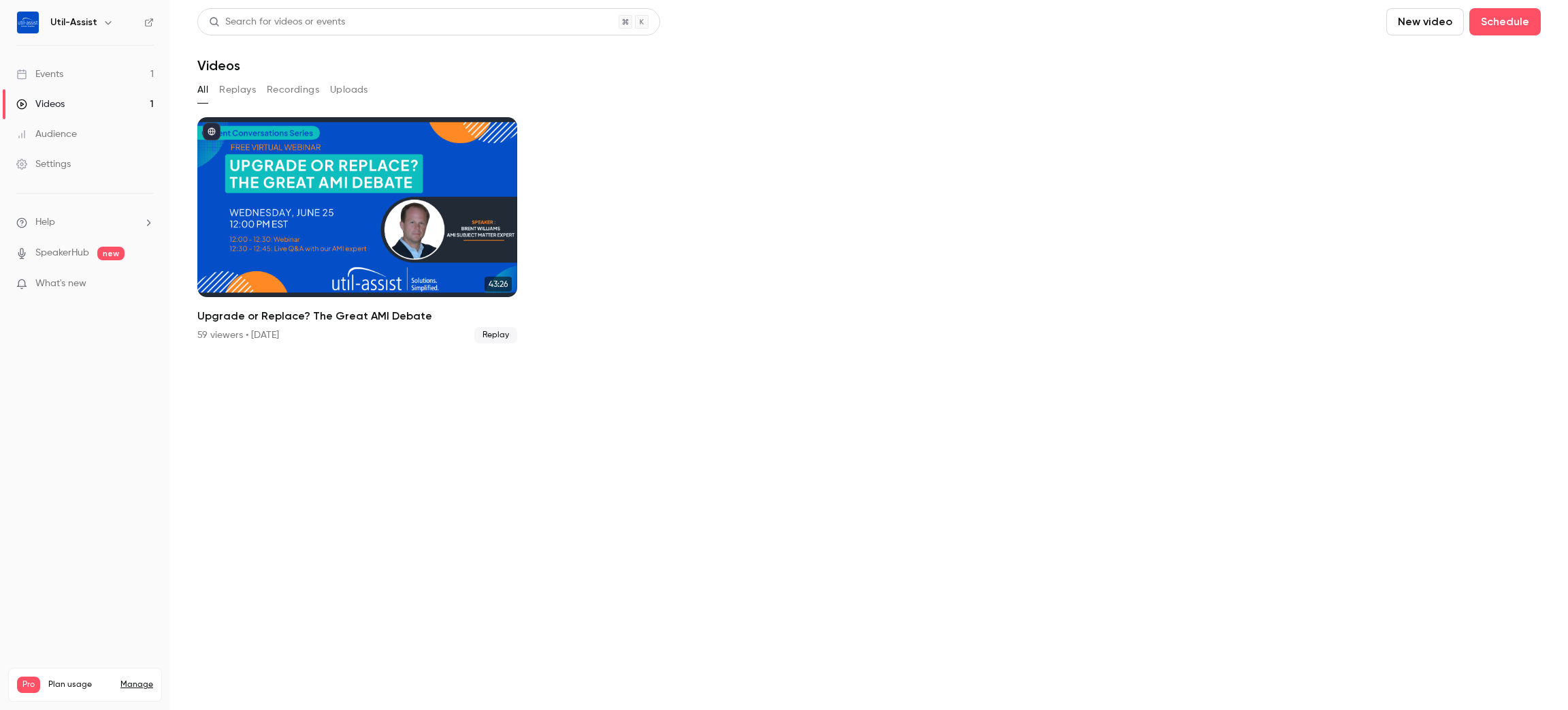
click at [309, 90] on button "Recordings" at bounding box center [293, 90] width 52 height 22
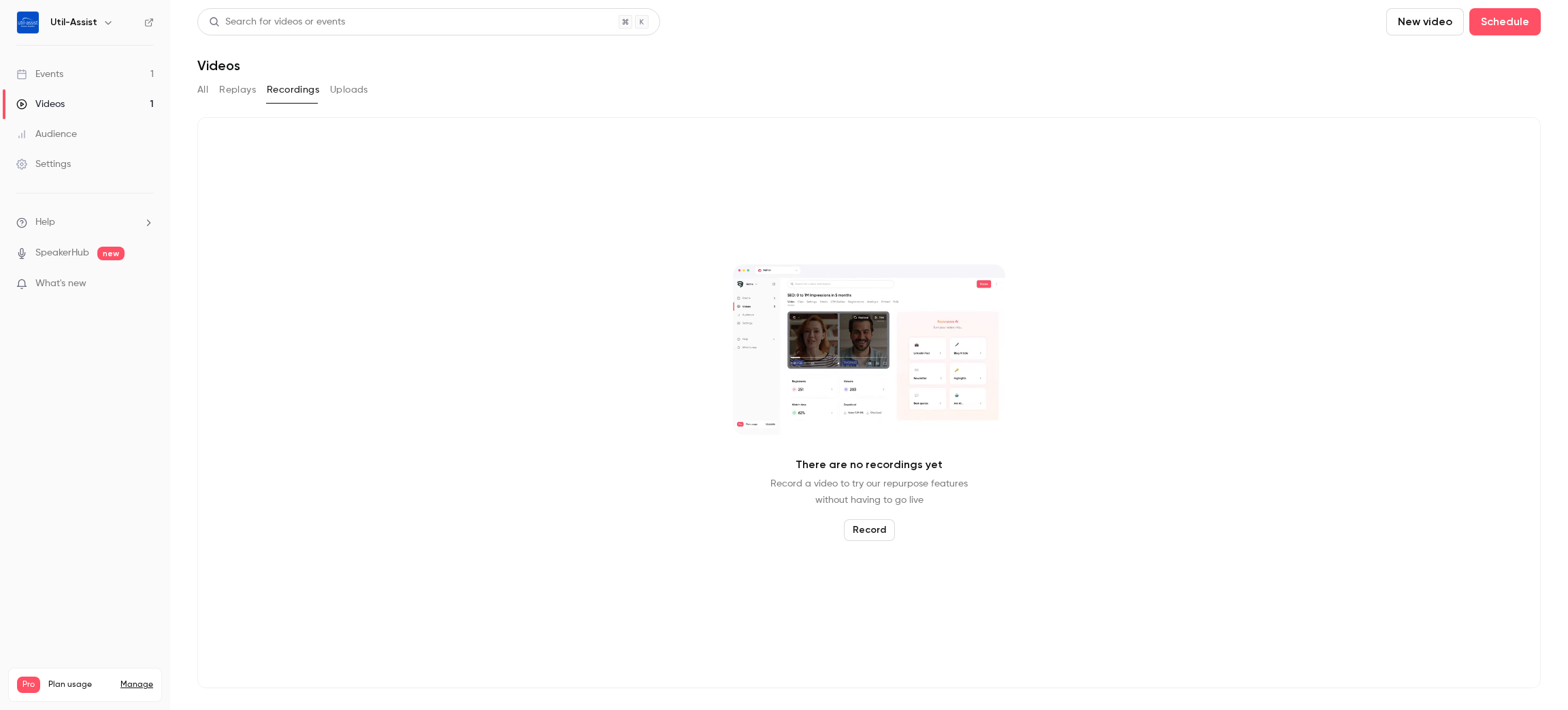
click at [203, 92] on button "All" at bounding box center [202, 90] width 11 height 22
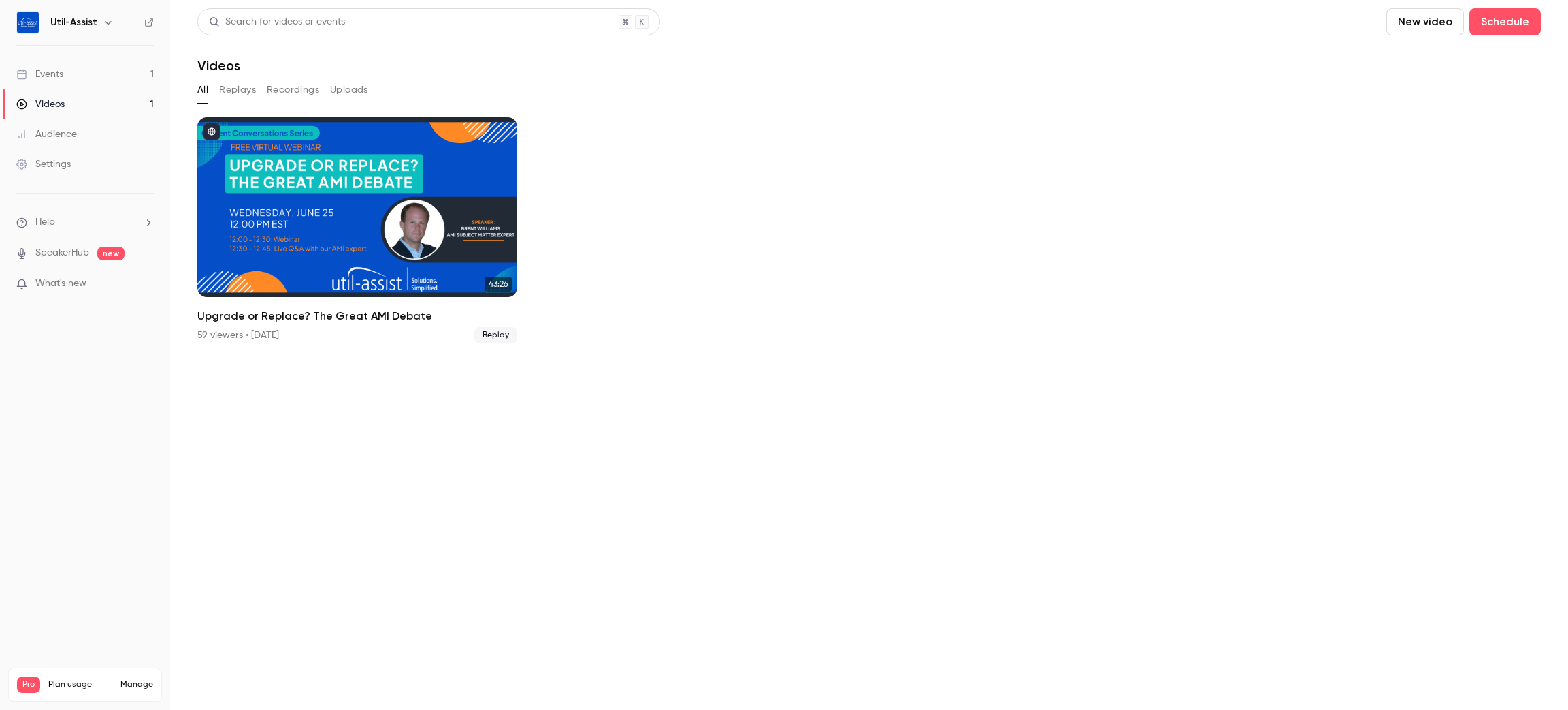
click at [89, 82] on link "Events 1" at bounding box center [85, 74] width 171 height 30
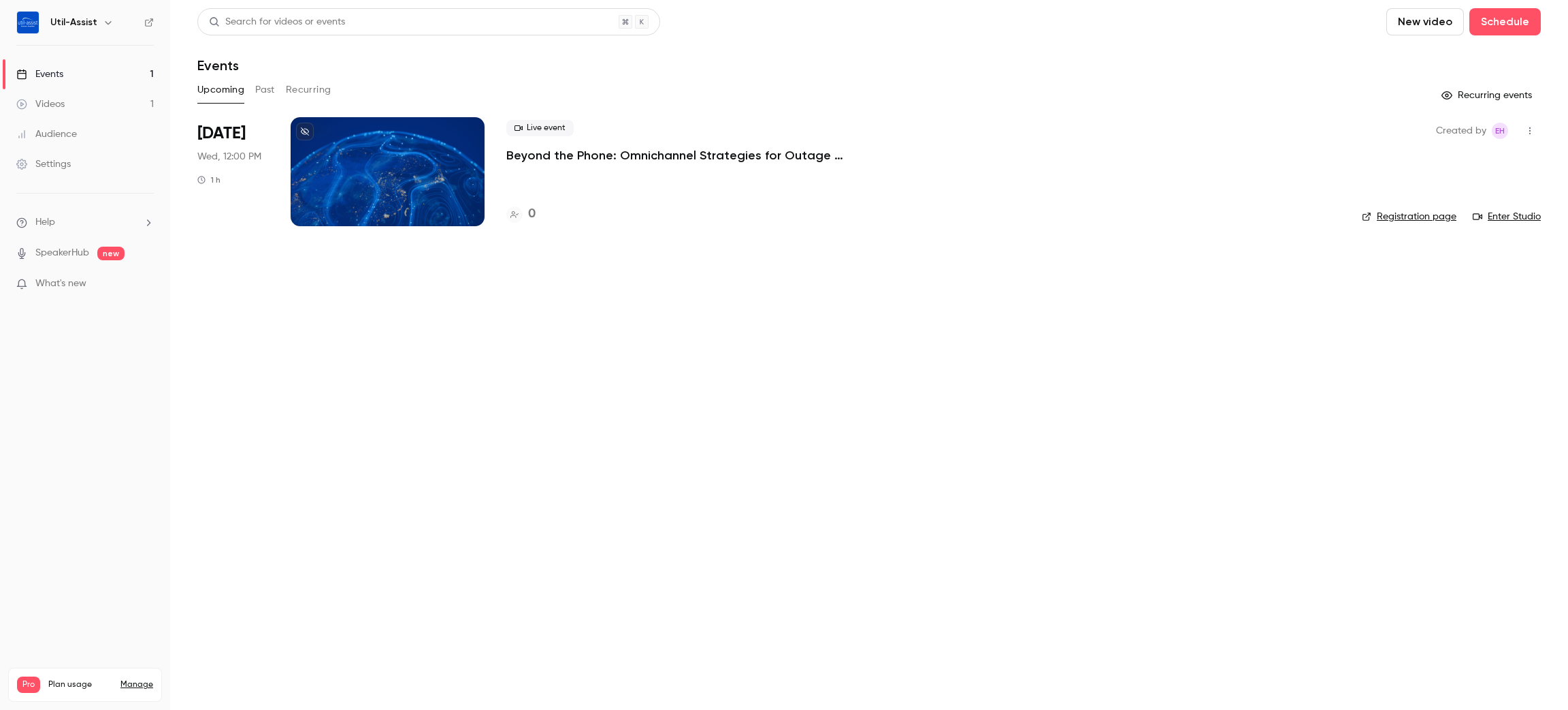
click at [271, 84] on button "Past" at bounding box center [265, 90] width 20 height 22
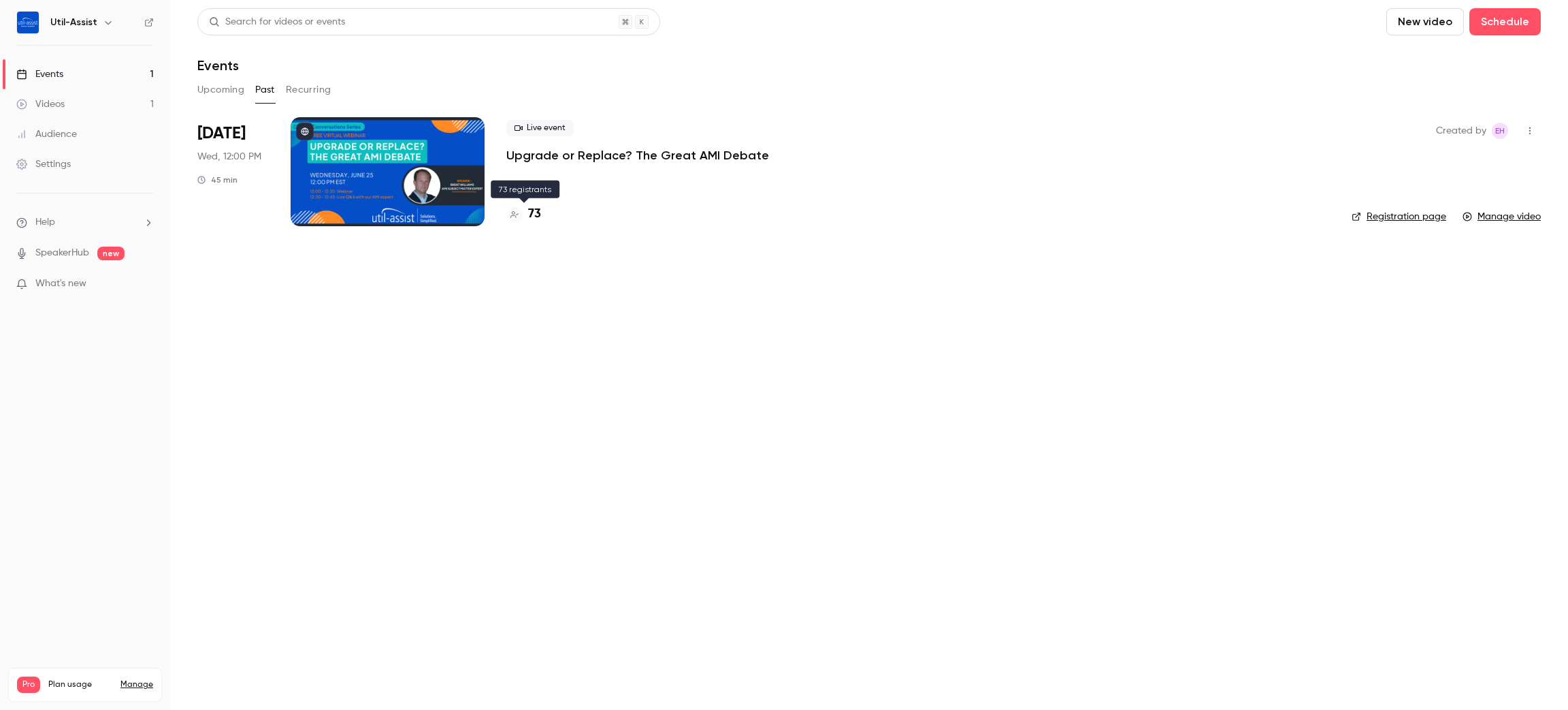
click at [540, 212] on h4 "73" at bounding box center [535, 214] width 13 height 18
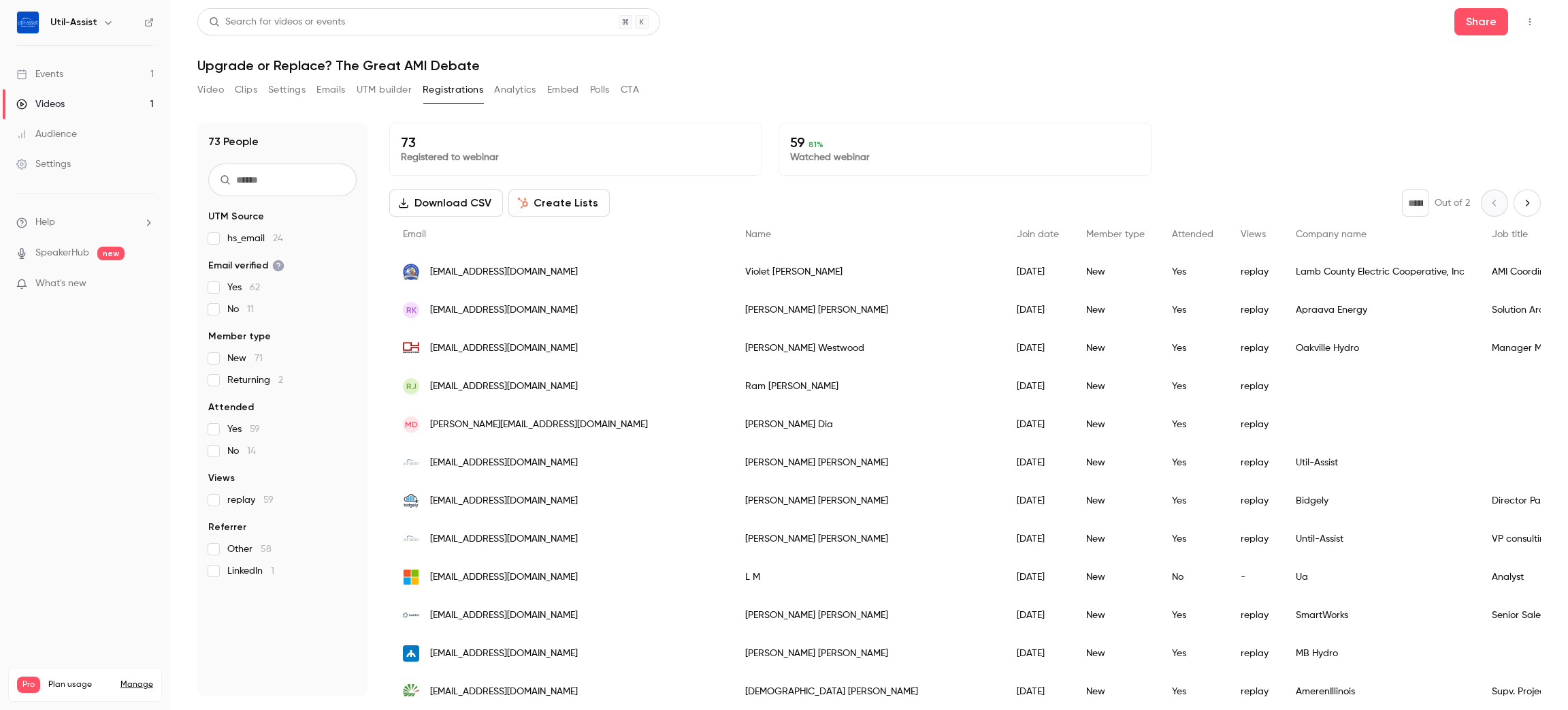
click at [223, 82] on button "Video" at bounding box center [210, 90] width 27 height 22
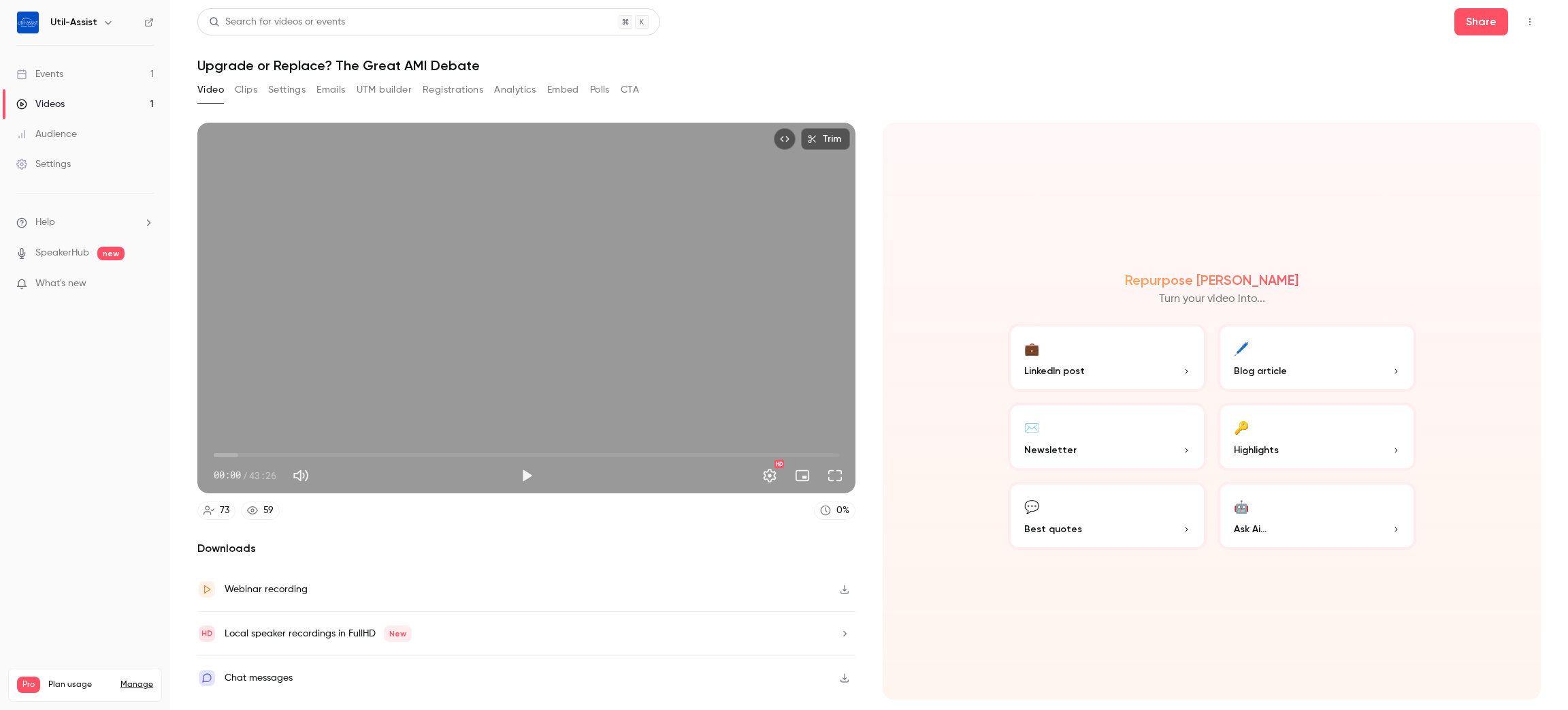
click at [256, 85] on button "Clips" at bounding box center [245, 90] width 22 height 22
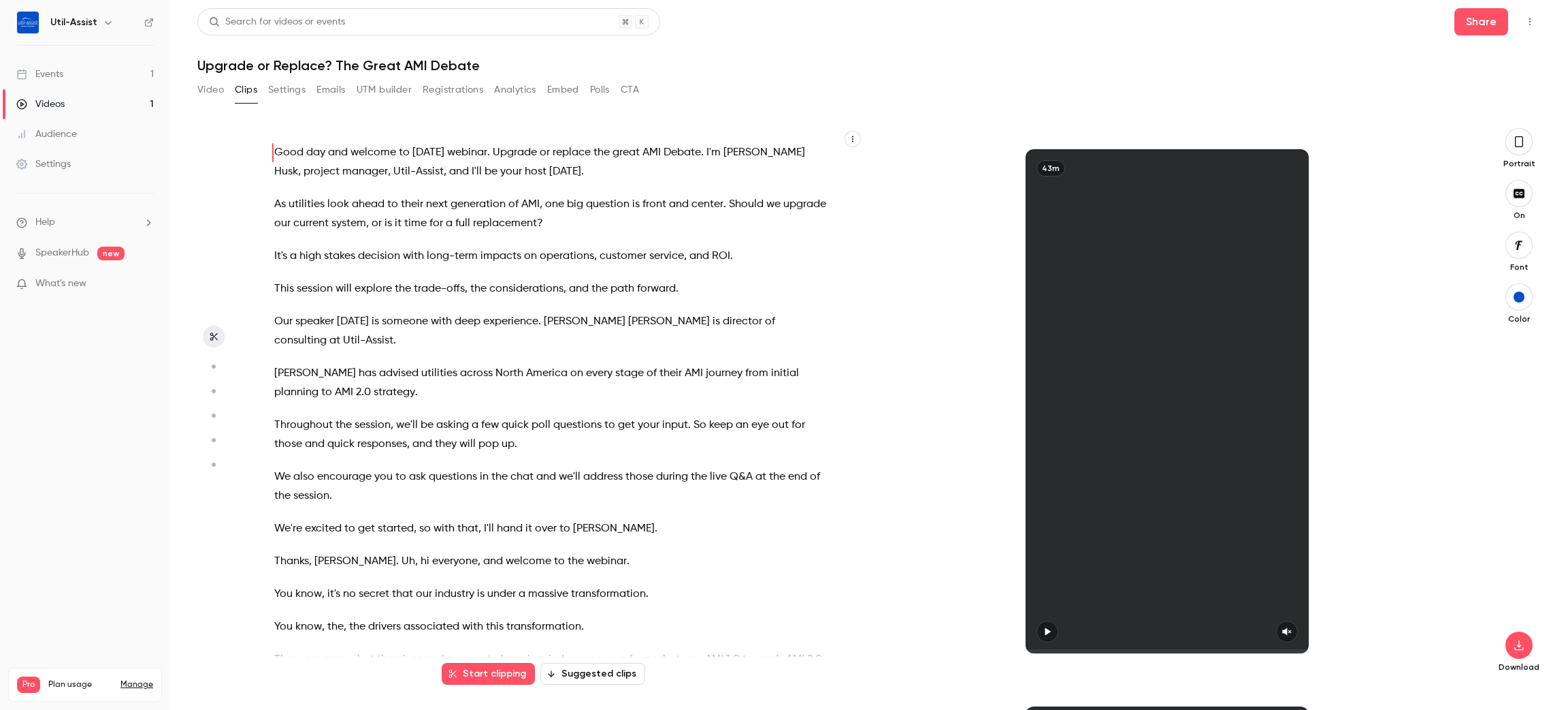
click at [296, 81] on button "Settings" at bounding box center [286, 90] width 37 height 22
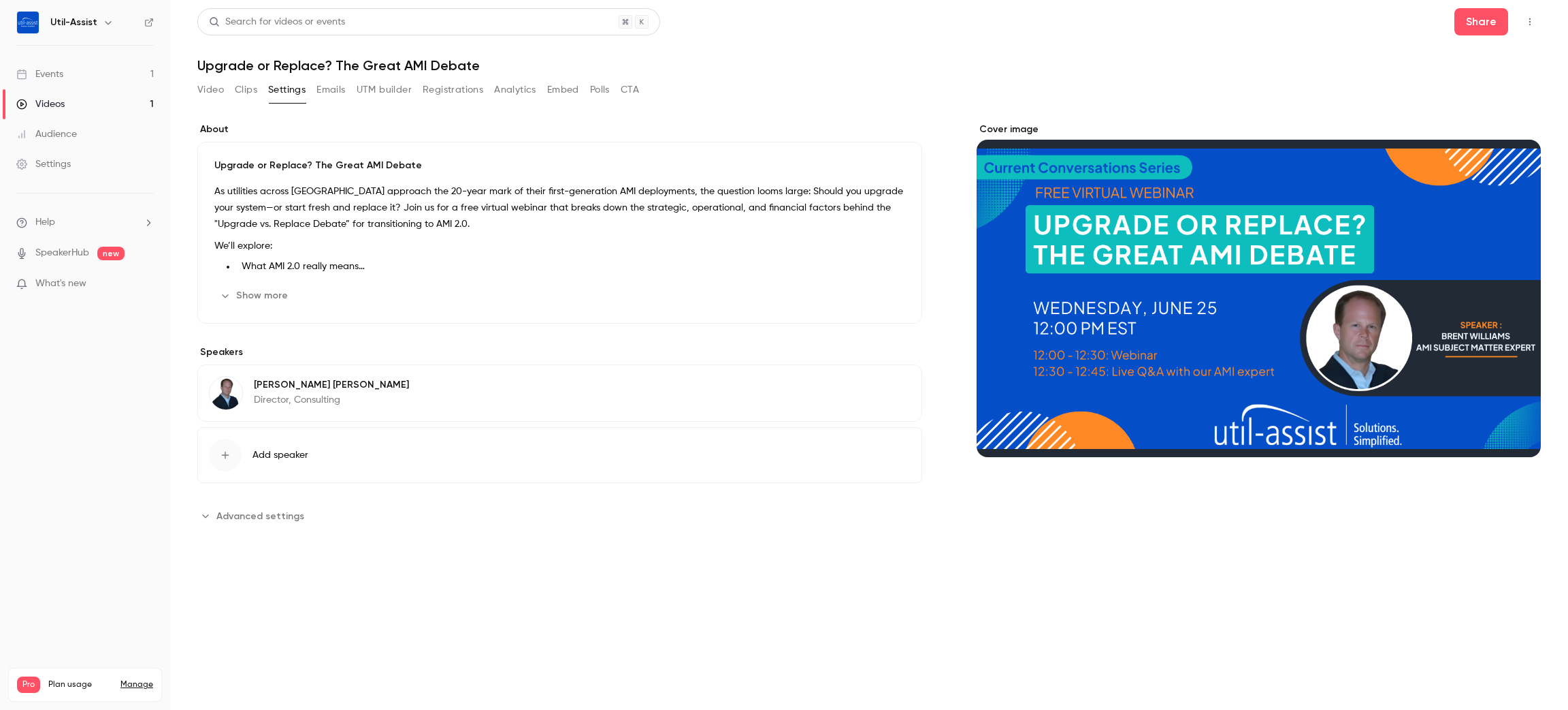
click at [891, 392] on button "Edit" at bounding box center [886, 387] width 50 height 22
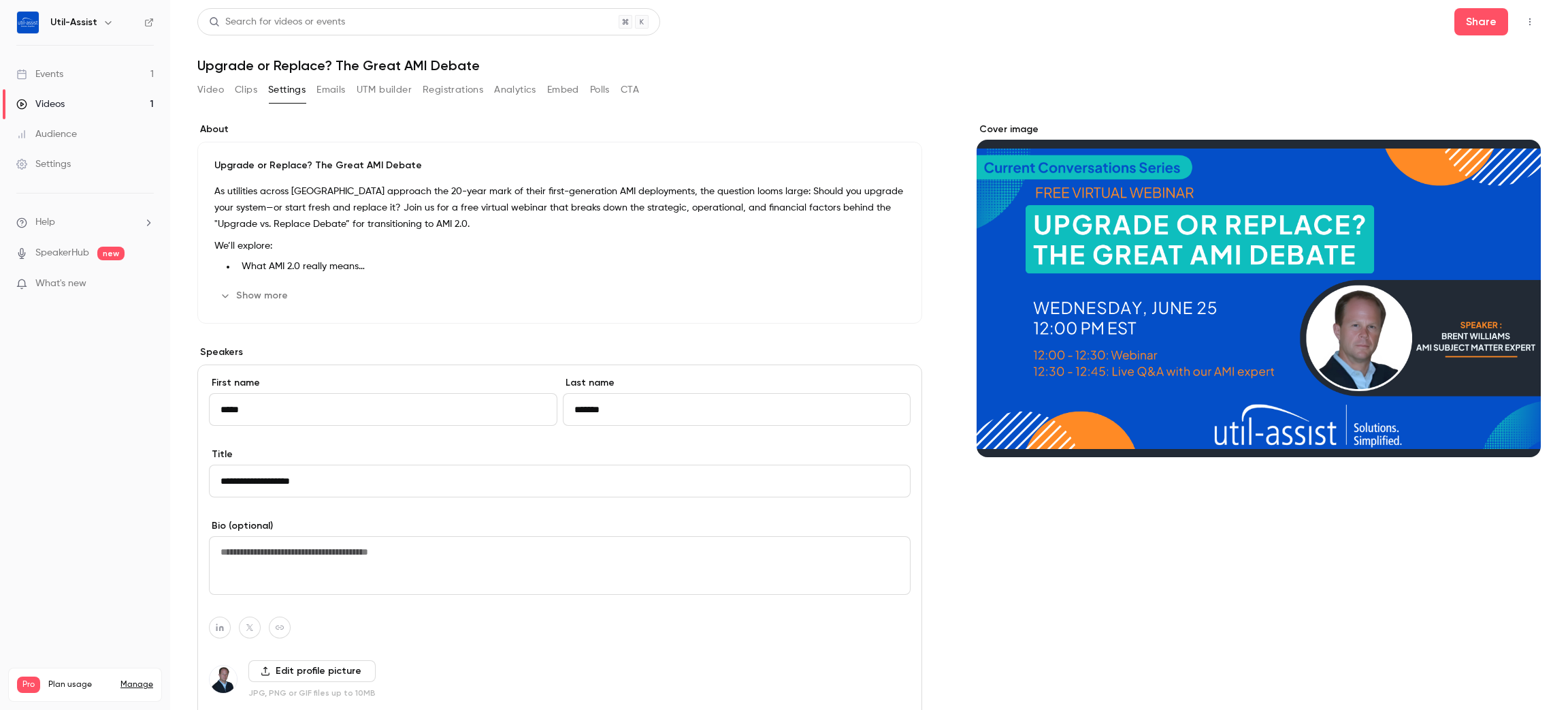
drag, startPoint x: 483, startPoint y: 411, endPoint x: 0, endPoint y: 331, distance: 489.6
click at [0, 335] on div "Util-Assist Events 1 Videos 1 Audience Settings Help SpeakerHub new What's new …" at bounding box center [784, 355] width 1568 height 710
type input "*****"
type input "********"
click at [960, 561] on div "About Upgrade or Replace? The Great AMI Debate As utilities across North Americ…" at bounding box center [868, 493] width 1343 height 741
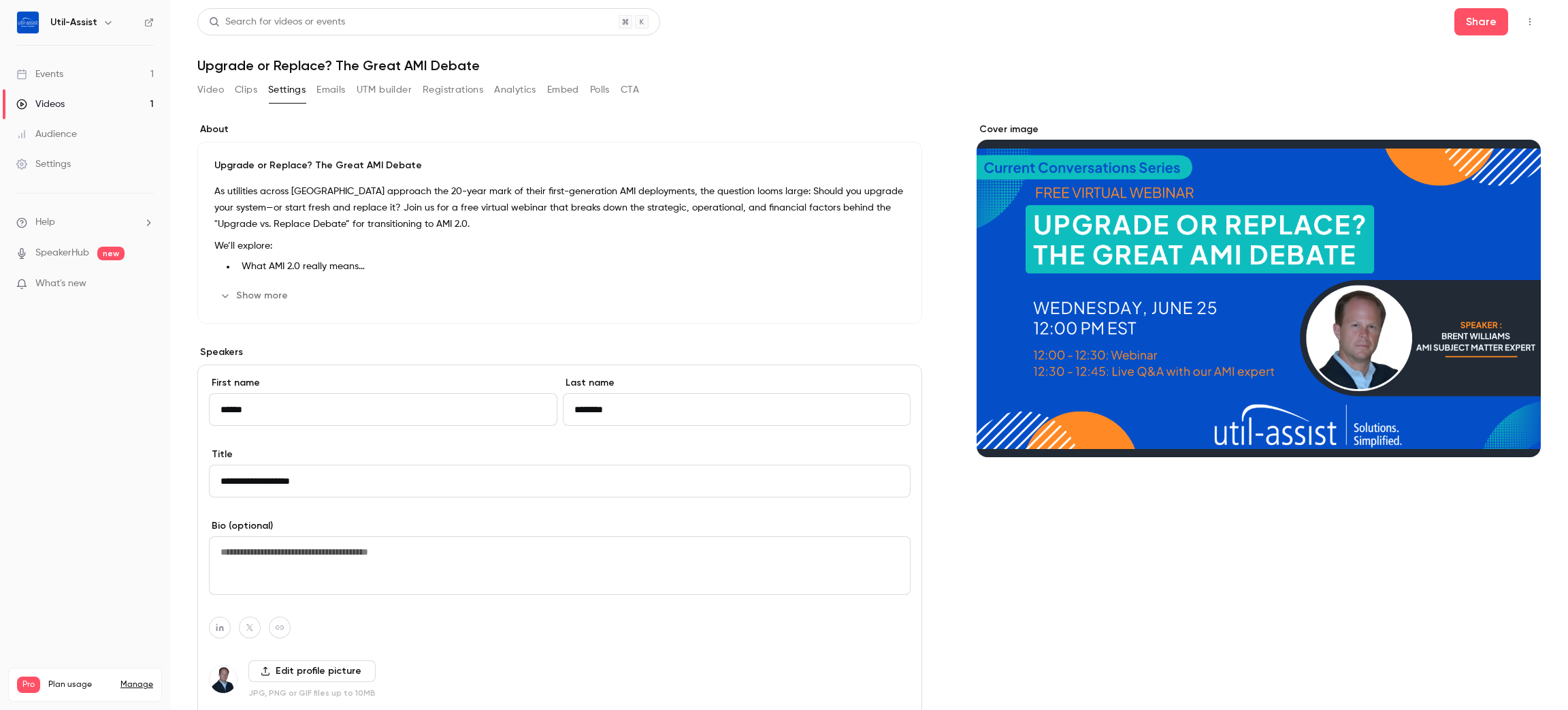
scroll to position [186, 0]
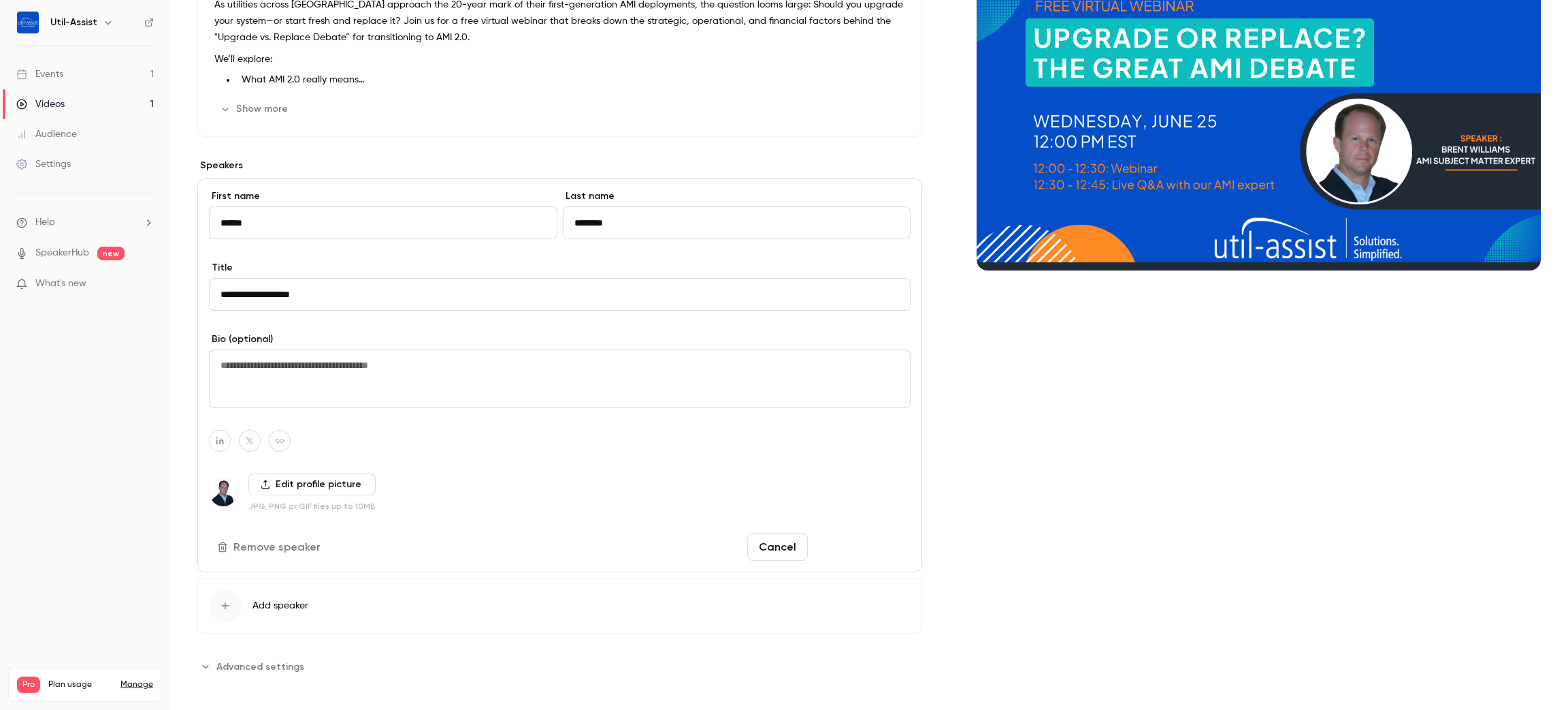
click at [853, 549] on button "Save changes" at bounding box center [862, 547] width 97 height 27
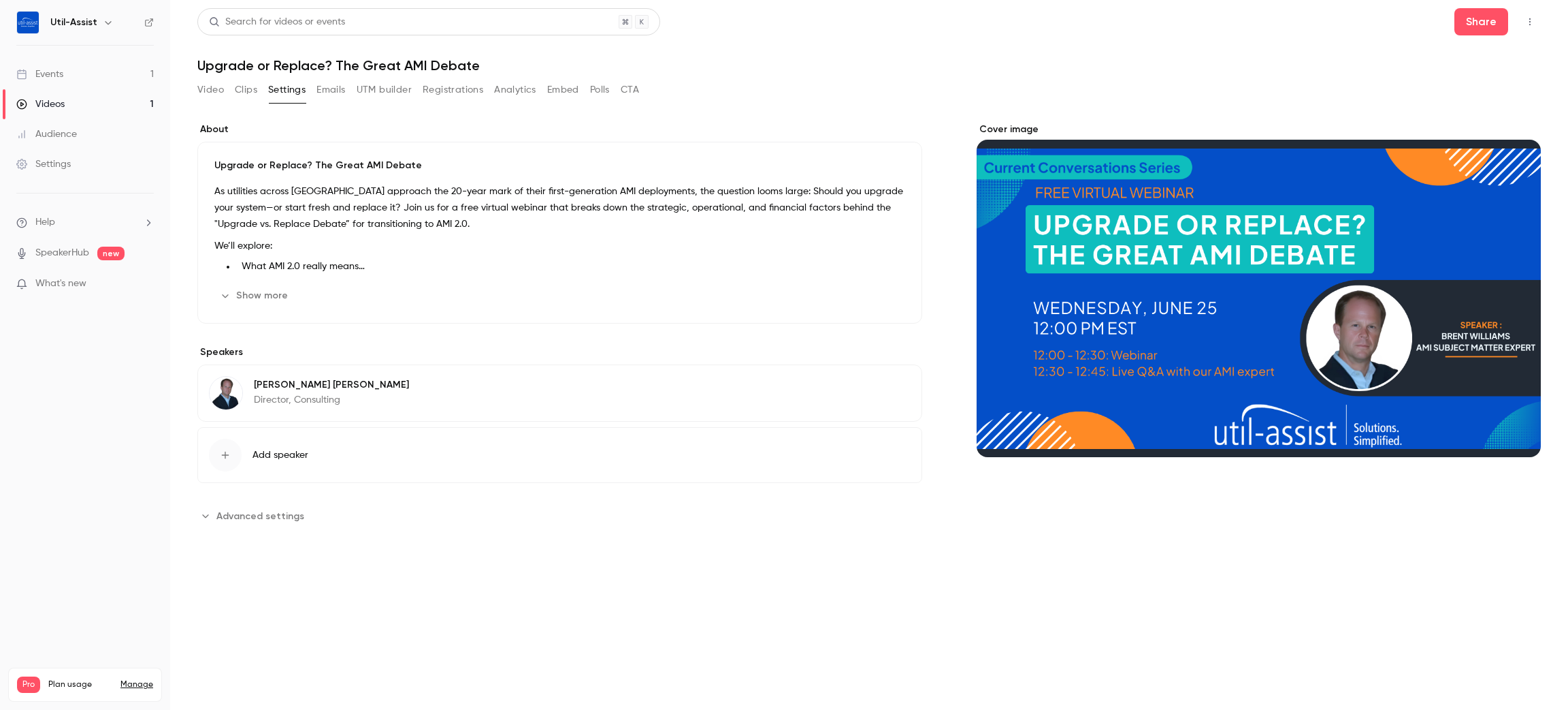
scroll to position [0, 0]
click at [54, 81] on link "Events 1" at bounding box center [85, 74] width 171 height 30
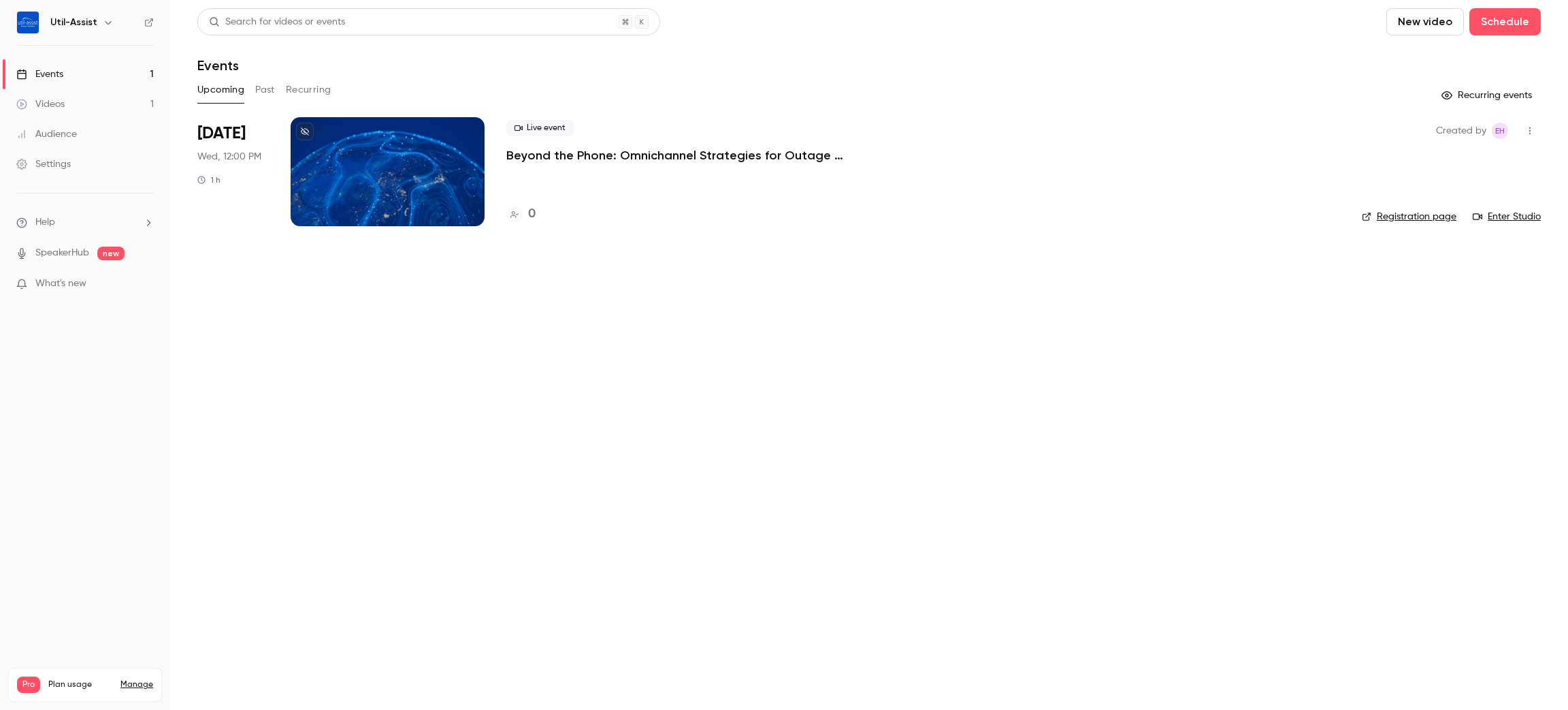
click at [650, 156] on p "Beyond the Phone: Omnichannel Strategies for Outage Communications" at bounding box center [710, 156] width 408 height 17
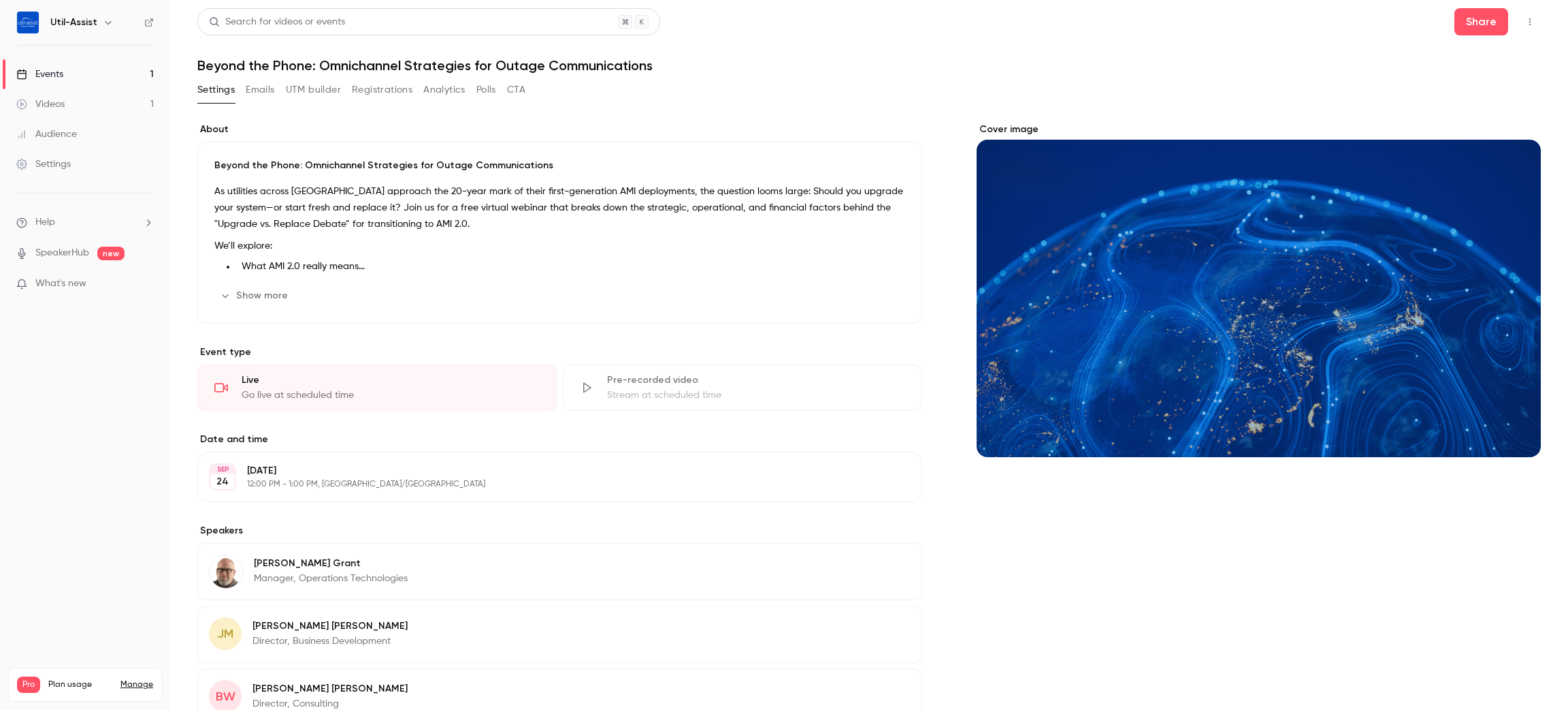
scroll to position [162, 0]
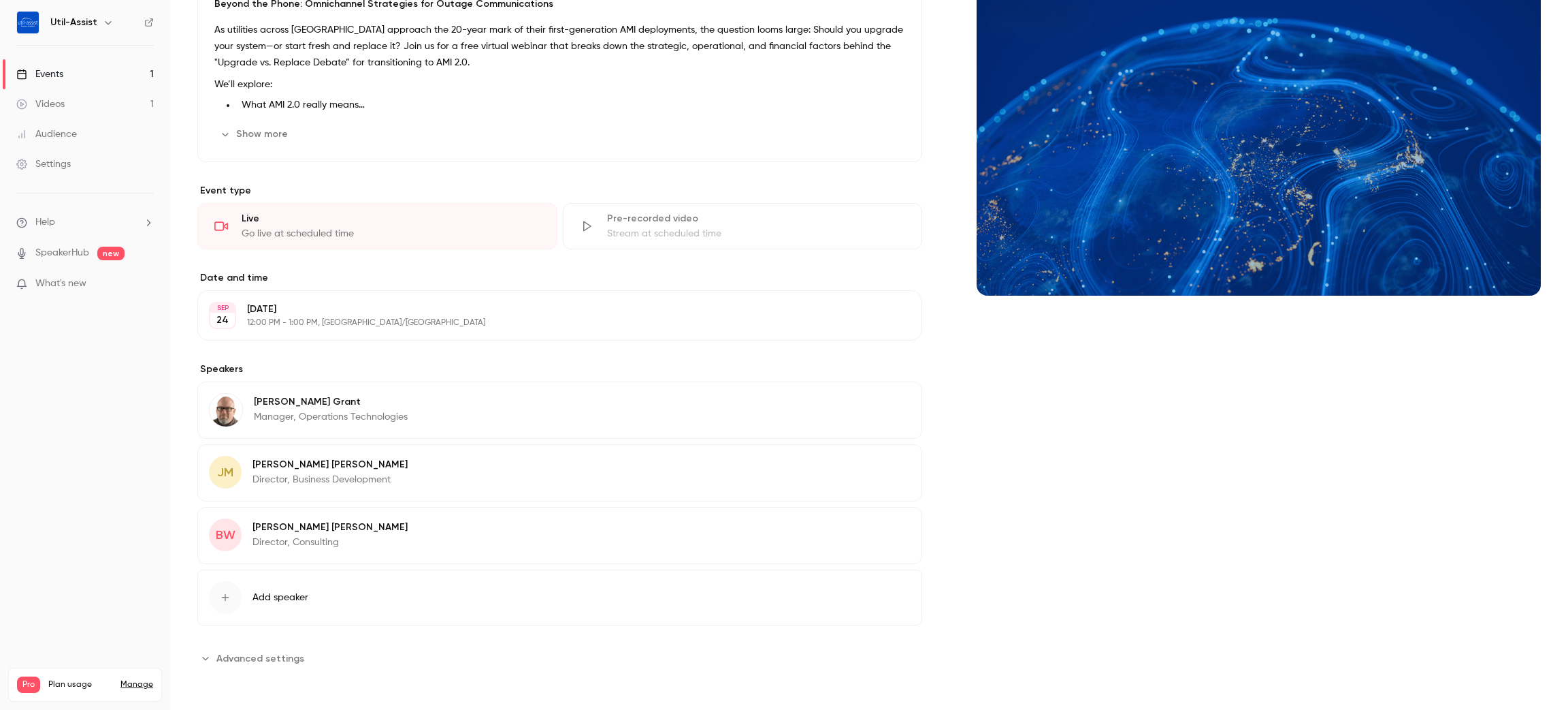
click at [875, 530] on button "Edit" at bounding box center [886, 529] width 50 height 22
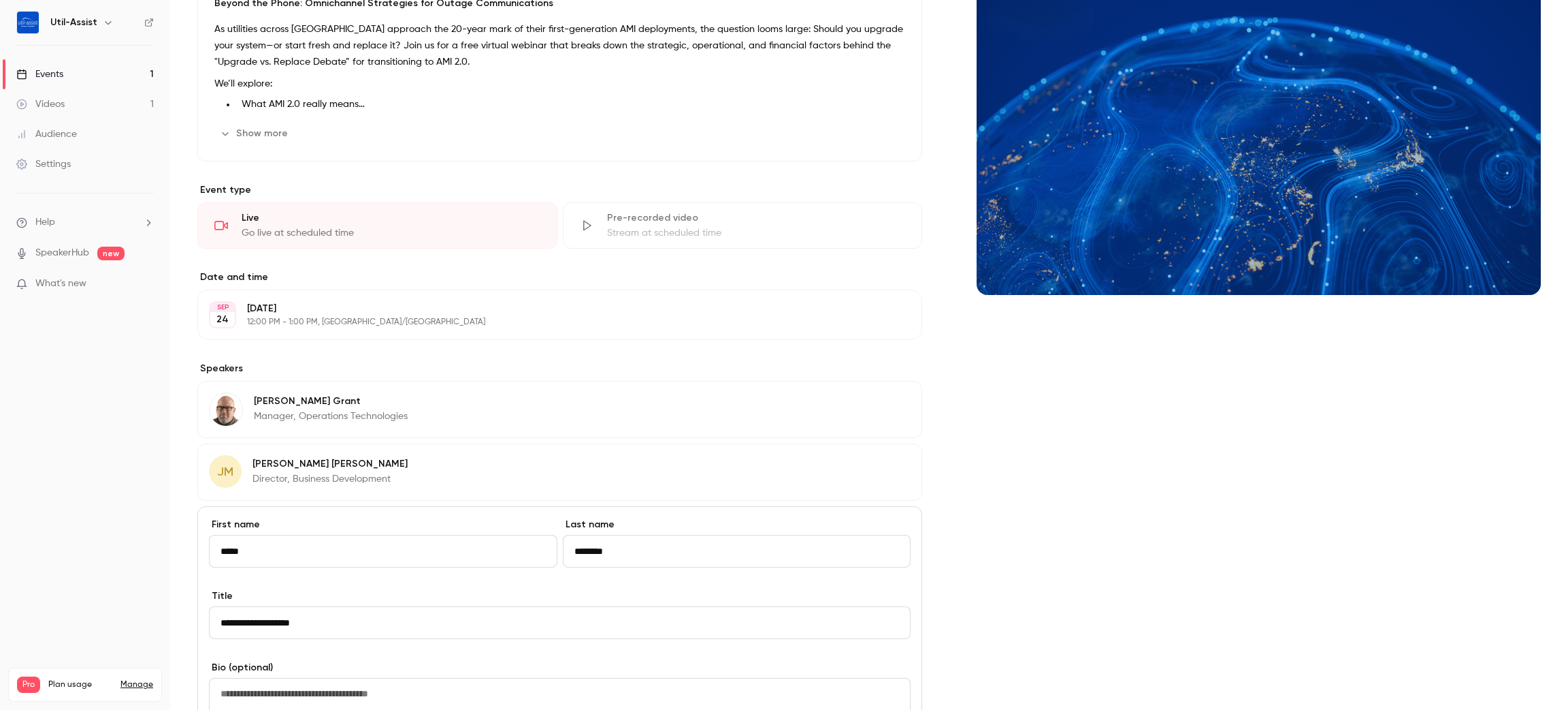
scroll to position [500, 0]
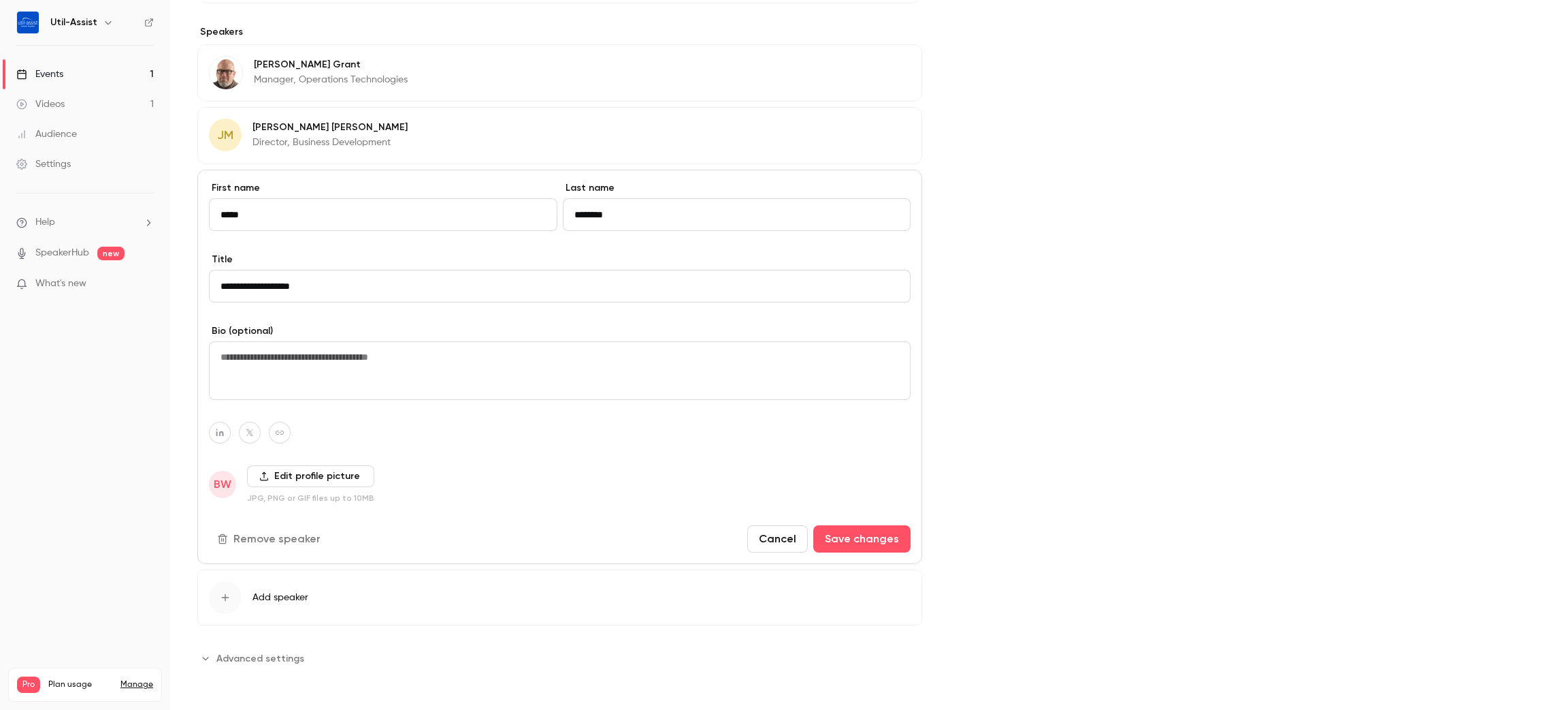
click at [300, 529] on button "Remove speaker" at bounding box center [270, 539] width 122 height 27
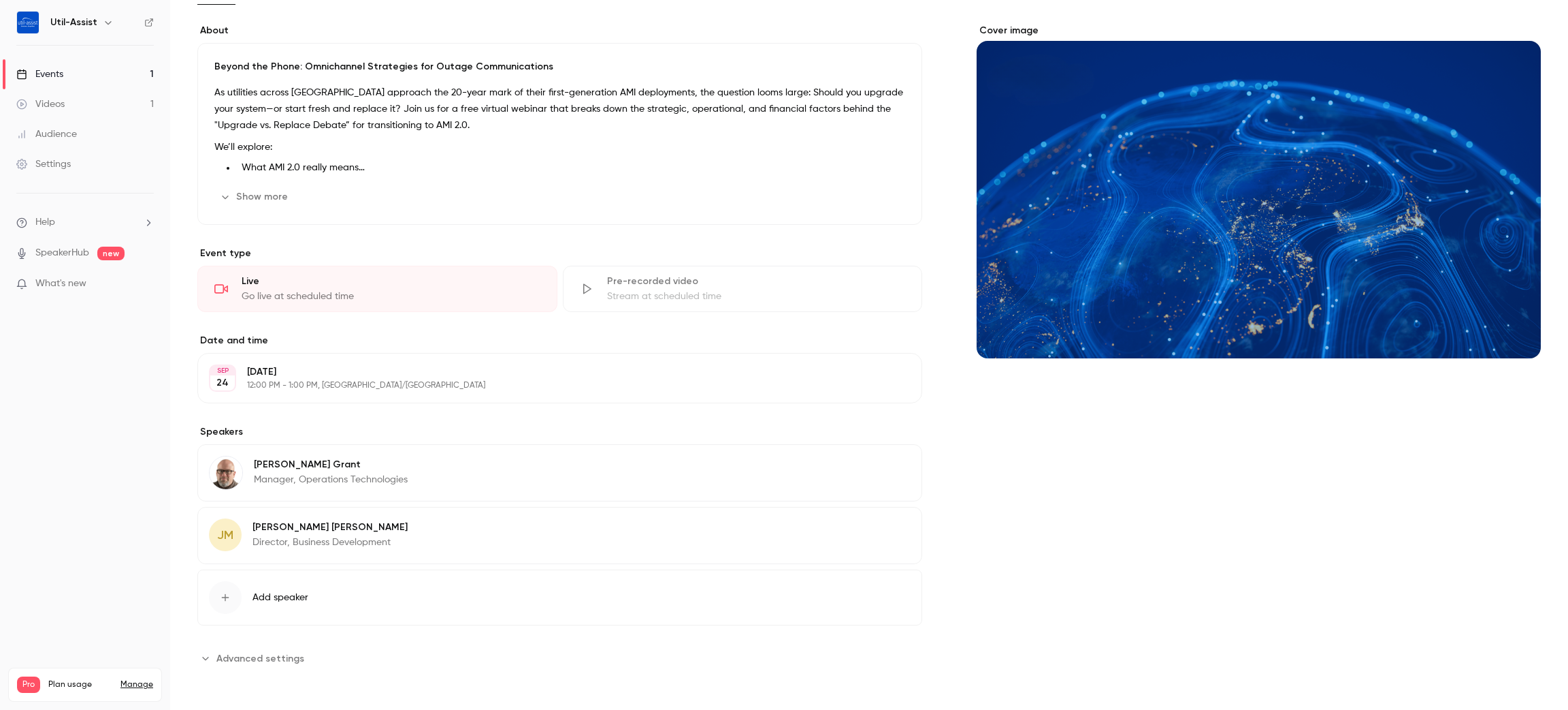
click at [1011, 517] on div "Cover image" at bounding box center [1259, 346] width 564 height 645
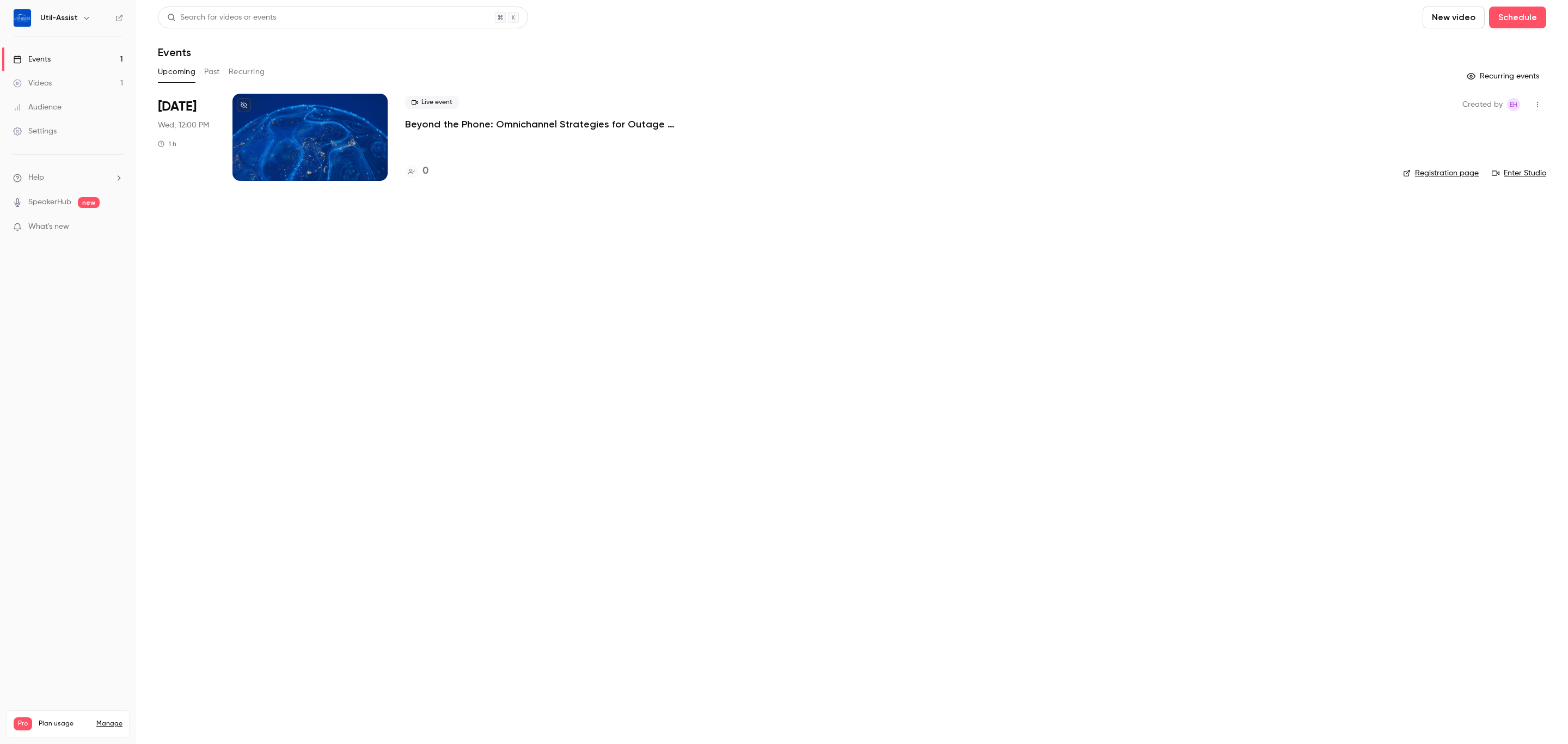
click at [446, 121] on p "Beyond the Phone: Omnichannel Strategies for Outage Communications" at bounding box center [568, 124] width 327 height 13
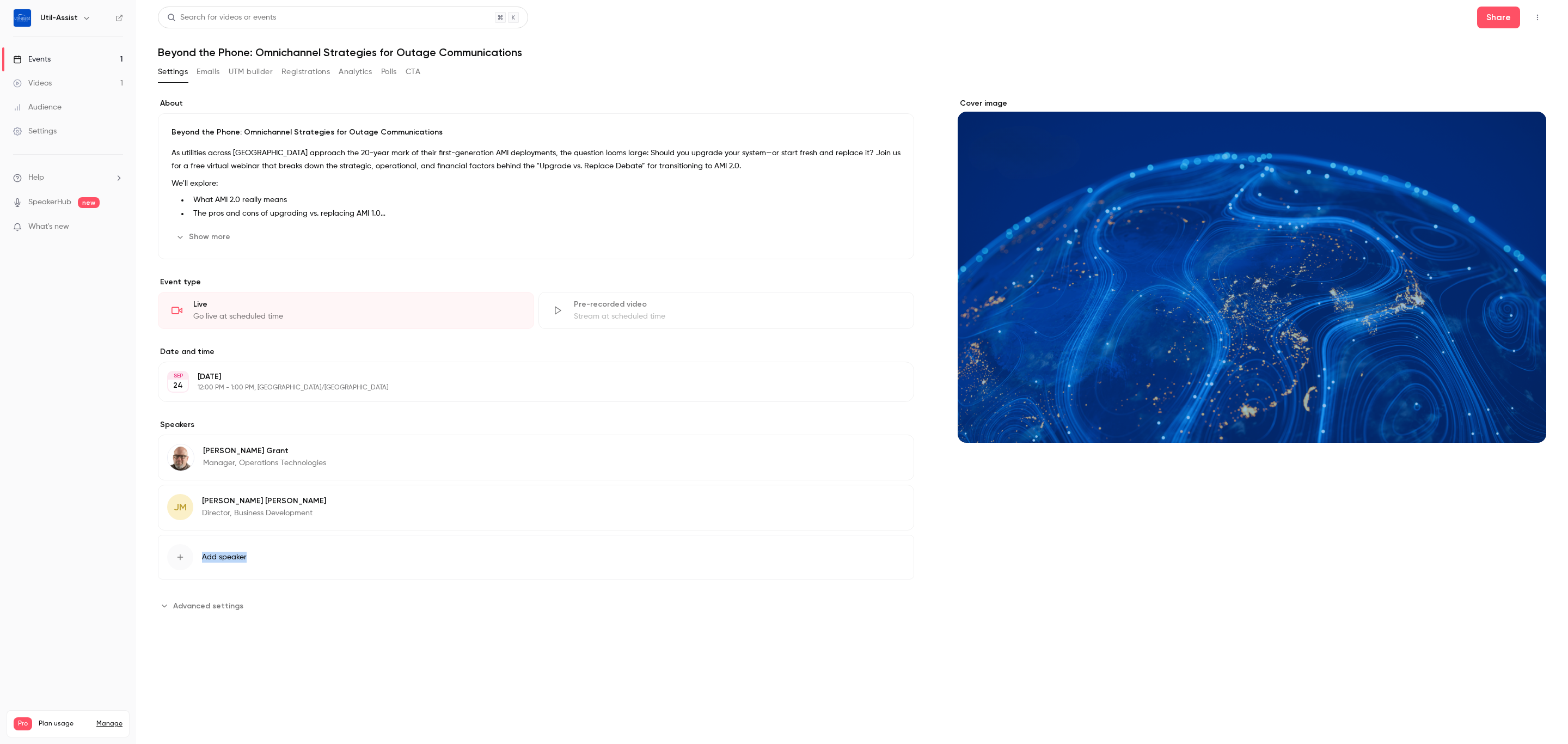
drag, startPoint x: 349, startPoint y: 511, endPoint x: 433, endPoint y: 579, distance: 108.1
click at [433, 579] on section "Speakers [PERSON_NAME] Manager, Operations Technologies Edit [PERSON_NAME] Dire…" at bounding box center [536, 499] width 756 height 160
click at [1015, 532] on div "Cover image" at bounding box center [1252, 356] width 588 height 516
click at [874, 505] on icon "button" at bounding box center [875, 502] width 9 height 9
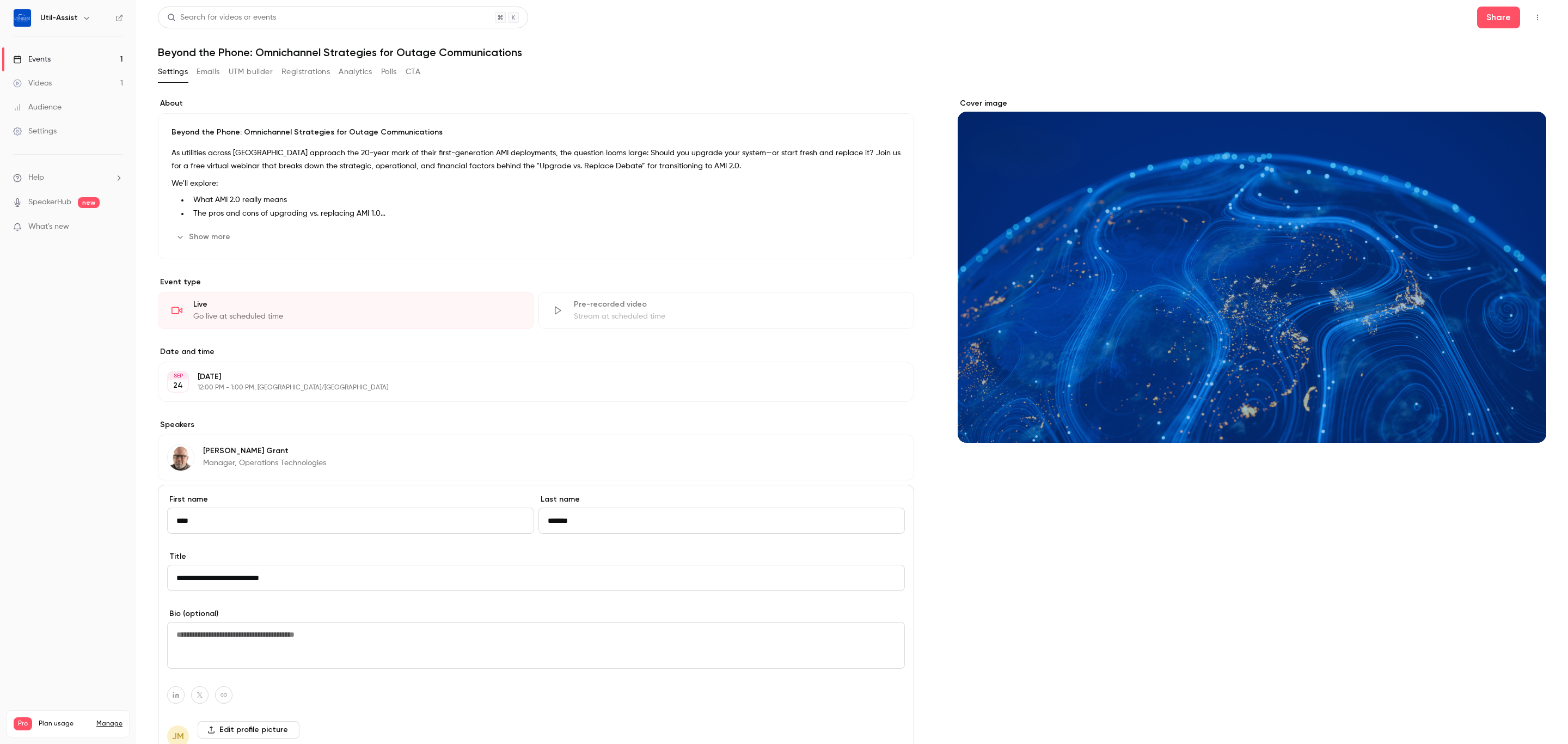
click at [958, 548] on div "Cover image" at bounding box center [1252, 490] width 588 height 786
click at [958, 546] on div "Cover image" at bounding box center [1252, 490] width 588 height 786
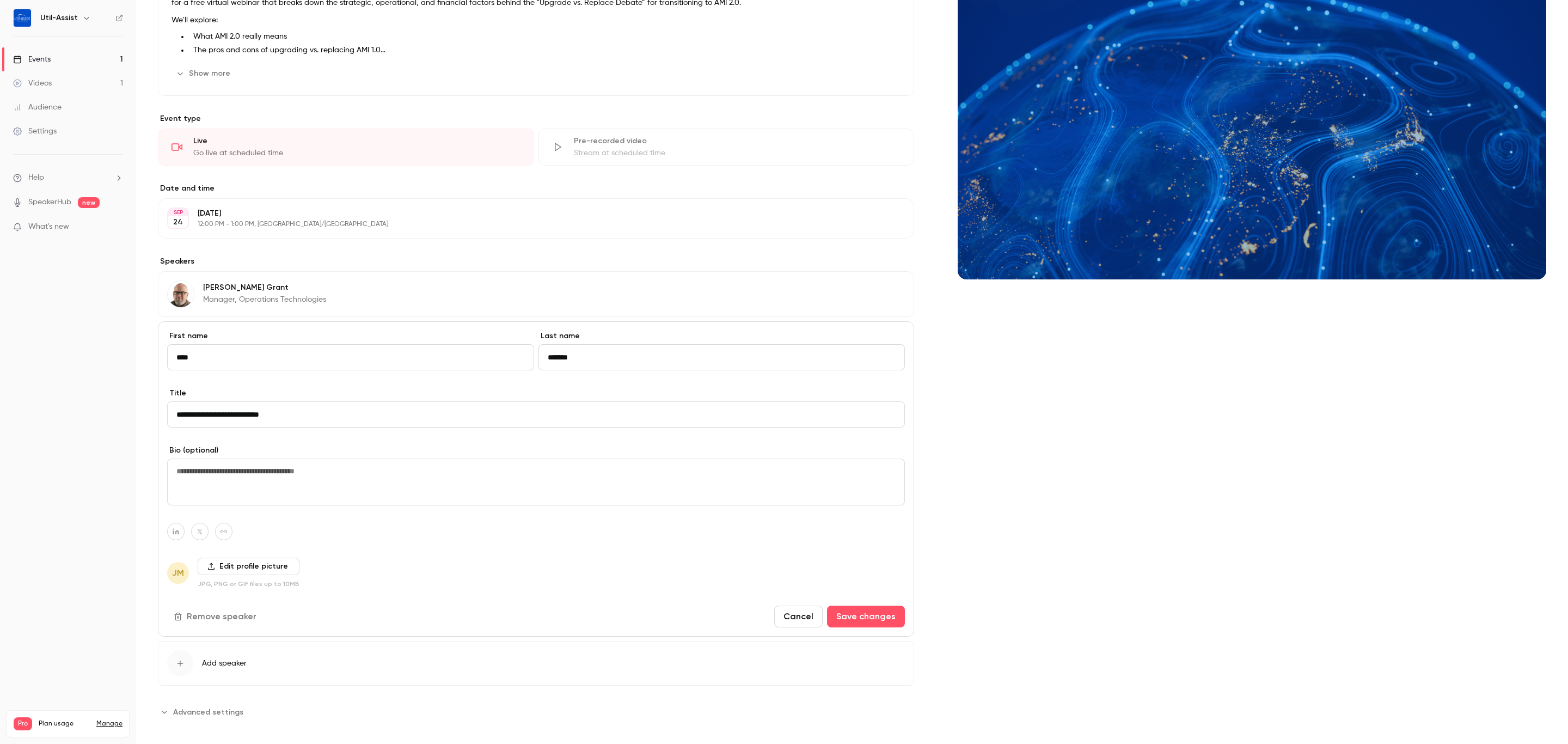
scroll to position [176, 0]
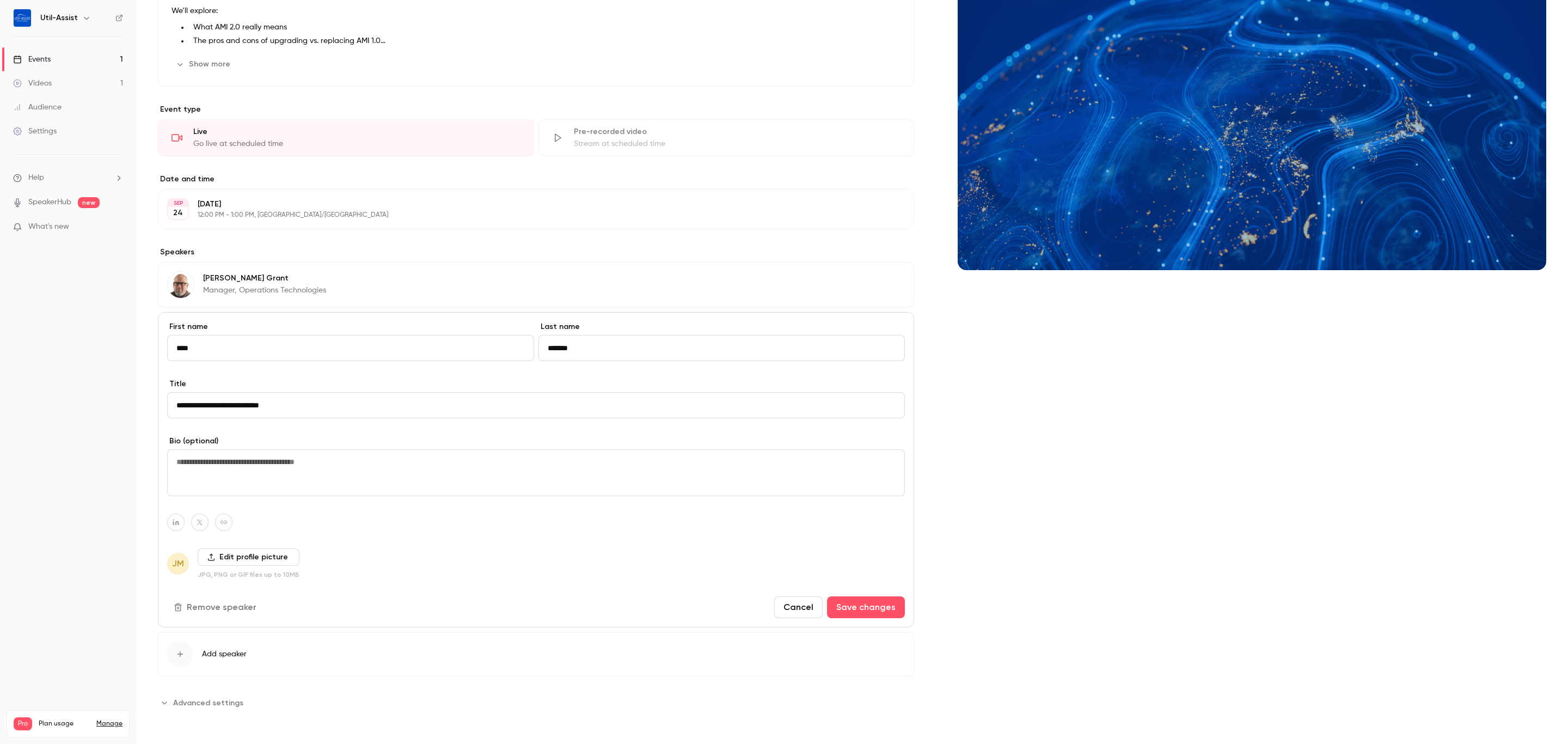
click at [958, 536] on div "Cover image" at bounding box center [1252, 318] width 588 height 786
click at [801, 612] on button "Cancel" at bounding box center [799, 607] width 49 height 22
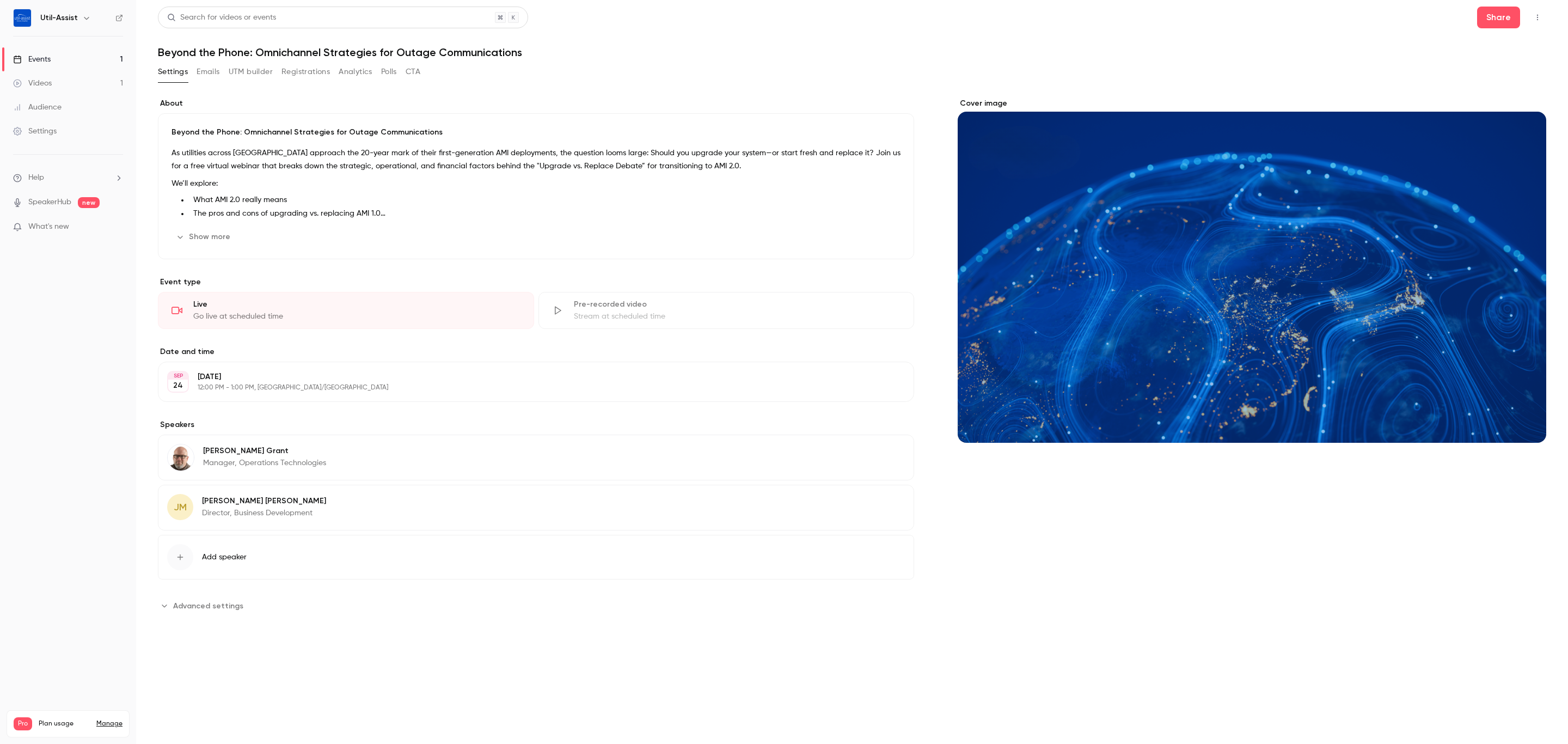
click at [938, 576] on div "About Beyond the Phone: Omnichannel Strategies for Outage Communications As uti…" at bounding box center [852, 356] width 1388 height 516
click at [364, 505] on div "[PERSON_NAME] Director, Business Development Edit" at bounding box center [536, 507] width 756 height 46
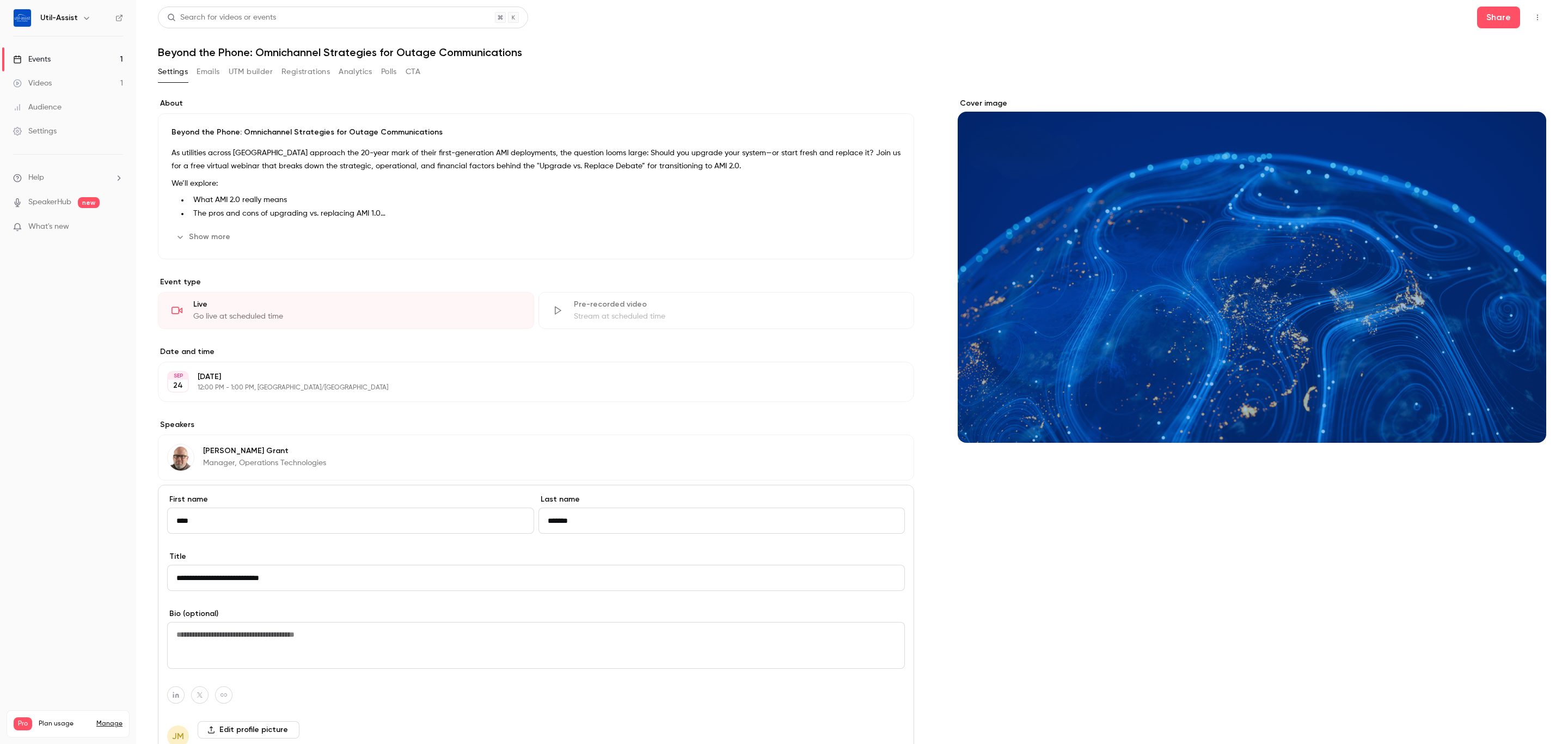
drag, startPoint x: 954, startPoint y: 601, endPoint x: 789, endPoint y: 470, distance: 210.7
click at [959, 598] on div "Cover image" at bounding box center [1252, 490] width 588 height 786
click at [698, 466] on div "[PERSON_NAME] Manager, Operations Technologies Edit" at bounding box center [536, 457] width 756 height 46
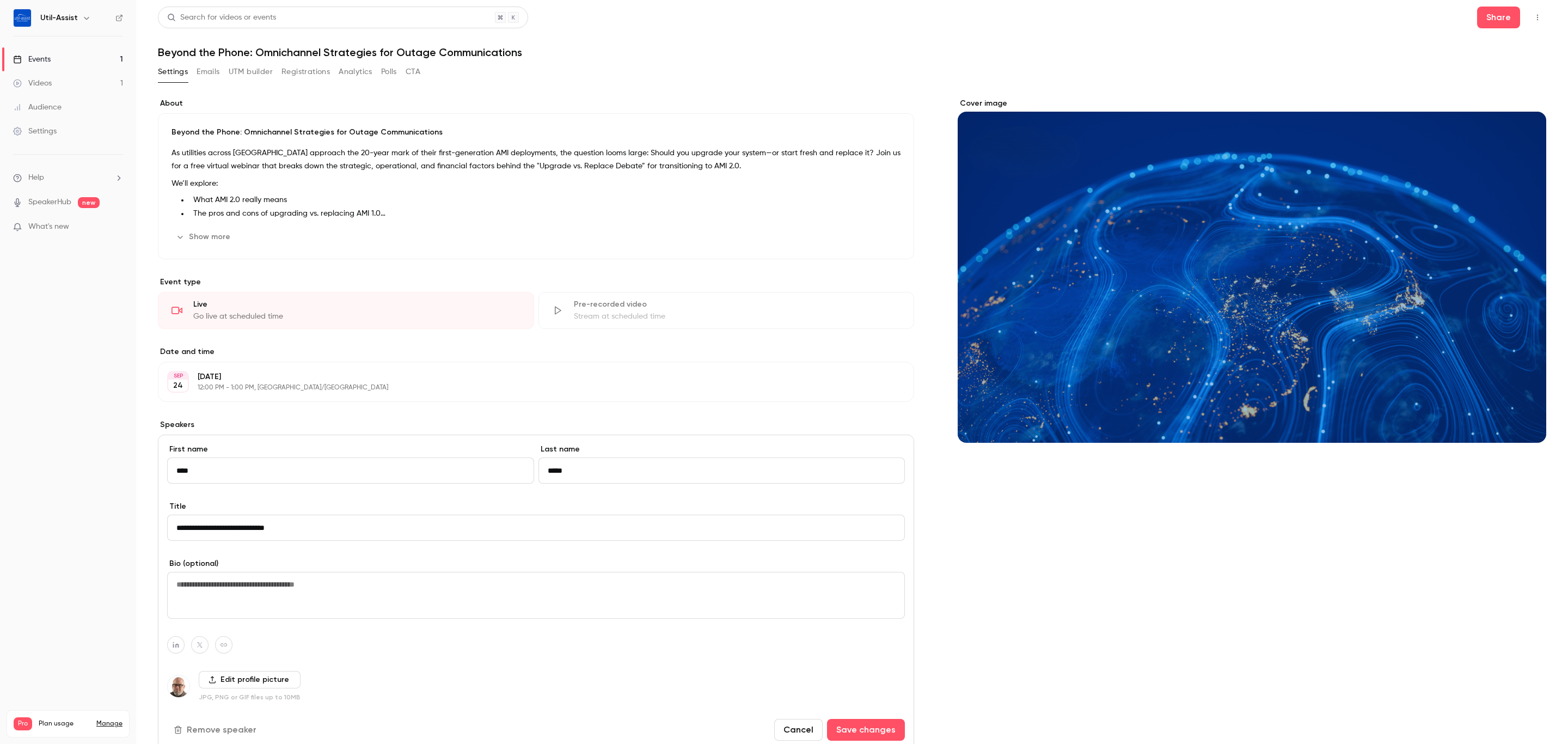
scroll to position [175, 0]
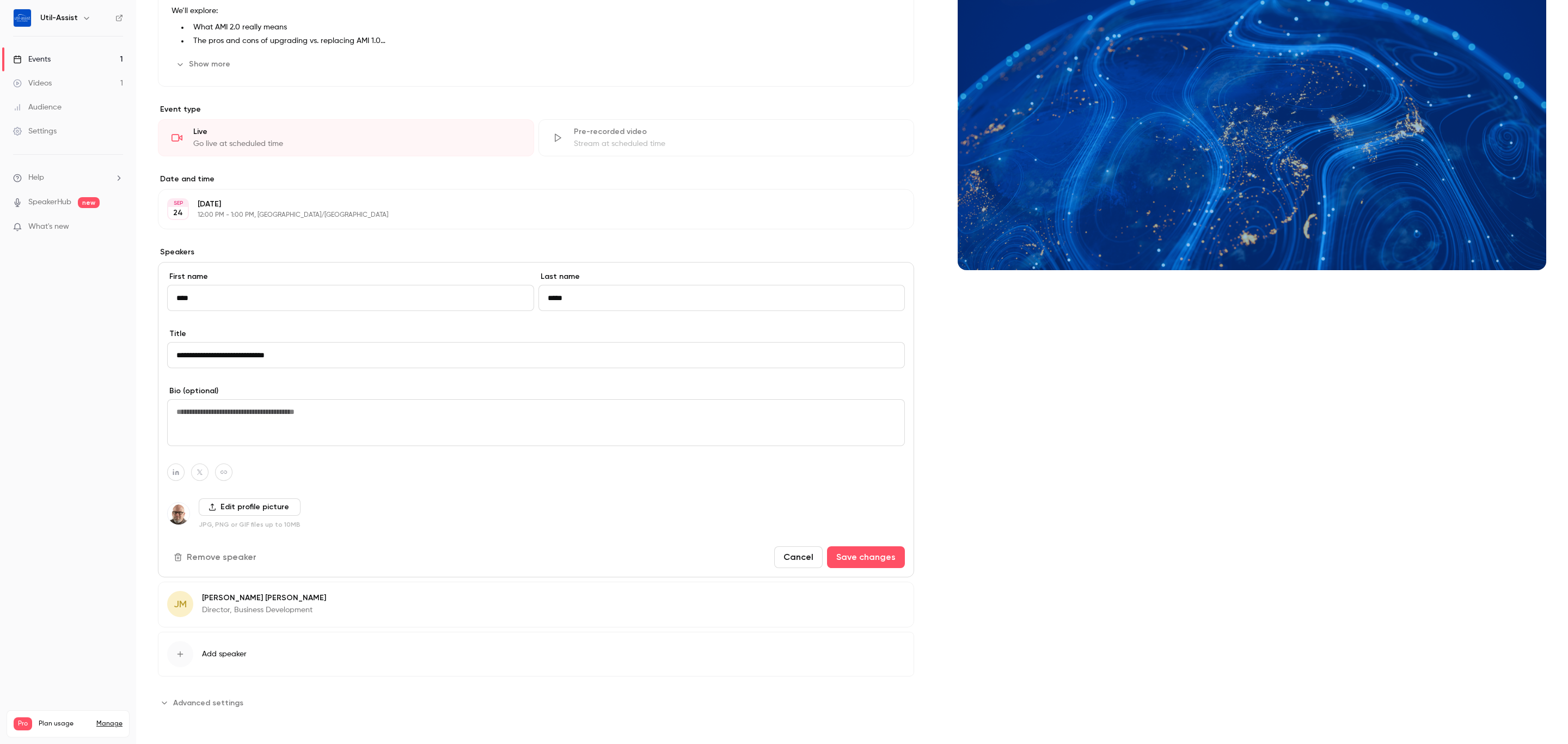
click at [242, 558] on button "Remove speaker" at bounding box center [216, 557] width 98 height 22
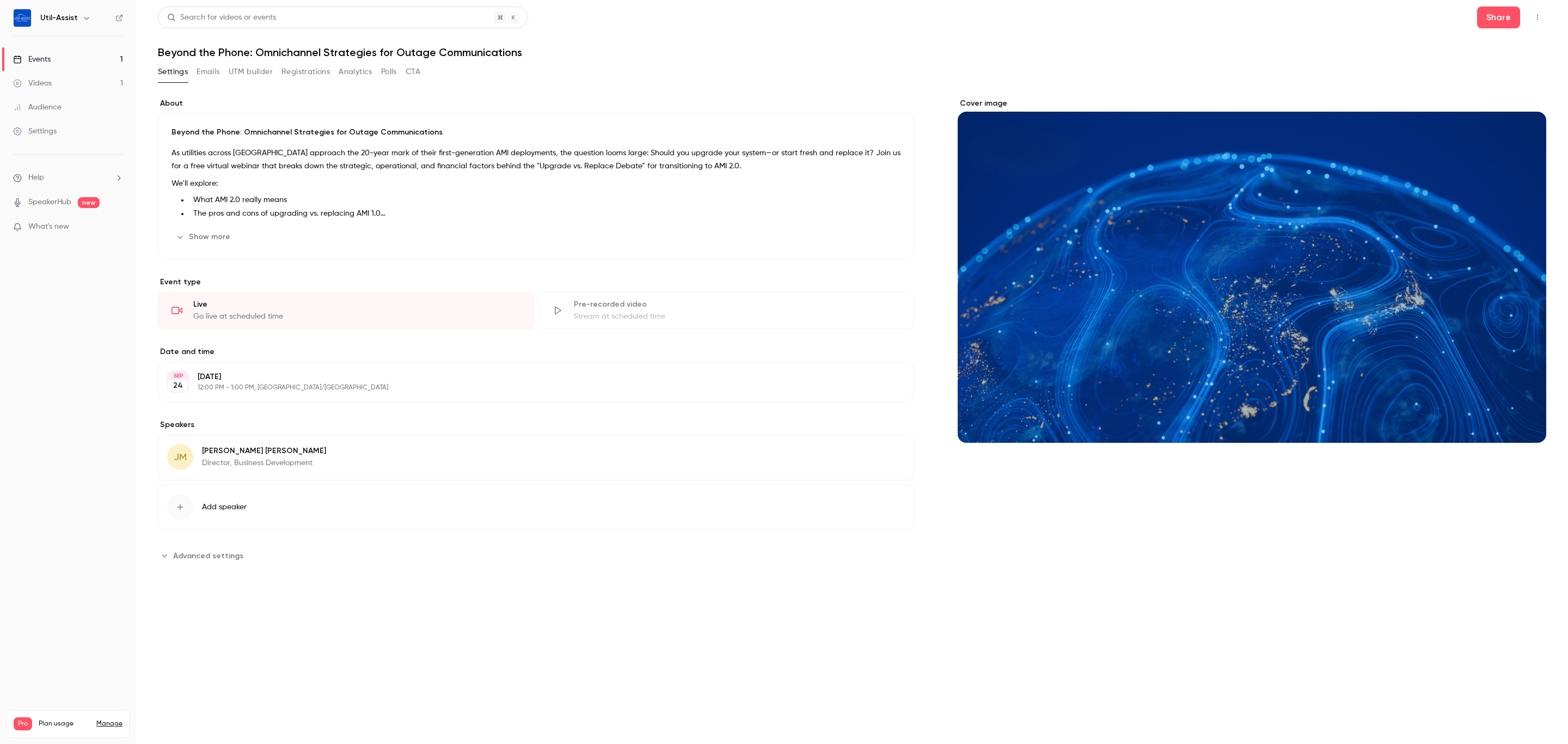
click at [232, 514] on button "Add speaker" at bounding box center [536, 506] width 756 height 45
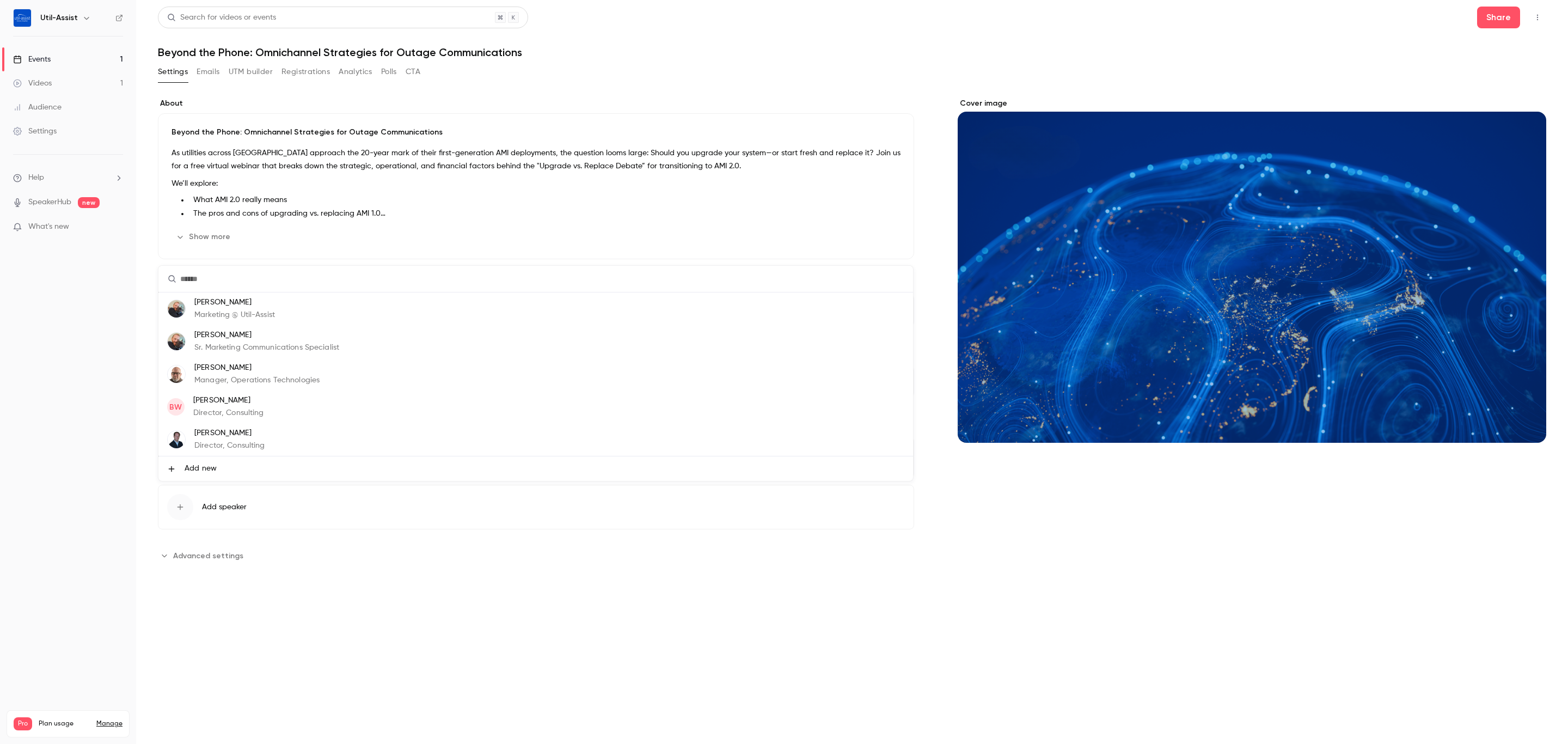
click at [307, 378] on p "Manager, Operations Technologies" at bounding box center [257, 380] width 125 height 11
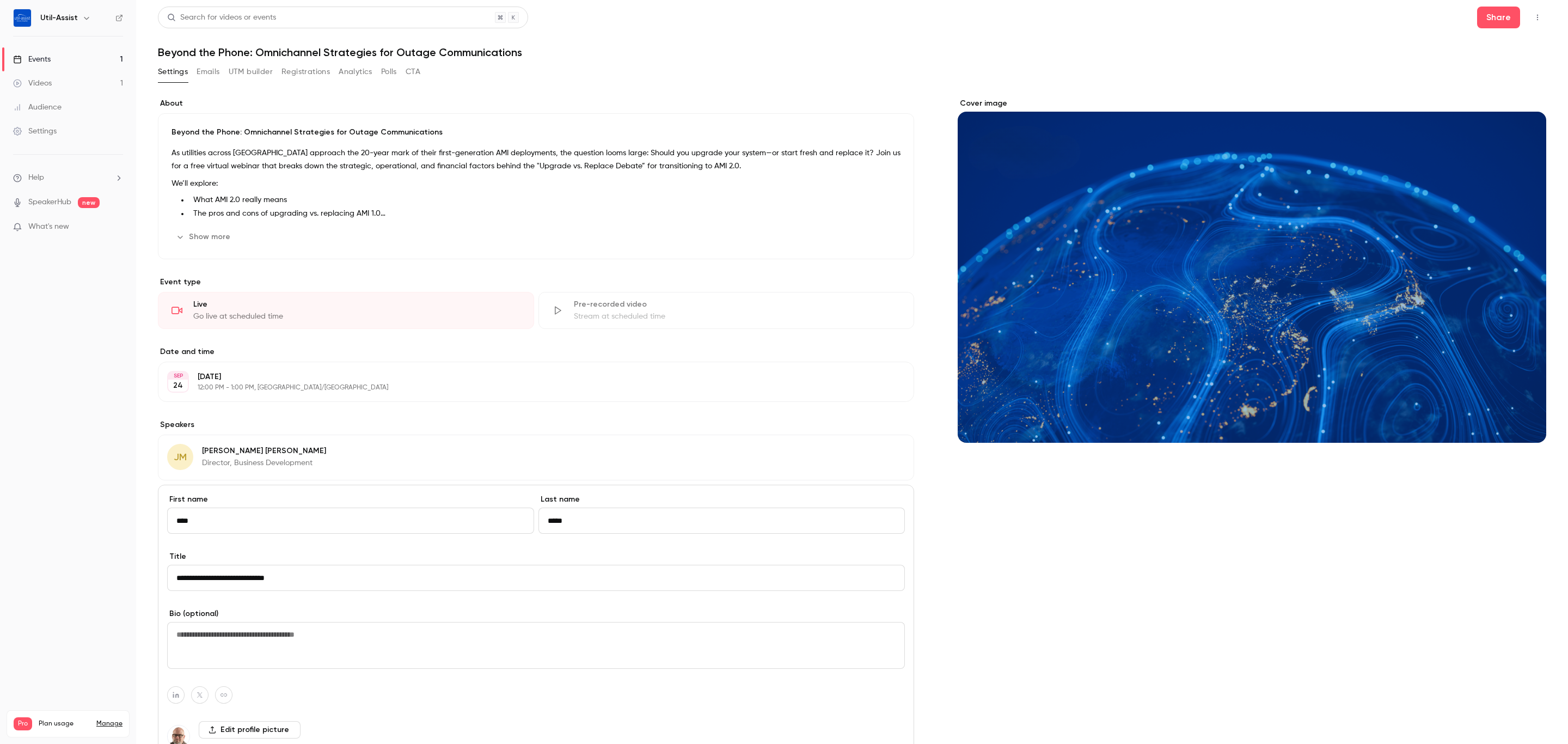
click at [1020, 637] on div "Cover image" at bounding box center [1252, 490] width 588 height 786
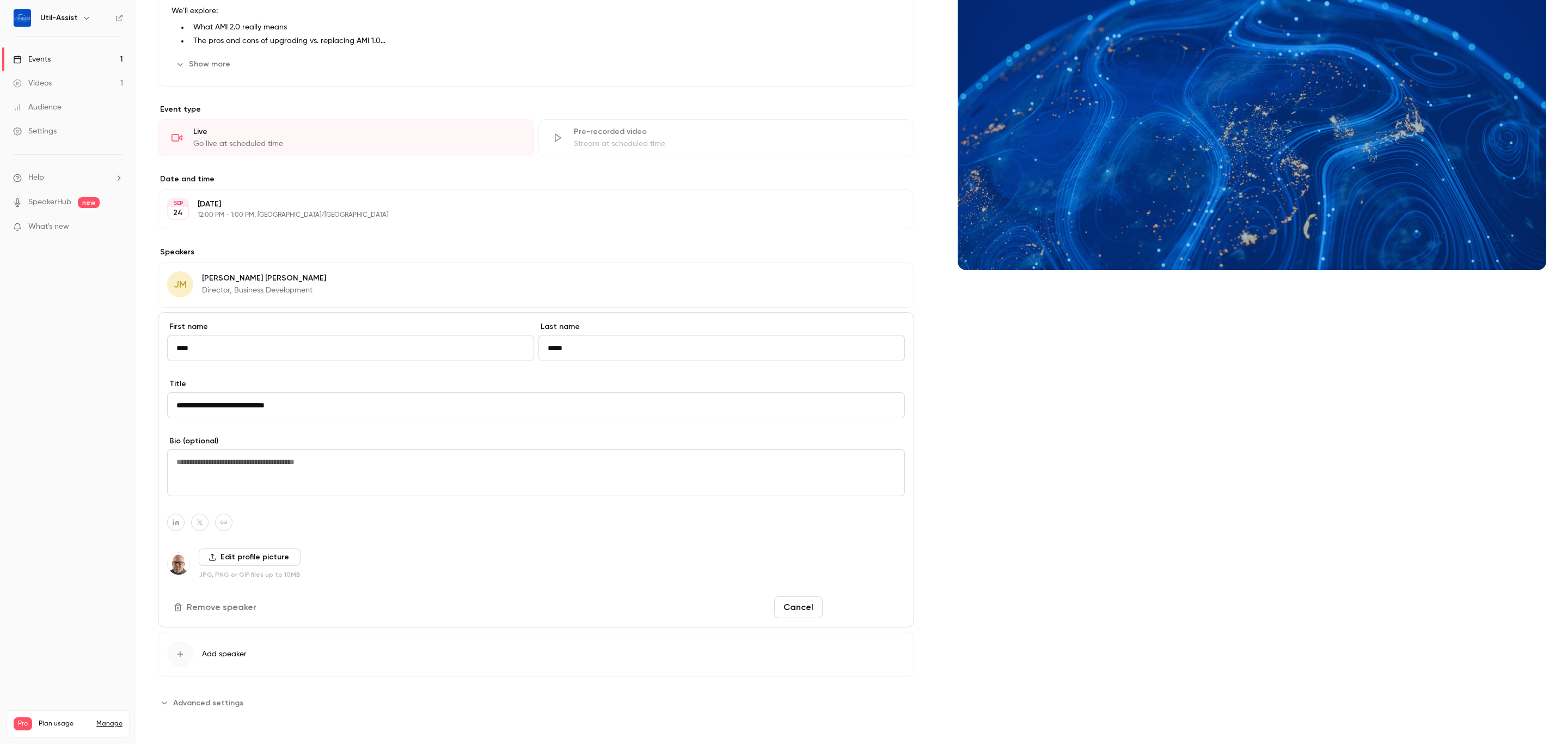
click at [885, 613] on button "Save changes" at bounding box center [866, 607] width 78 height 22
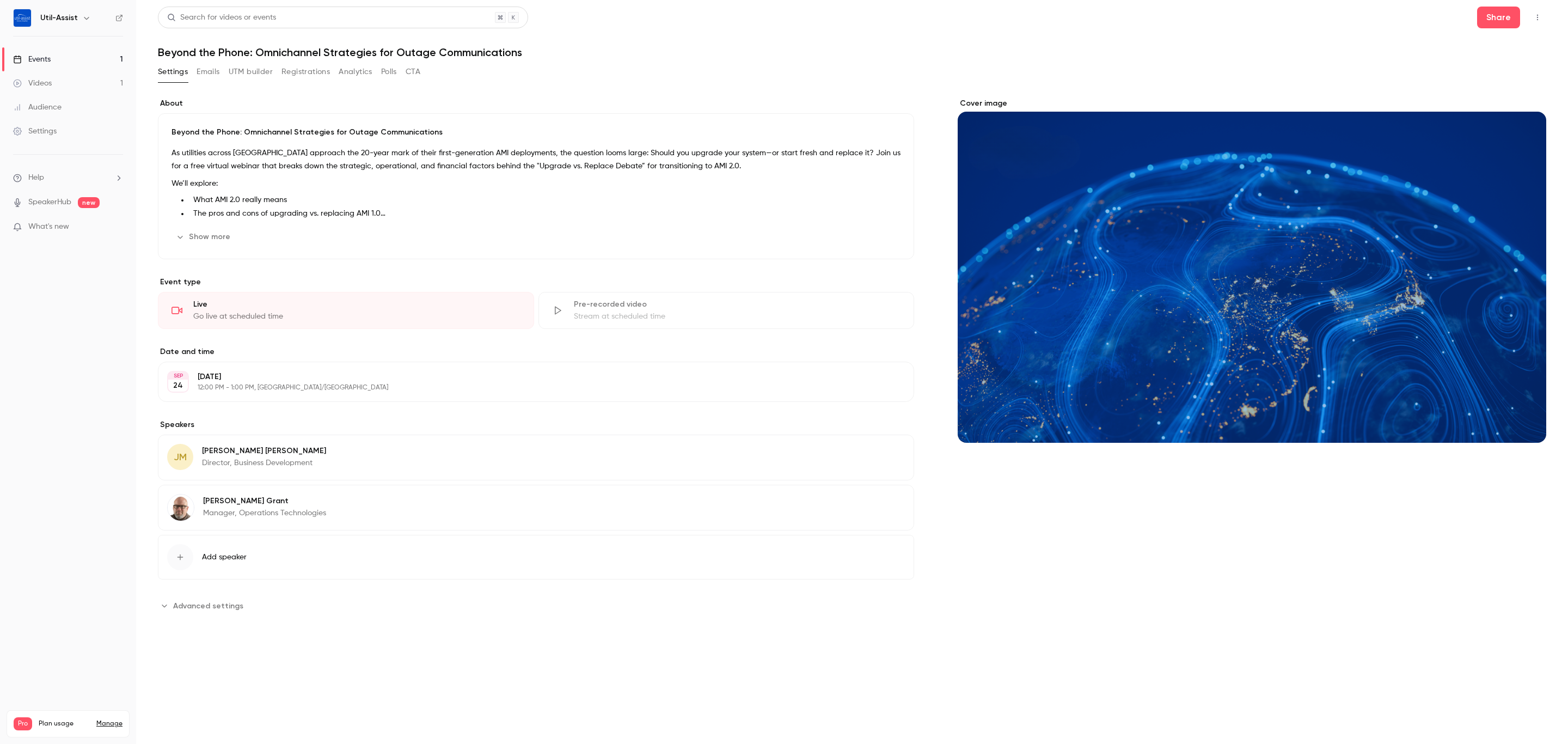
scroll to position [0, 0]
click at [47, 90] on link "Videos 1" at bounding box center [68, 83] width 136 height 24
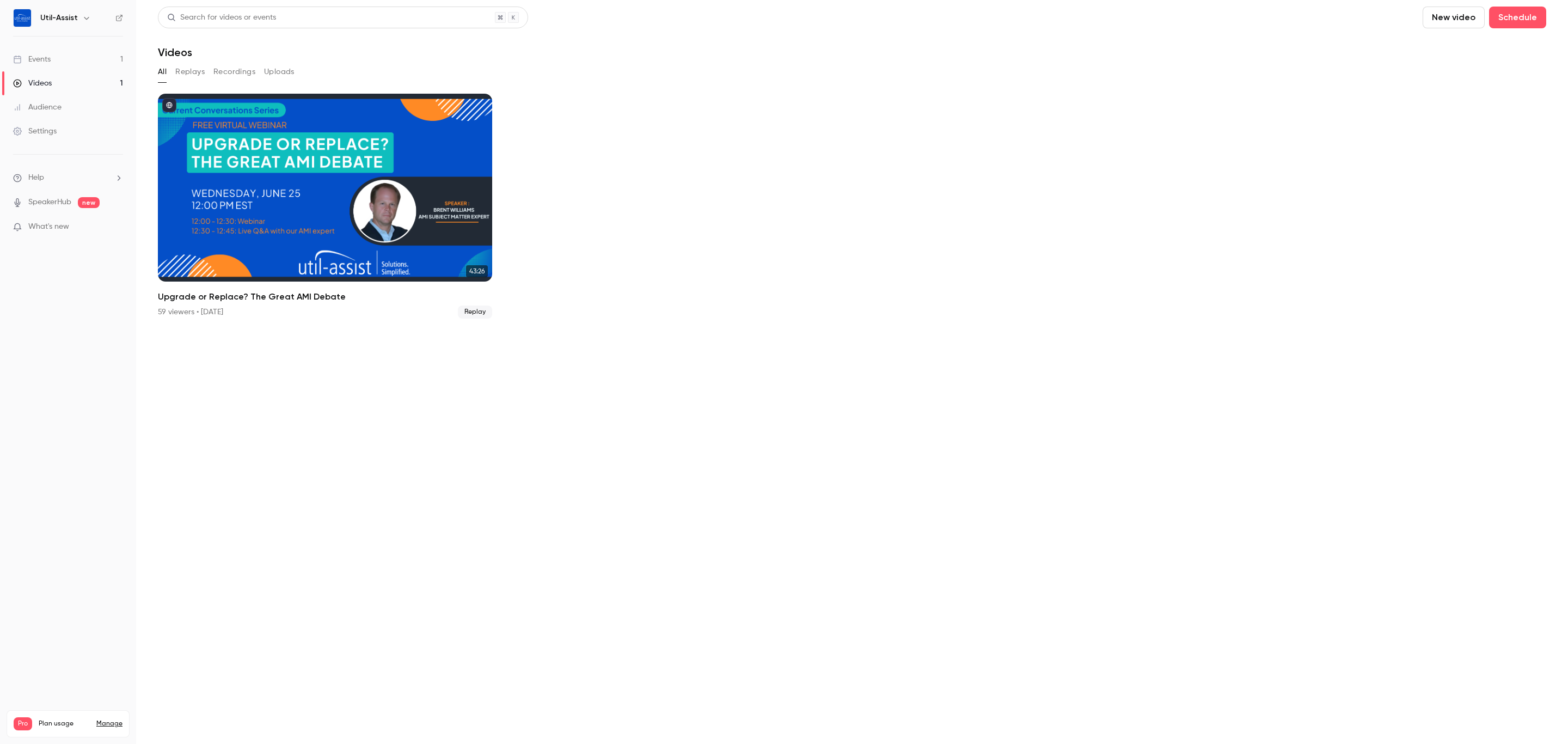
click at [53, 61] on link "Events 1" at bounding box center [68, 59] width 136 height 24
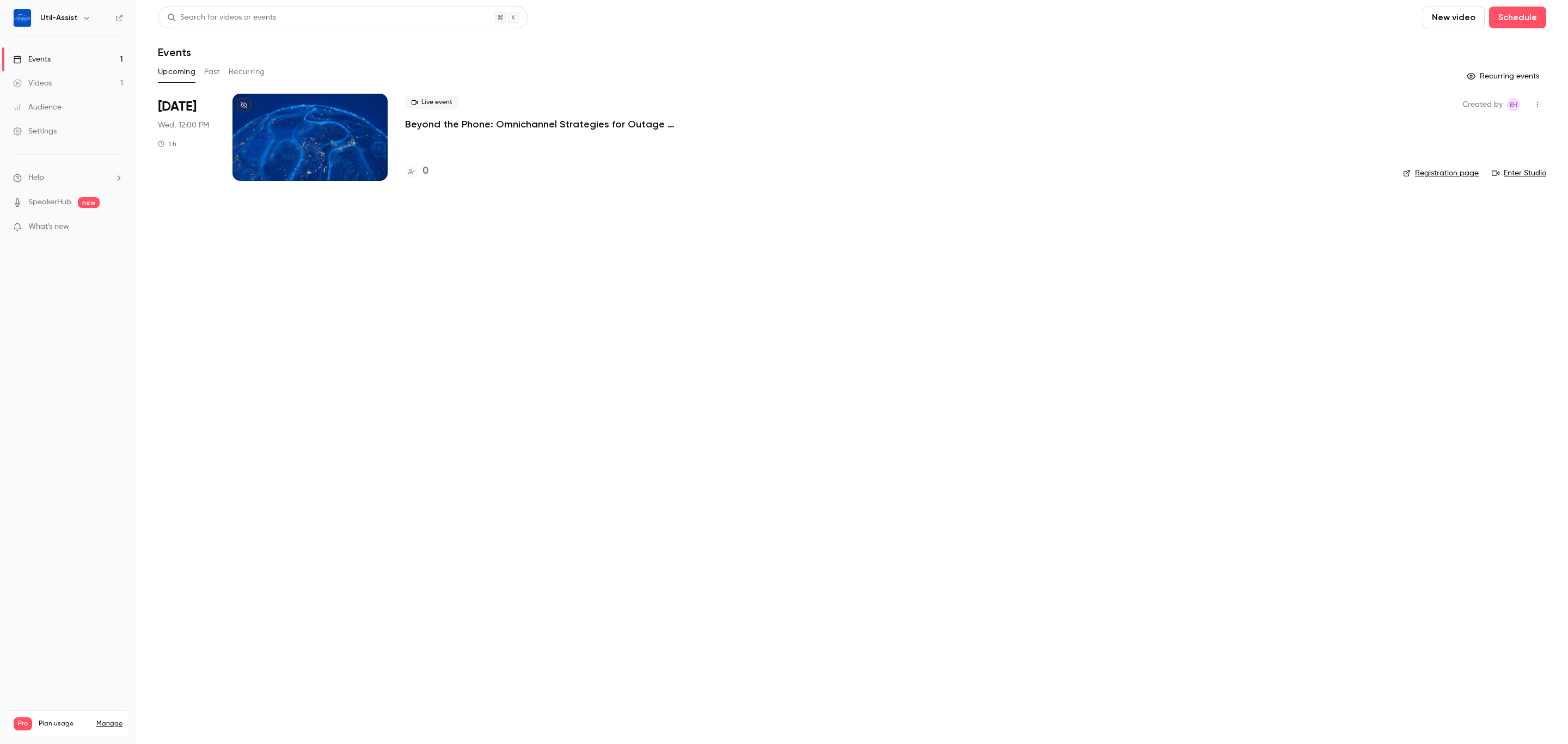
click at [430, 122] on p "Beyond the Phone: Omnichannel Strategies for Outage Communications" at bounding box center [568, 124] width 327 height 13
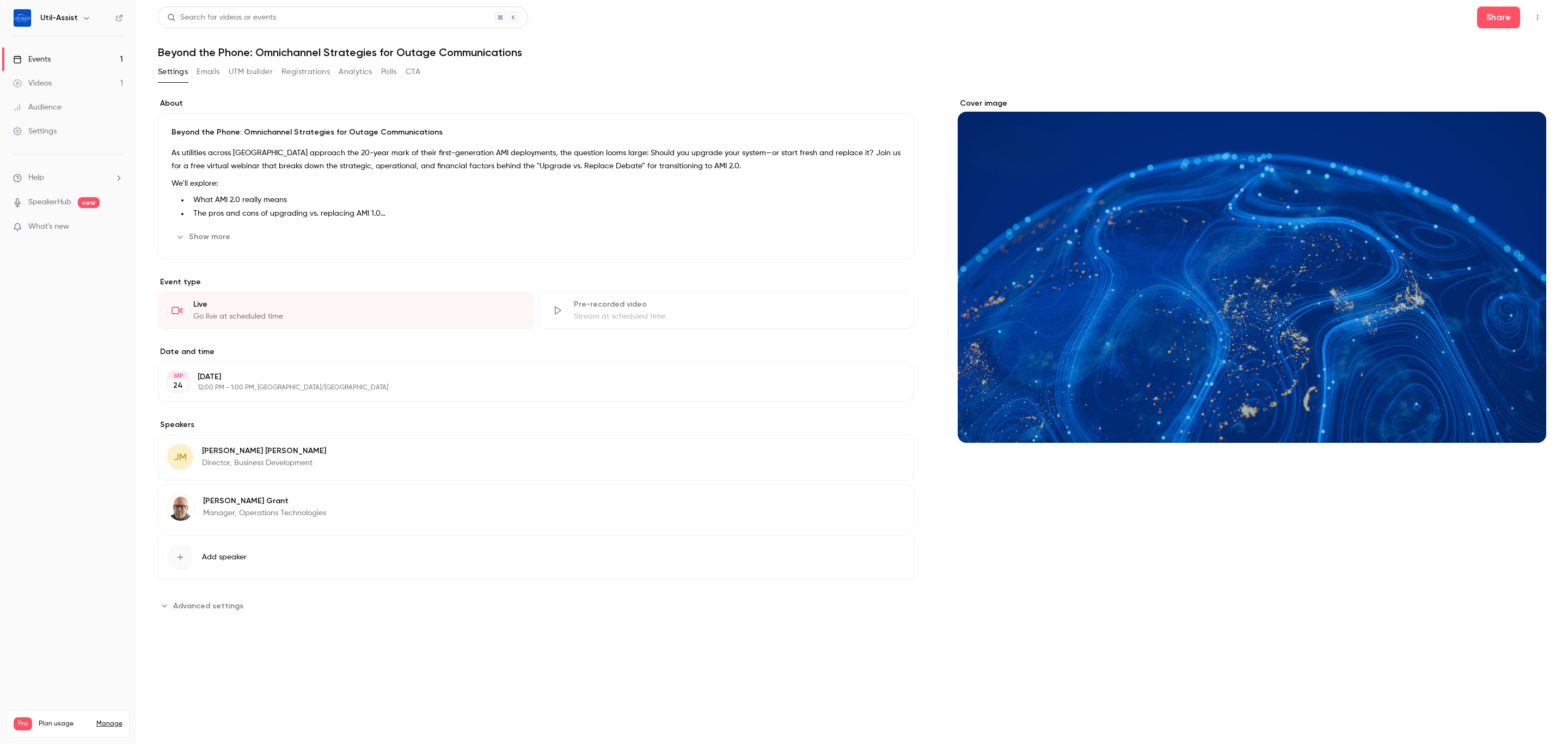
click at [252, 73] on button "UTM builder" at bounding box center [251, 72] width 44 height 17
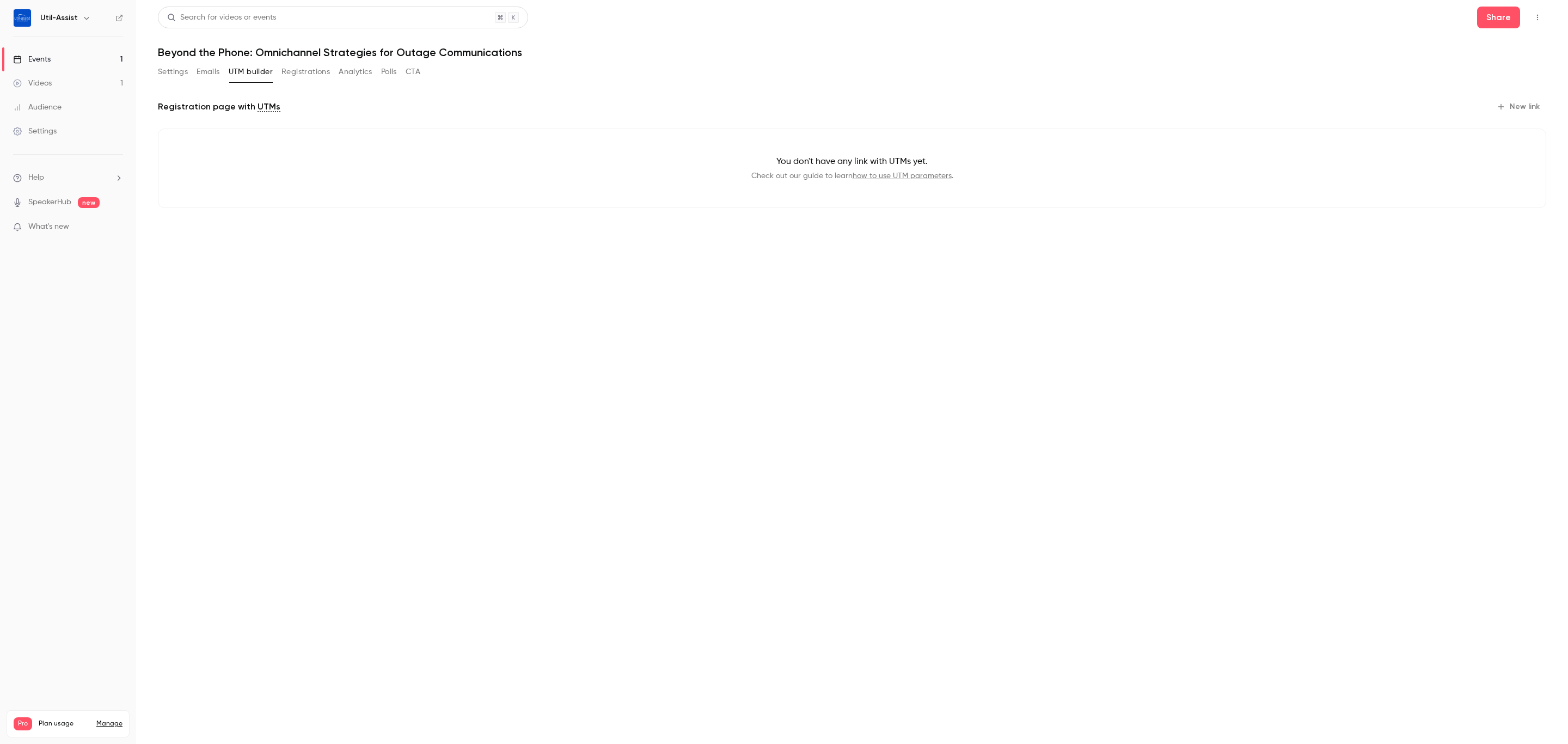
click at [1517, 102] on button "New link" at bounding box center [1519, 106] width 54 height 17
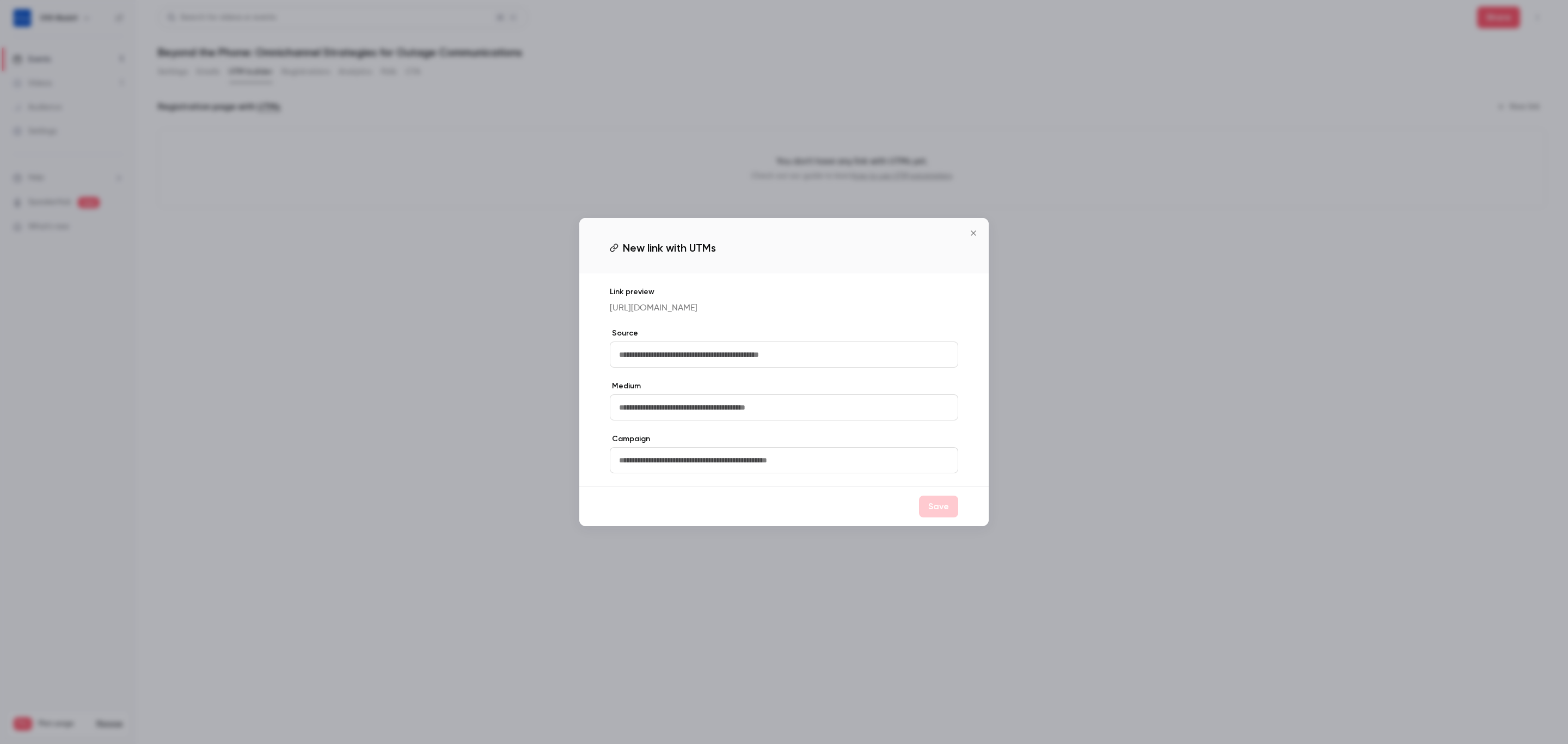
click at [745, 363] on input "text" at bounding box center [784, 354] width 349 height 26
type input "*"
type input "**********"
click at [730, 469] on input "text" at bounding box center [784, 460] width 349 height 26
type input "*"
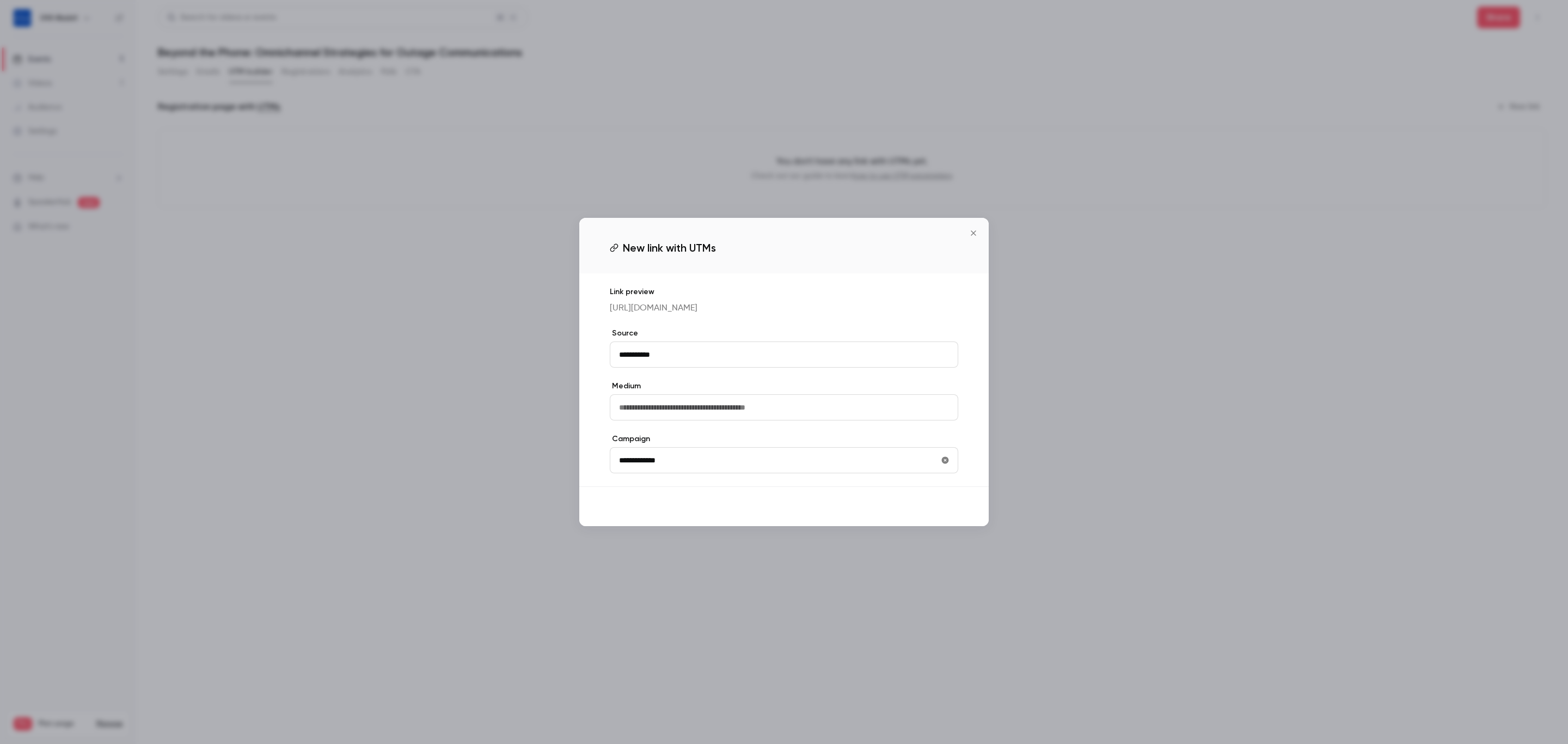
type input "**********"
drag, startPoint x: 933, startPoint y: 522, endPoint x: 918, endPoint y: 518, distance: 15.5
click at [933, 517] on button "Save" at bounding box center [938, 506] width 39 height 22
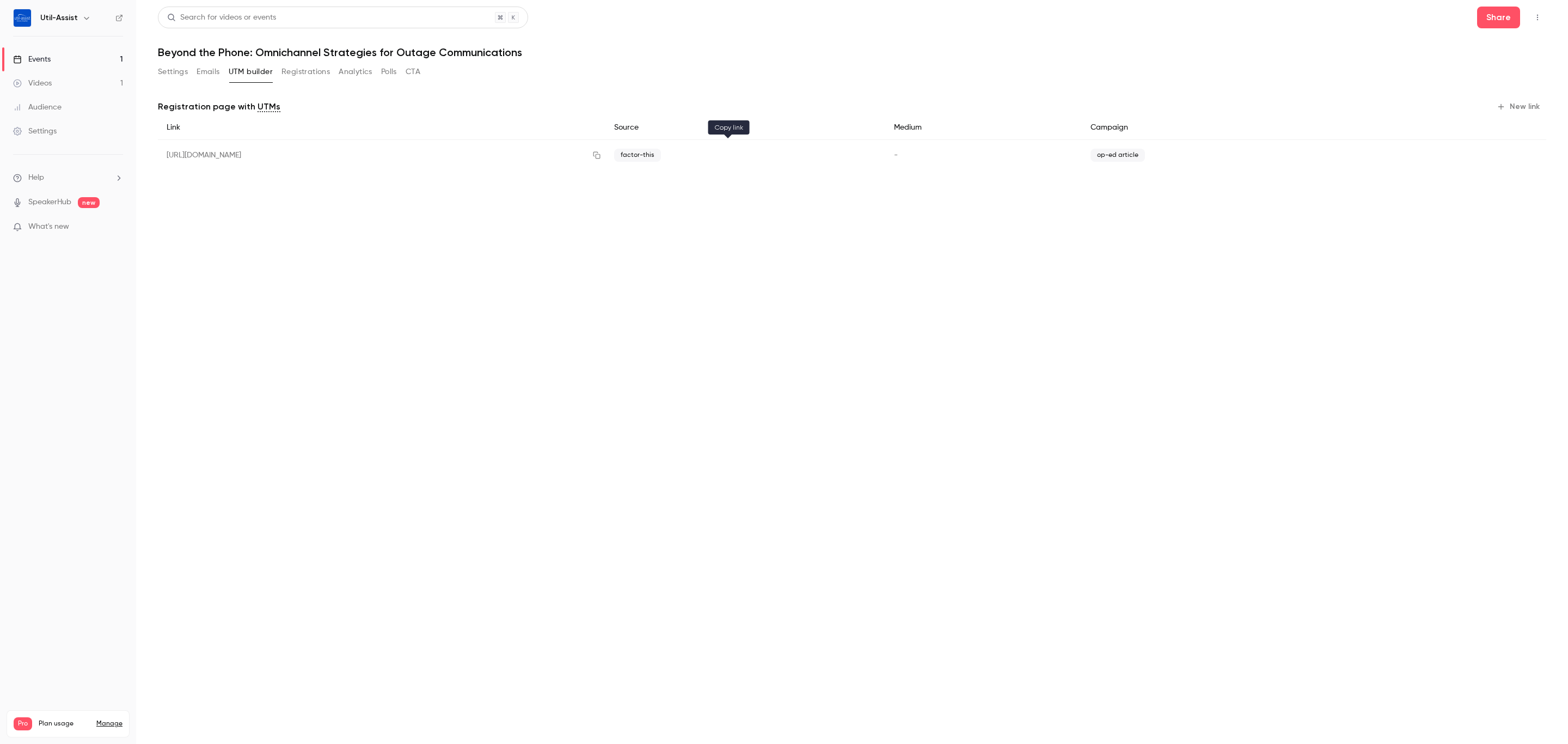
click at [601, 152] on icon "button" at bounding box center [596, 154] width 9 height 7
drag, startPoint x: 907, startPoint y: 350, endPoint x: 908, endPoint y: 358, distance: 8.1
click at [908, 358] on main "Search for videos or events Share Beyond the Phone: Omnichannel Strategies for …" at bounding box center [853, 372] width 1432 height 744
click at [1526, 106] on button "New link" at bounding box center [1519, 106] width 54 height 17
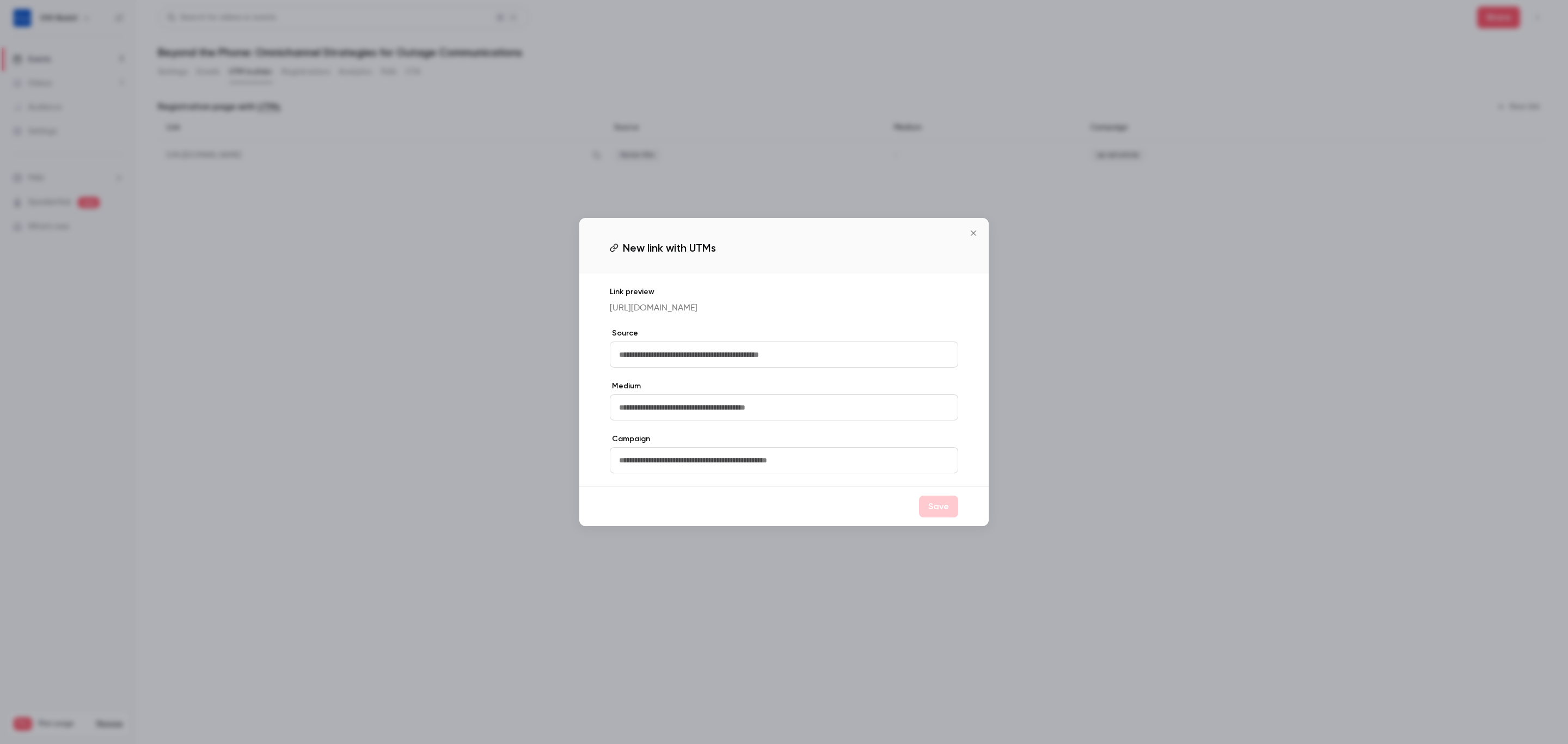
click at [775, 366] on input "text" at bounding box center [784, 354] width 349 height 26
type input "****"
click at [743, 473] on input "text" at bounding box center [784, 460] width 349 height 26
type input "****"
click at [938, 516] on button "Save" at bounding box center [938, 506] width 39 height 22
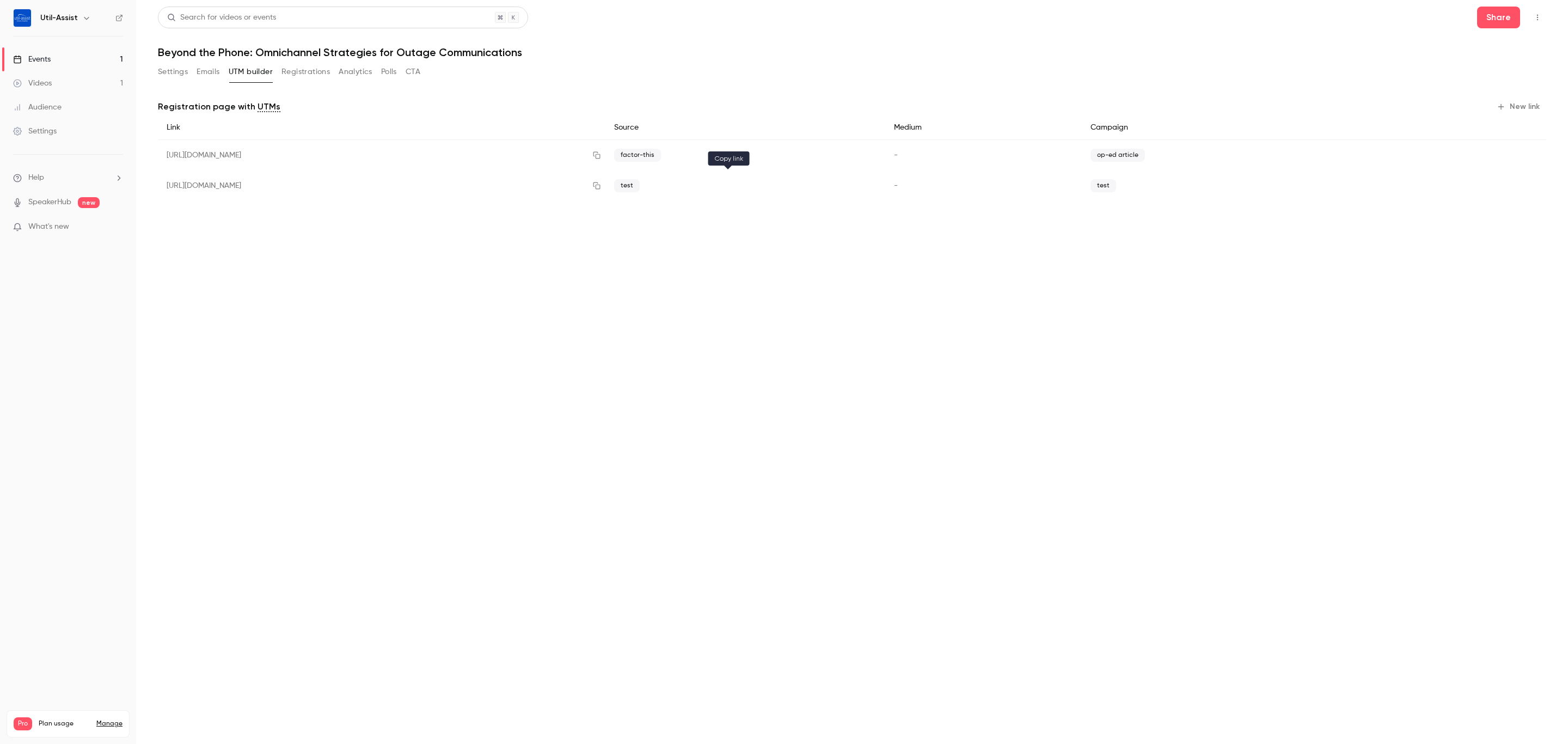
click at [601, 190] on icon "button" at bounding box center [596, 185] width 9 height 7
click at [1531, 184] on icon "button" at bounding box center [1529, 186] width 7 height 7
click at [1516, 105] on button "New link" at bounding box center [1519, 106] width 54 height 17
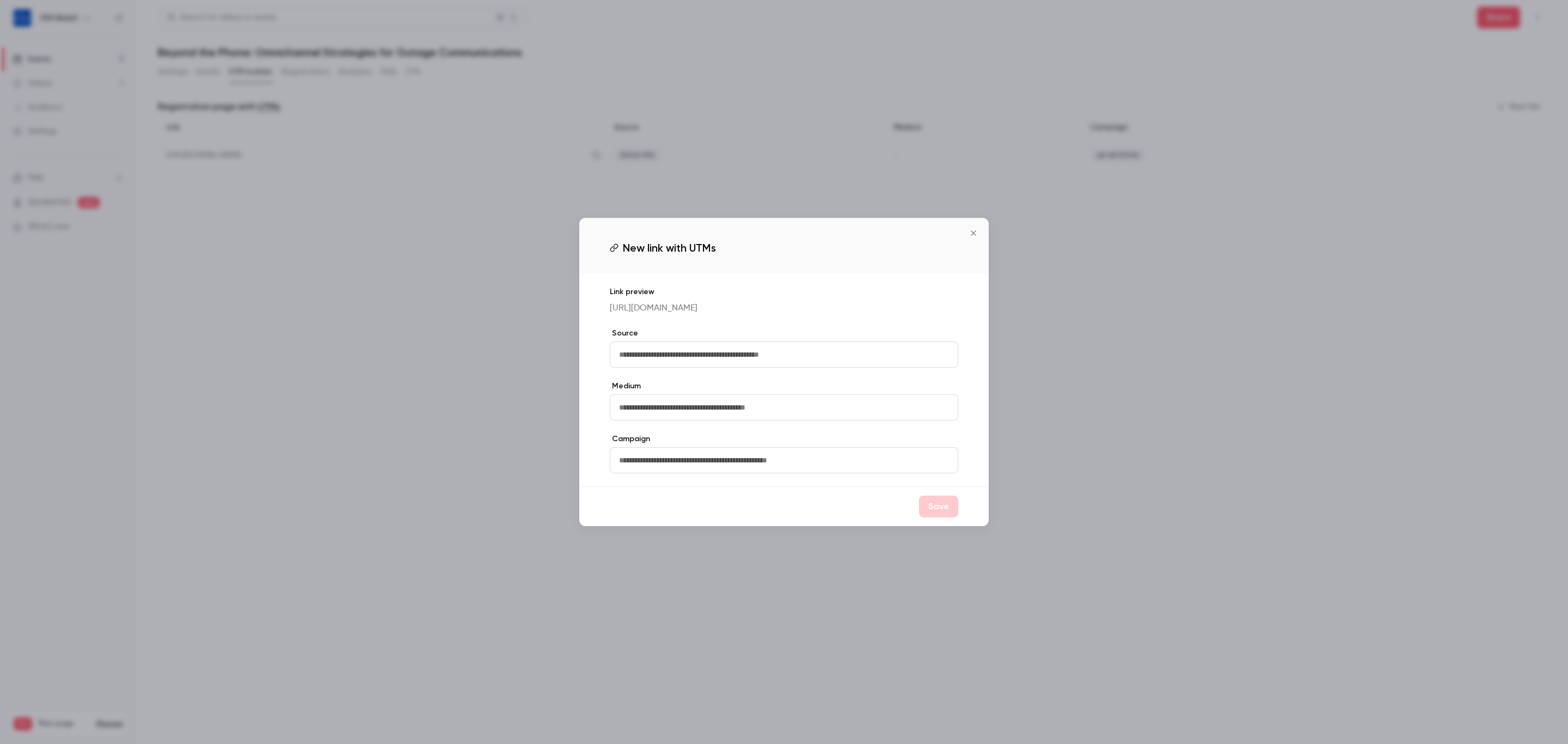
click at [771, 367] on input "text" at bounding box center [784, 354] width 349 height 26
type input "******"
click at [943, 512] on button "Save" at bounding box center [938, 506] width 39 height 22
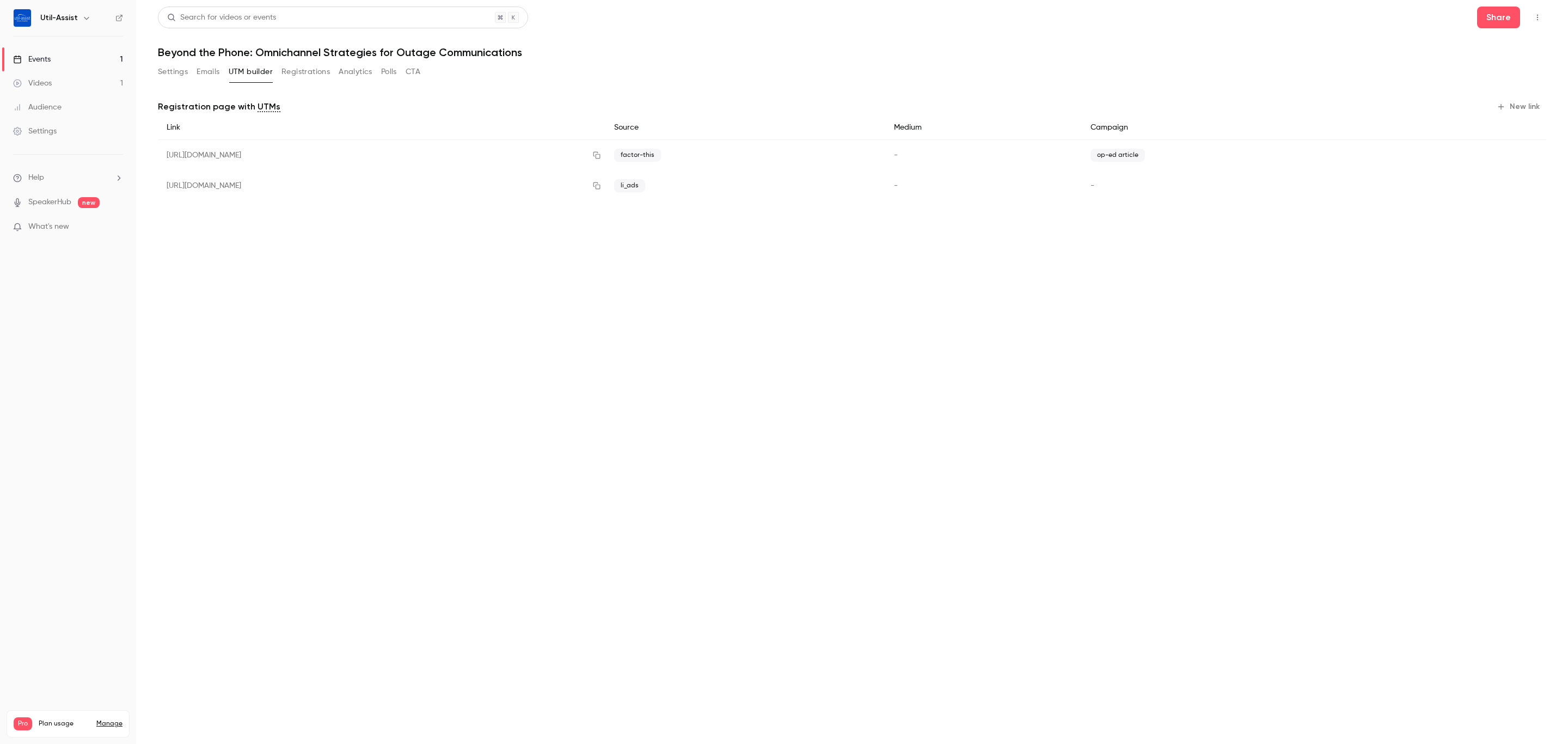
click at [1523, 108] on button "New link" at bounding box center [1519, 106] width 54 height 17
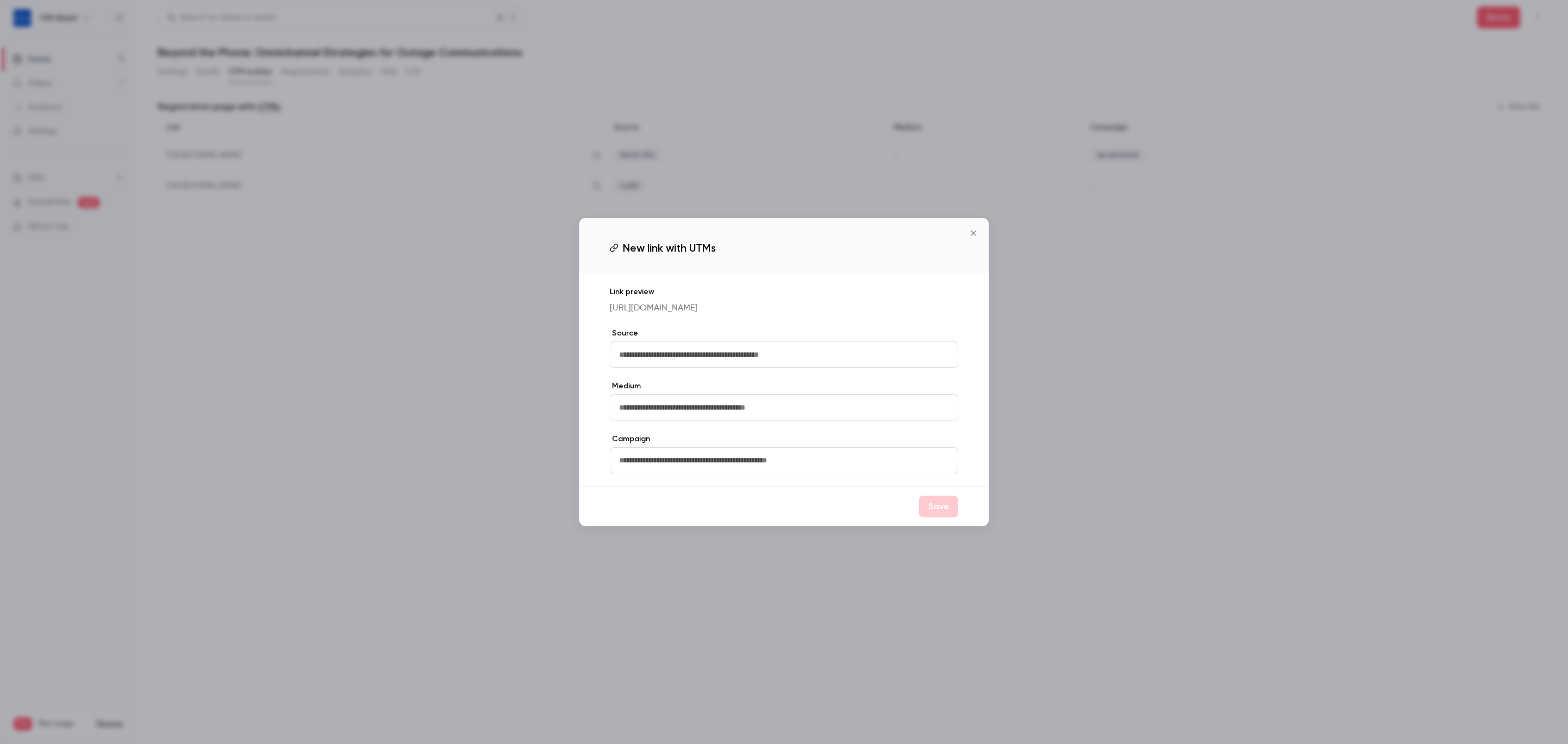
click at [757, 366] on input "text" at bounding box center [784, 354] width 349 height 26
type input "*******"
click at [928, 510] on button "Save" at bounding box center [938, 506] width 39 height 22
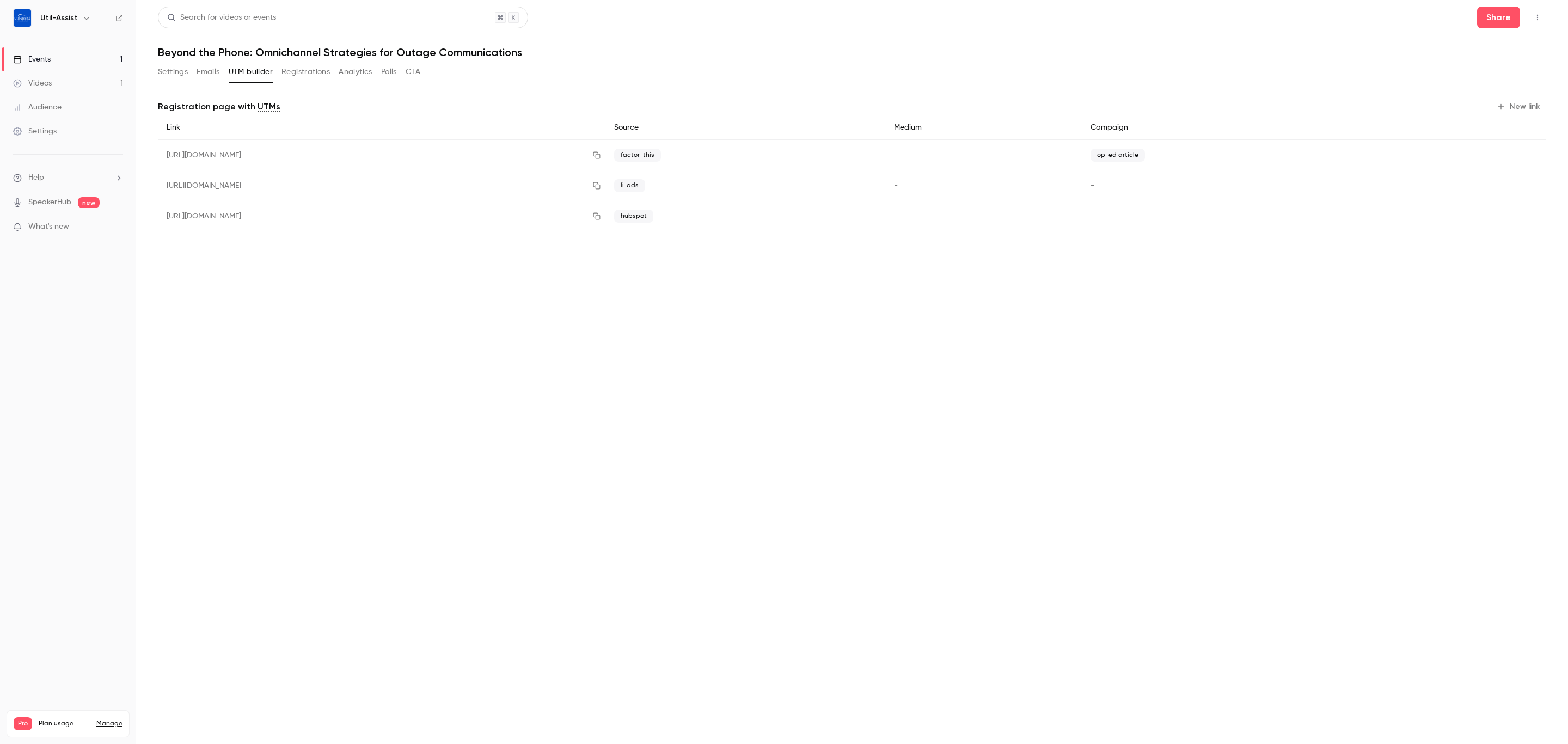
drag, startPoint x: 809, startPoint y: 381, endPoint x: 811, endPoint y: 374, distance: 7.3
click at [811, 381] on main "Search for videos or events Share Beyond the Phone: Omnichannel Strategies for …" at bounding box center [853, 372] width 1432 height 744
click at [606, 186] on div "[URL][DOMAIN_NAME]" at bounding box center [381, 186] width 448 height 31
click at [646, 186] on span "li_ads" at bounding box center [630, 186] width 31 height 13
click at [1281, 180] on div "-" at bounding box center [1239, 186] width 313 height 31
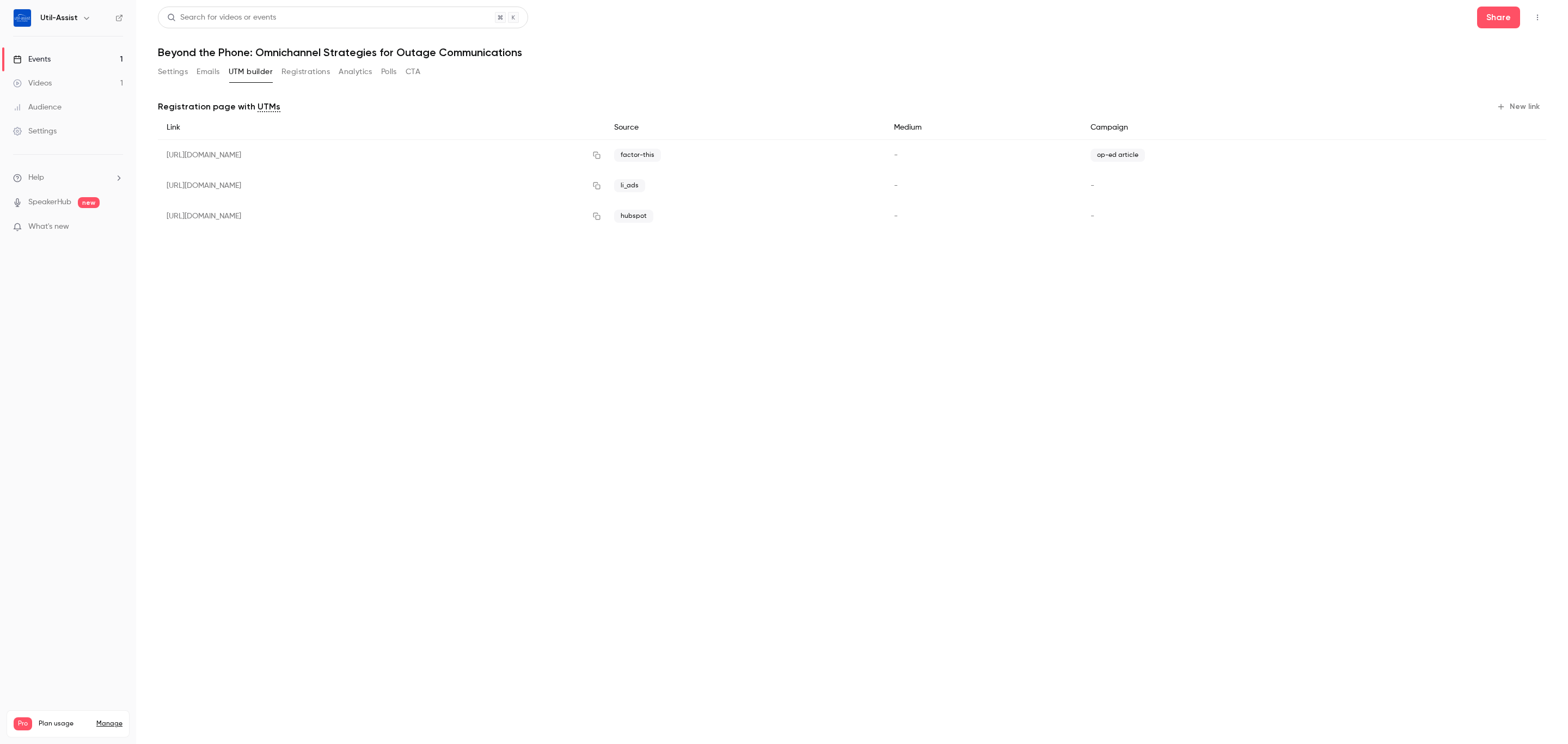
click at [473, 183] on div "[URL][DOMAIN_NAME]" at bounding box center [381, 186] width 448 height 31
click at [1526, 180] on button "button" at bounding box center [1529, 186] width 17 height 17
click at [1529, 183] on icon "button" at bounding box center [1529, 186] width 7 height 7
click at [1526, 112] on button "New link" at bounding box center [1519, 106] width 54 height 17
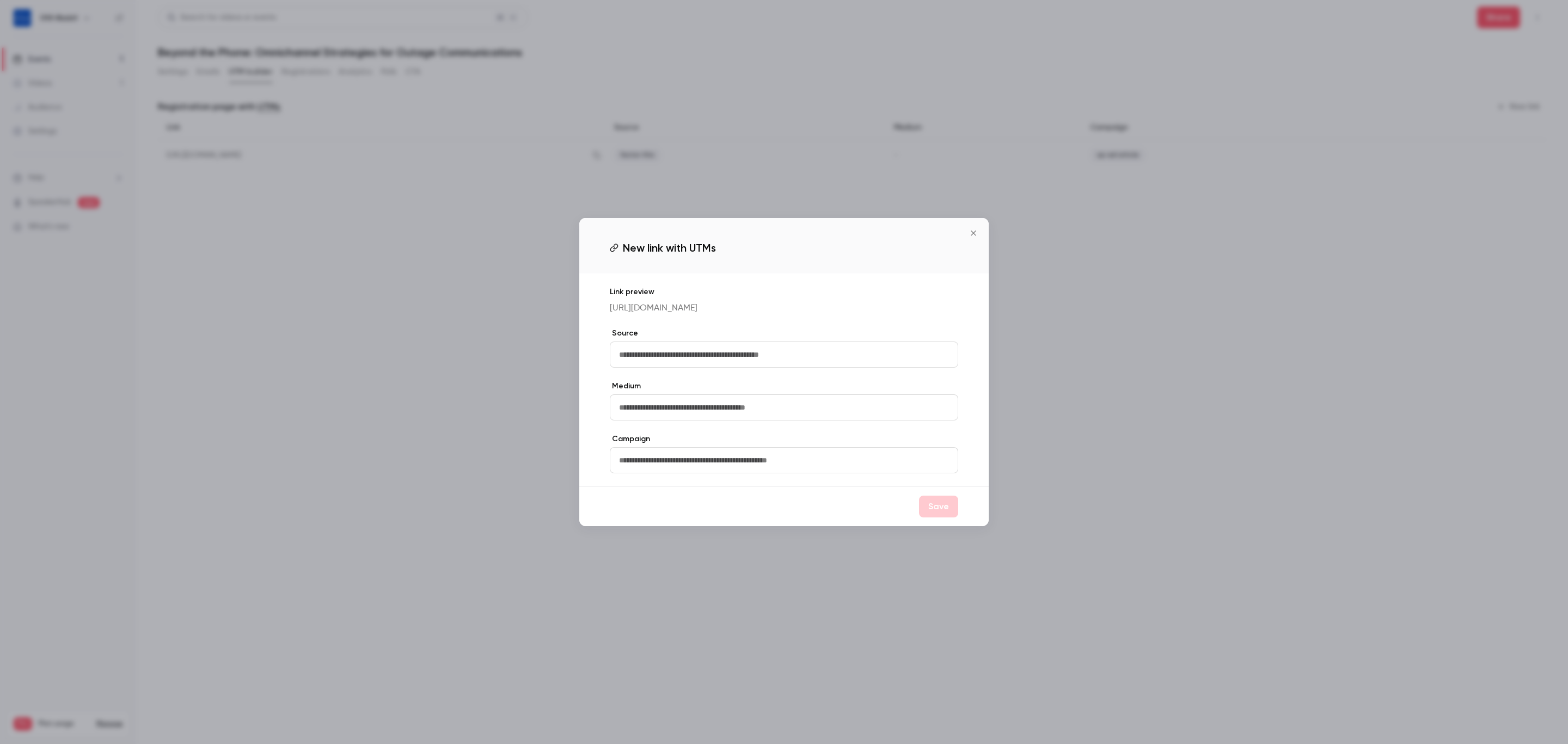
drag, startPoint x: 841, startPoint y: 355, endPoint x: 842, endPoint y: 361, distance: 6.1
click at [841, 358] on input "text" at bounding box center [784, 354] width 349 height 26
type input "******"
click at [726, 471] on input "text" at bounding box center [784, 460] width 349 height 26
type input "**********"
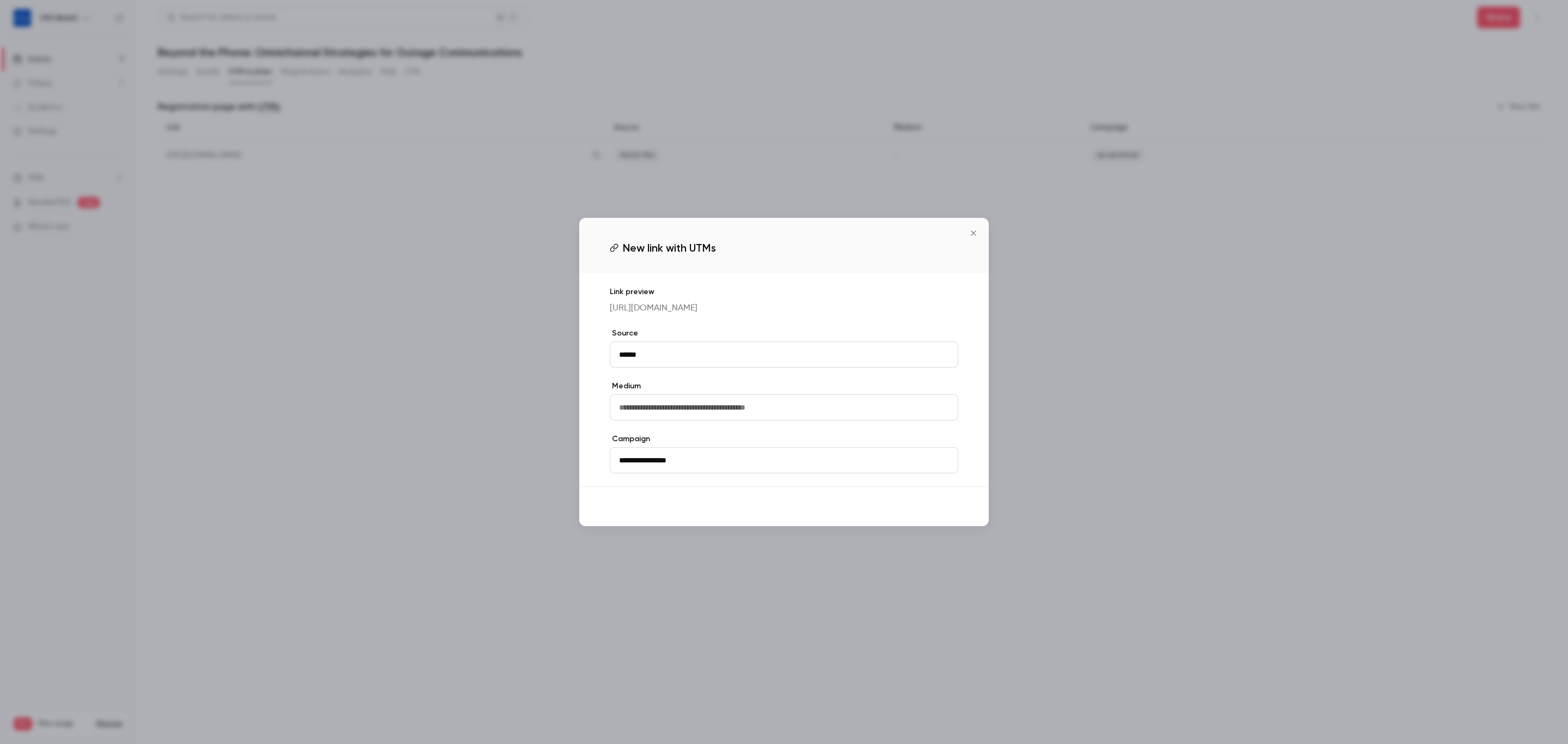
click at [930, 517] on button "Save" at bounding box center [938, 506] width 39 height 22
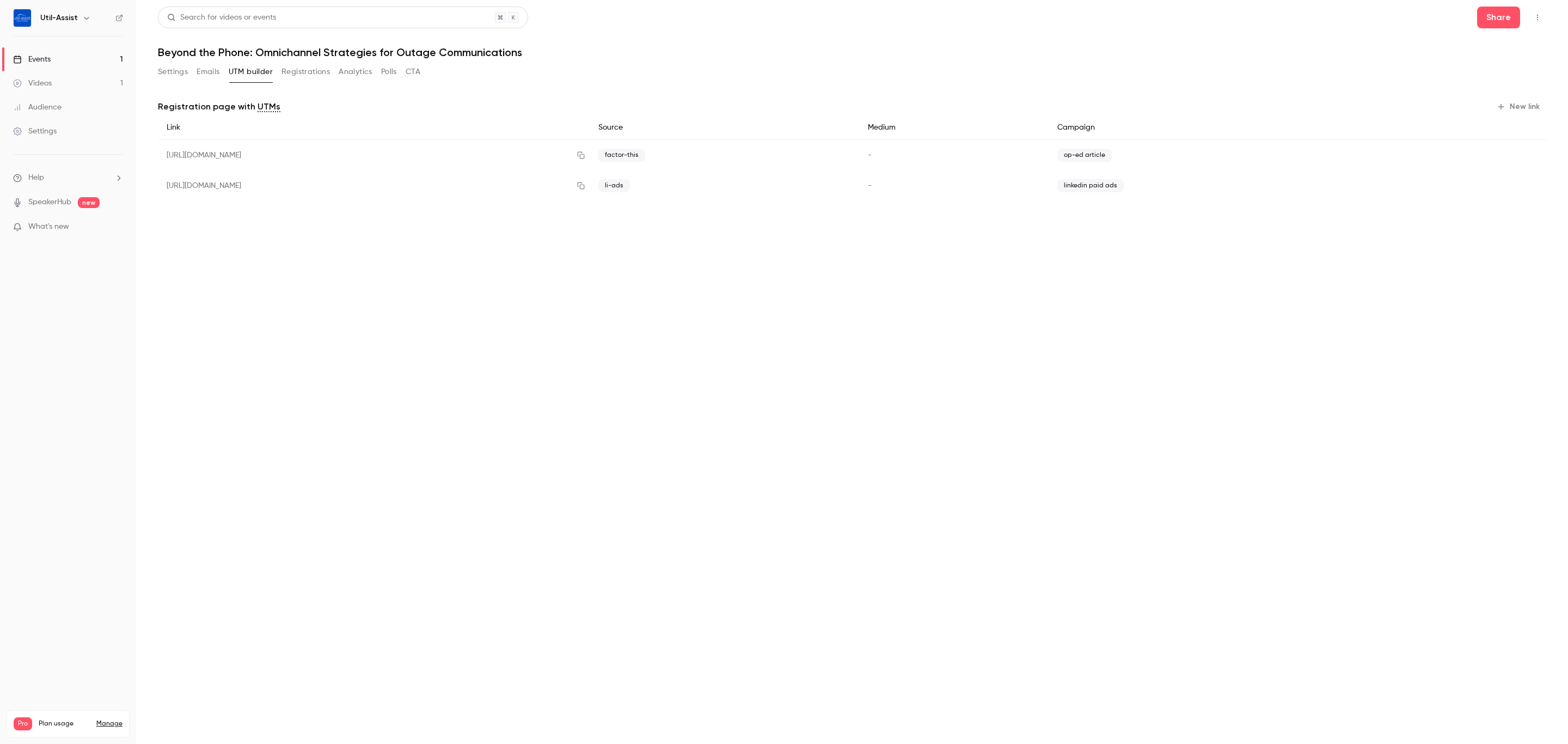
click at [1518, 106] on button "New link" at bounding box center [1519, 106] width 54 height 17
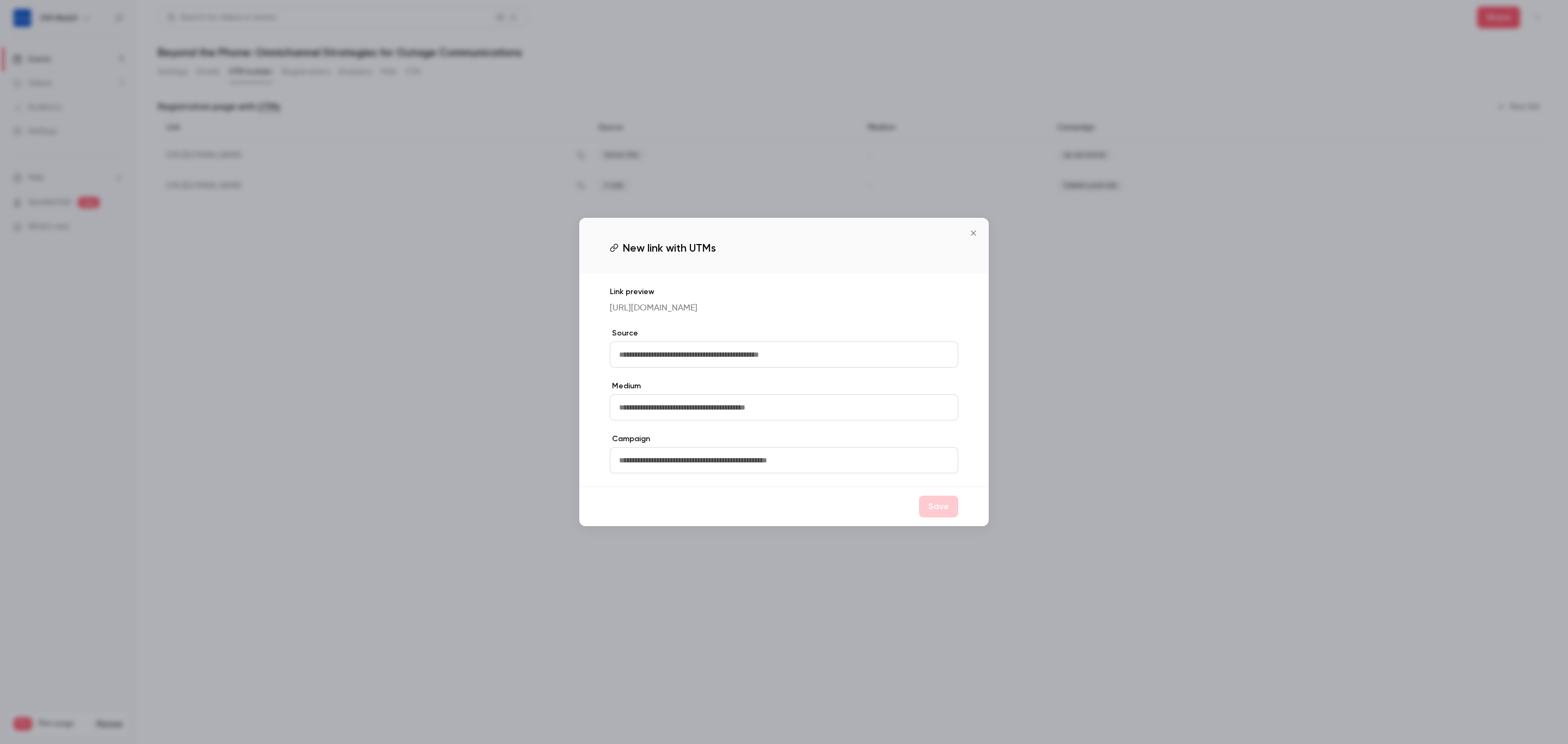
click at [743, 367] on input "text" at bounding box center [784, 354] width 349 height 26
type input "*******"
click at [741, 468] on input "text" at bounding box center [784, 460] width 349 height 26
type input "**********"
click at [928, 517] on button "Save" at bounding box center [938, 506] width 39 height 22
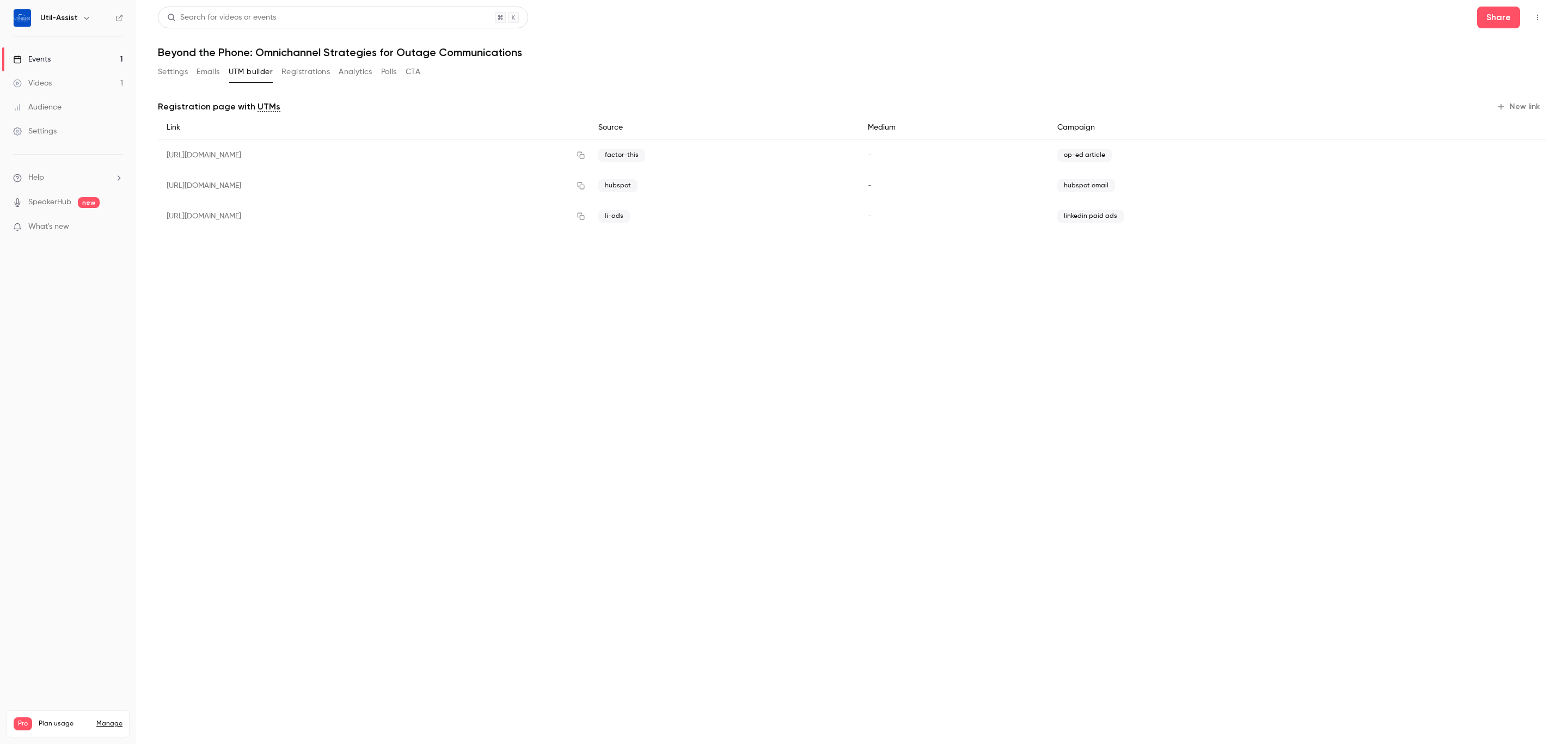
click at [915, 394] on main "Search for videos or events Share Beyond the Phone: Omnichannel Strategies for …" at bounding box center [853, 372] width 1432 height 744
click at [31, 79] on div "Videos" at bounding box center [33, 83] width 39 height 11
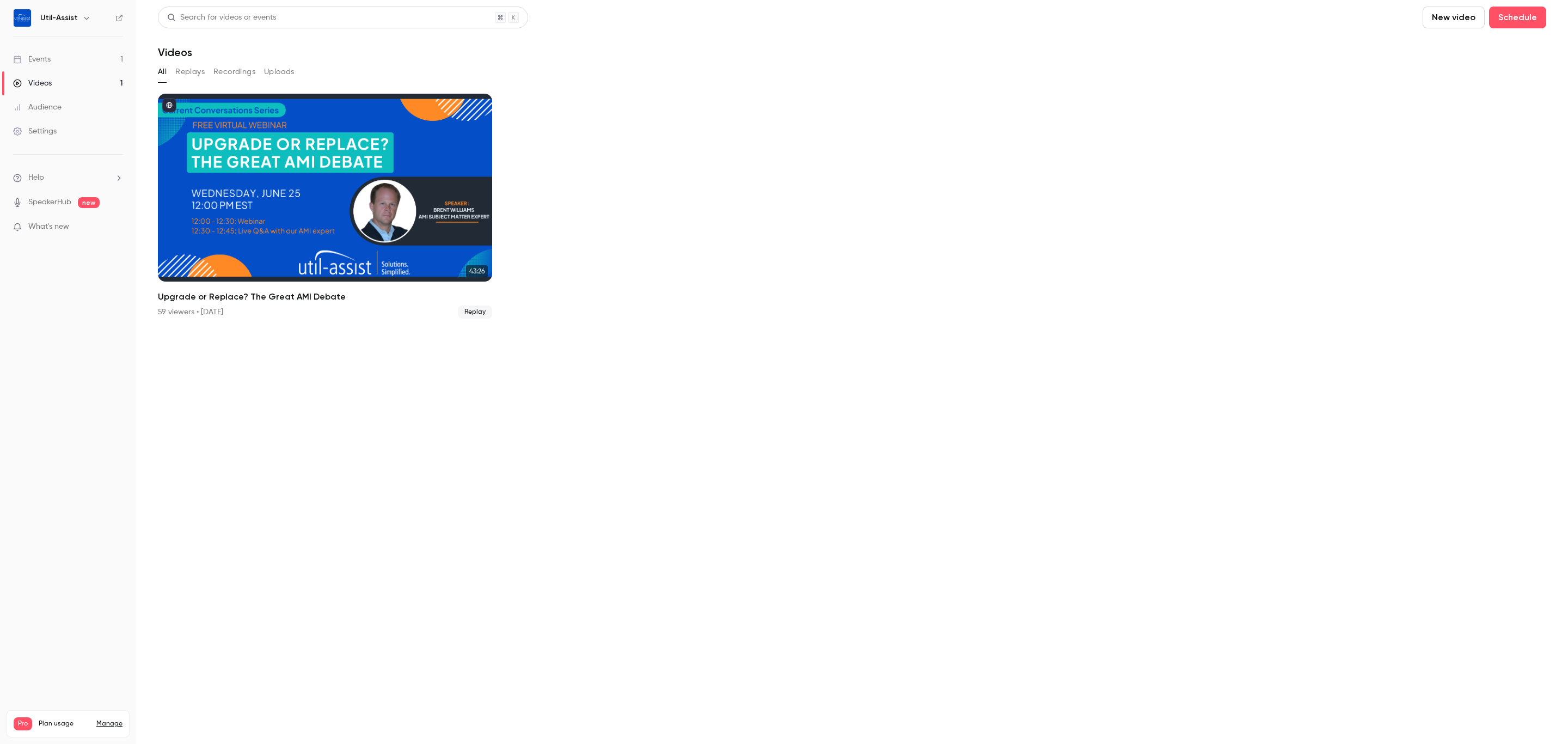
click at [727, 160] on ul "43:26 Upgrade or Replace? The Great AMI Debate 59 viewers • [DATE] Replay" at bounding box center [852, 206] width 1388 height 225
click at [64, 59] on link "Events 1" at bounding box center [68, 59] width 136 height 24
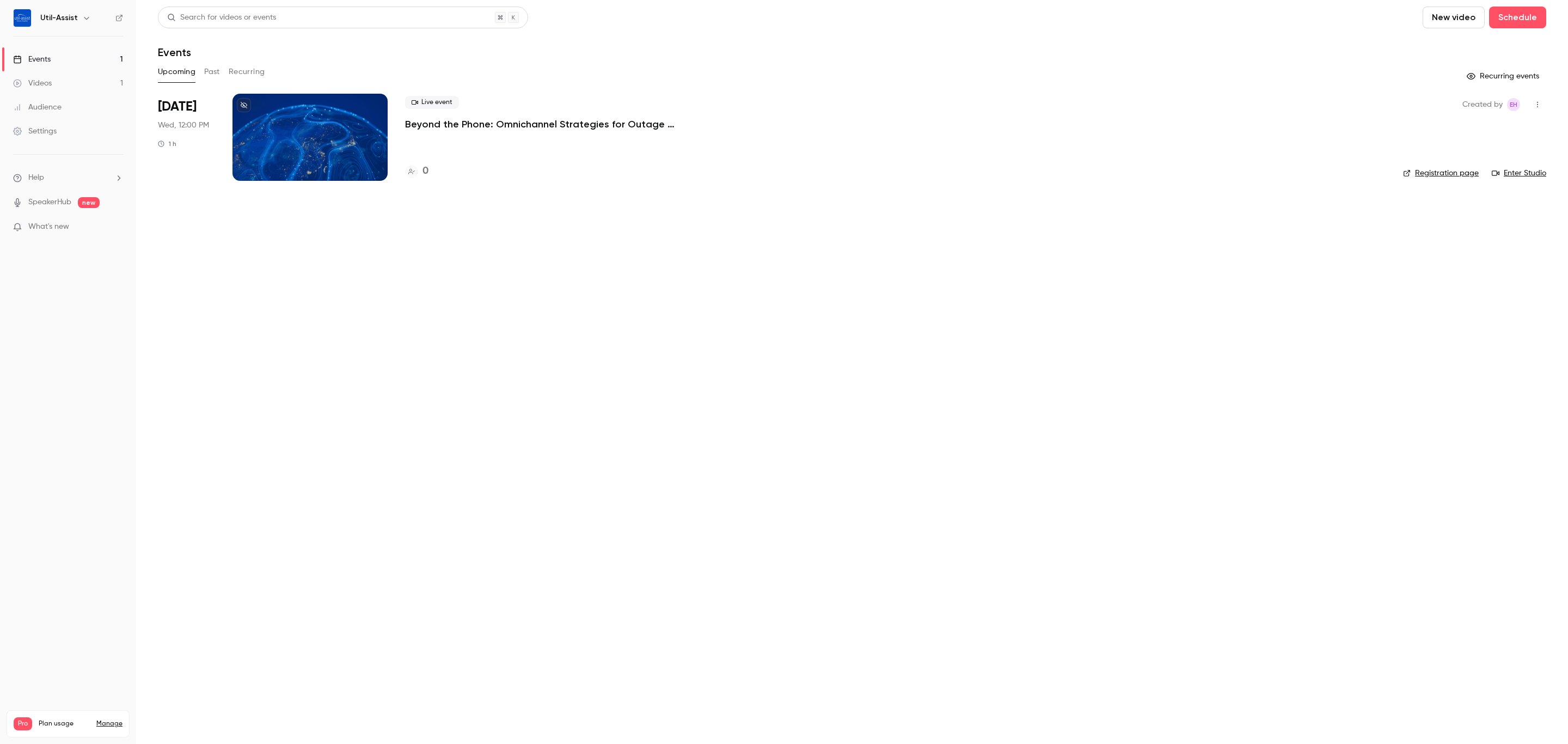
click at [544, 129] on p "Beyond the Phone: Omnichannel Strategies for Outage Communications" at bounding box center [568, 124] width 327 height 13
click at [1434, 173] on link "Registration page" at bounding box center [1442, 173] width 76 height 11
